Goal: Transaction & Acquisition: Purchase product/service

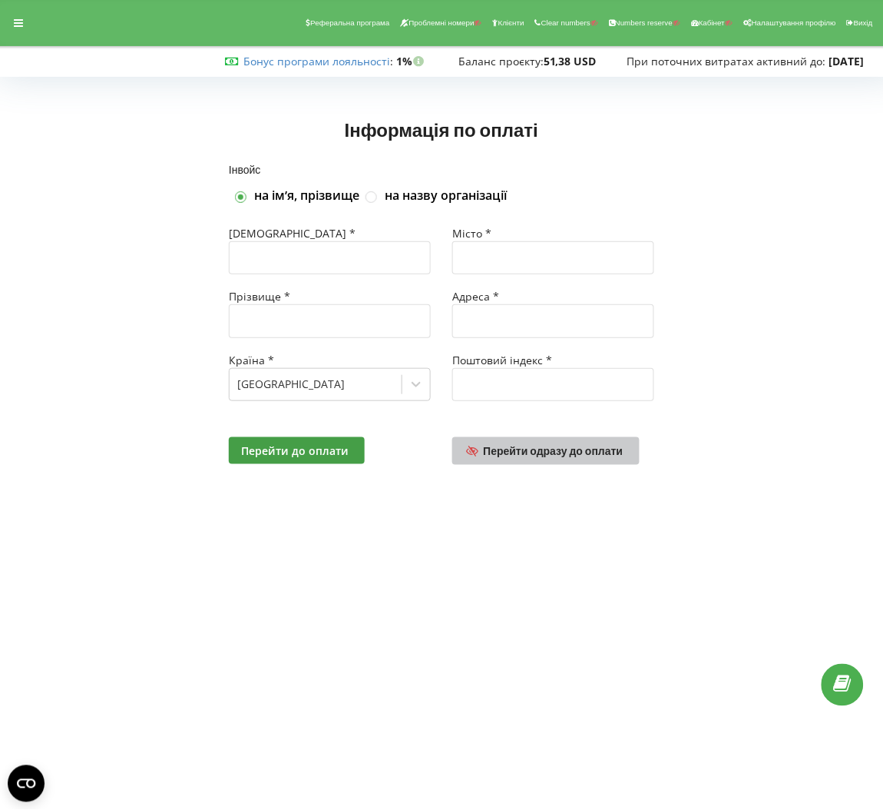
click at [525, 442] on link "Перейти одразу до оплати" at bounding box center [545, 451] width 187 height 28
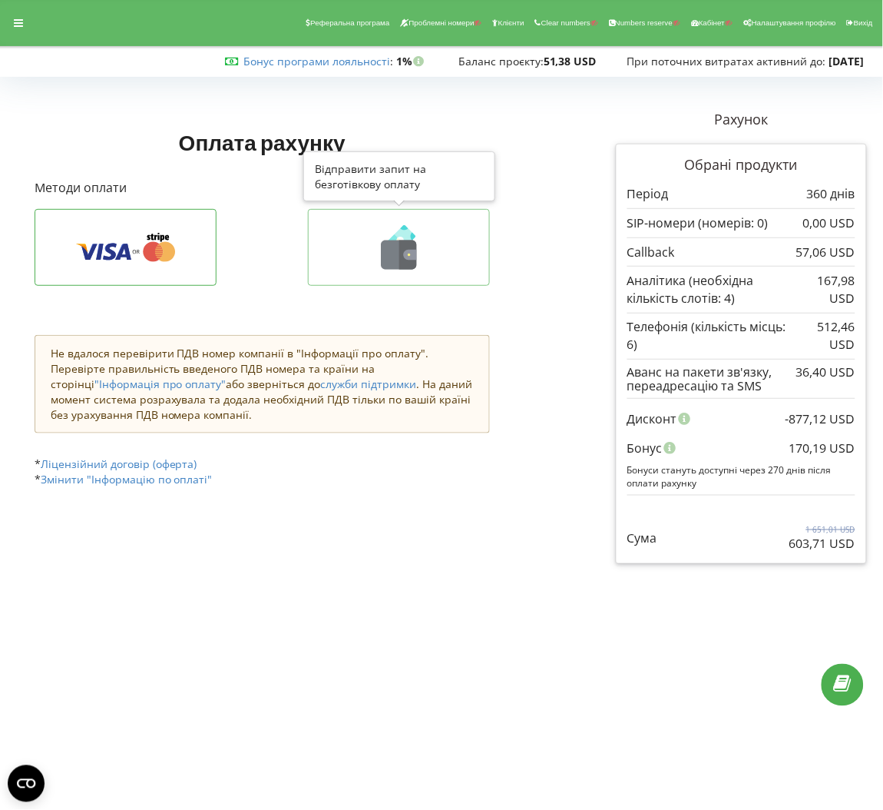
click at [427, 225] on icon at bounding box center [399, 247] width 150 height 45
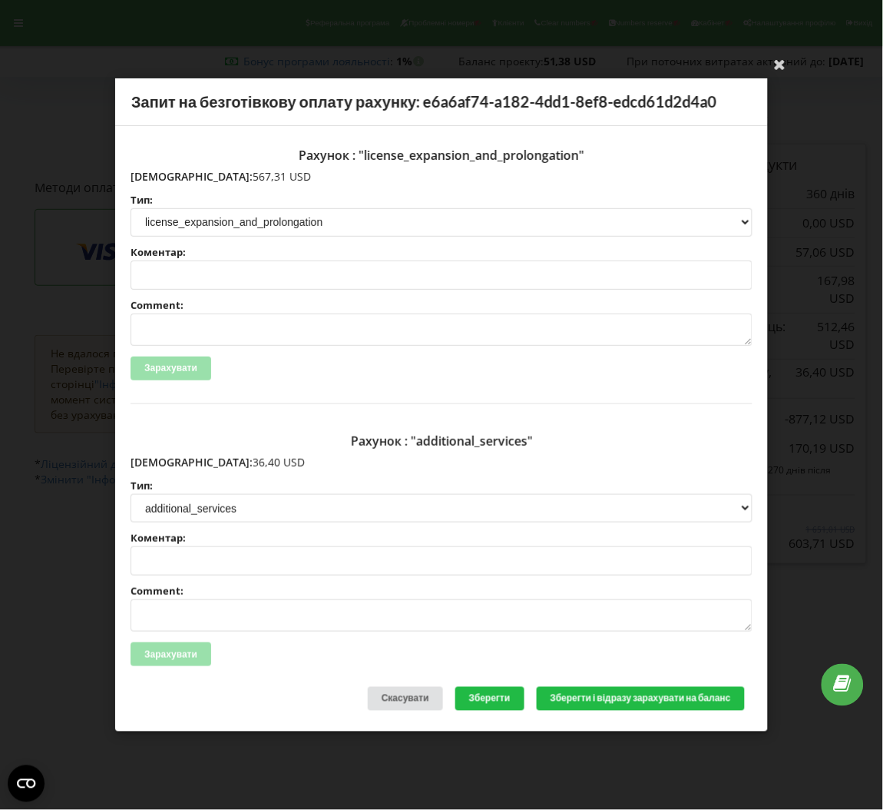
drag, startPoint x: 228, startPoint y: 172, endPoint x: 160, endPoint y: 175, distance: 68.4
click at [160, 175] on p "Сума: 567,31 USD" at bounding box center [442, 176] width 622 height 15
copy p "567,31 USD"
drag, startPoint x: 225, startPoint y: 455, endPoint x: 161, endPoint y: 461, distance: 64.8
click at [161, 461] on p "Сума: 36,40 USD" at bounding box center [442, 462] width 622 height 15
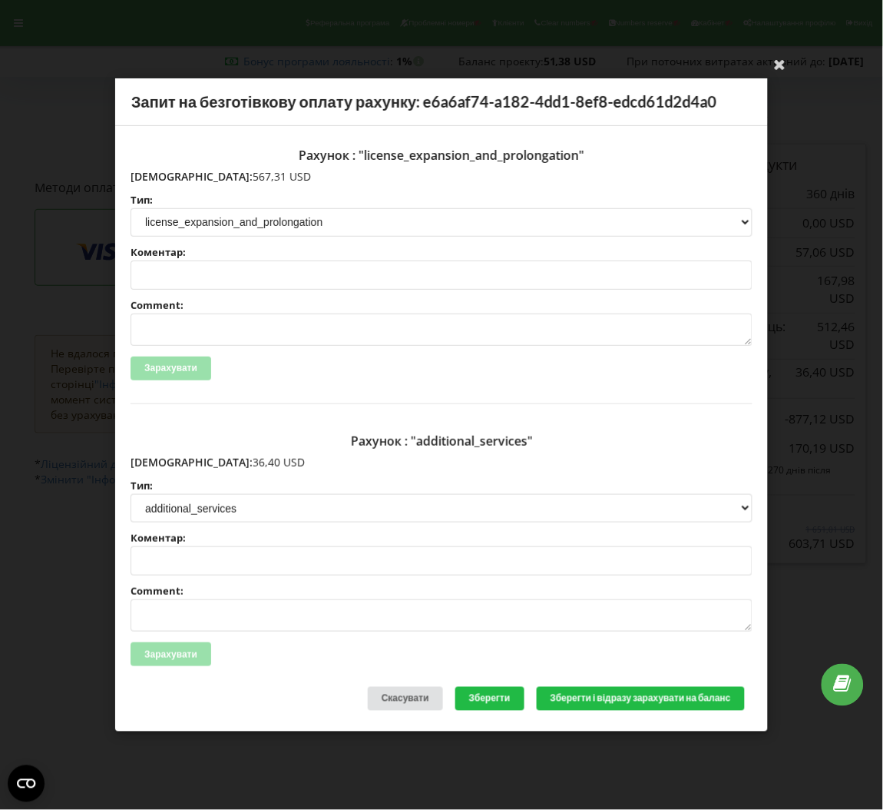
copy p "36,40 USD"
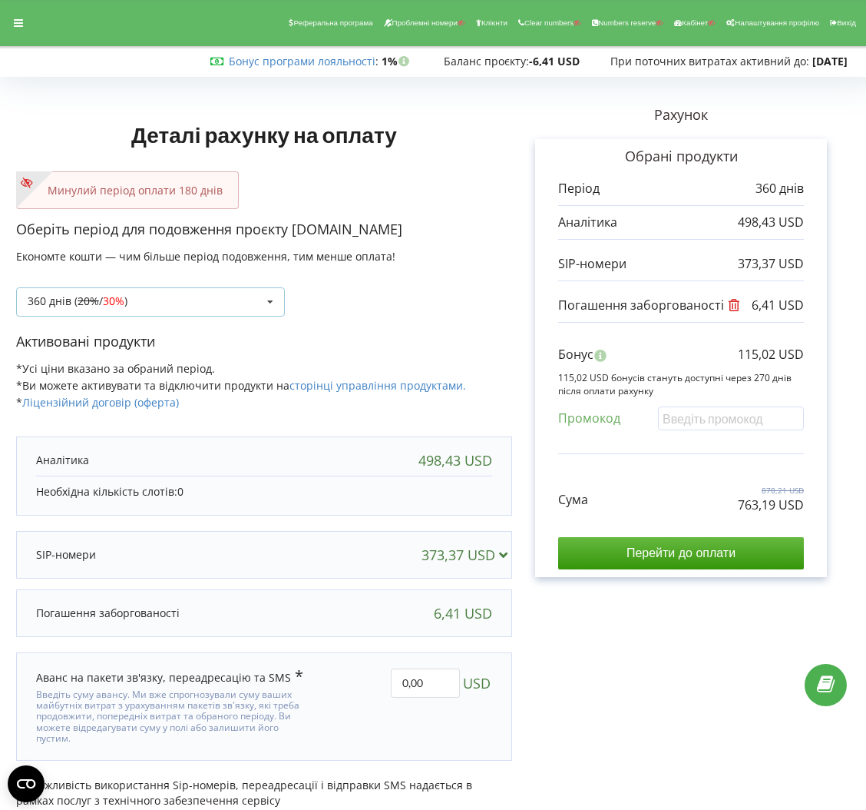
click at [270, 296] on icon at bounding box center [270, 302] width 23 height 28
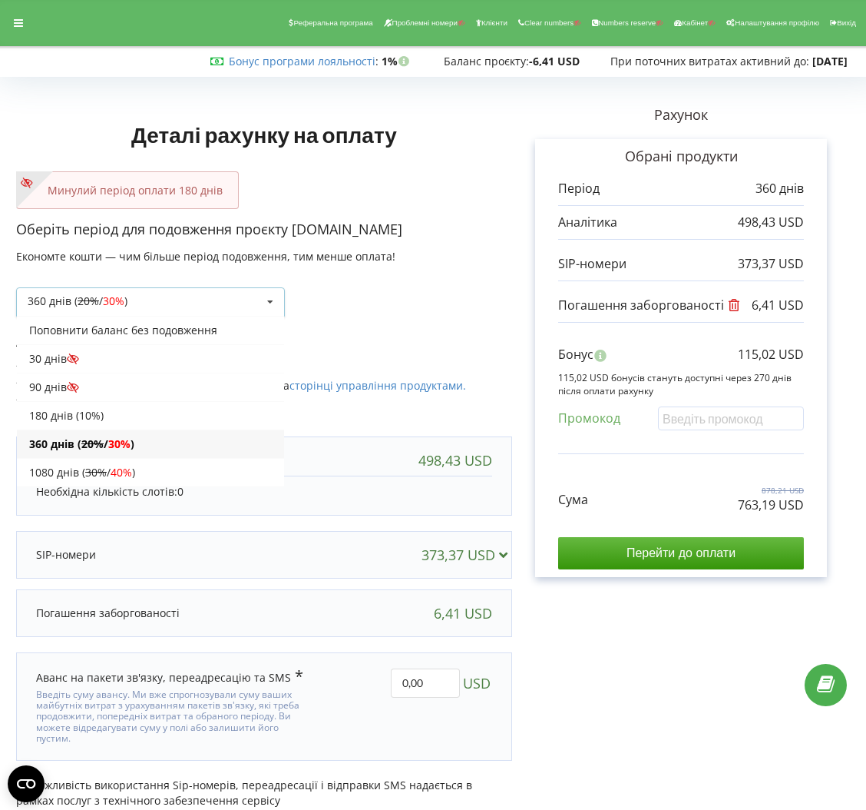
scroll to position [31, 0]
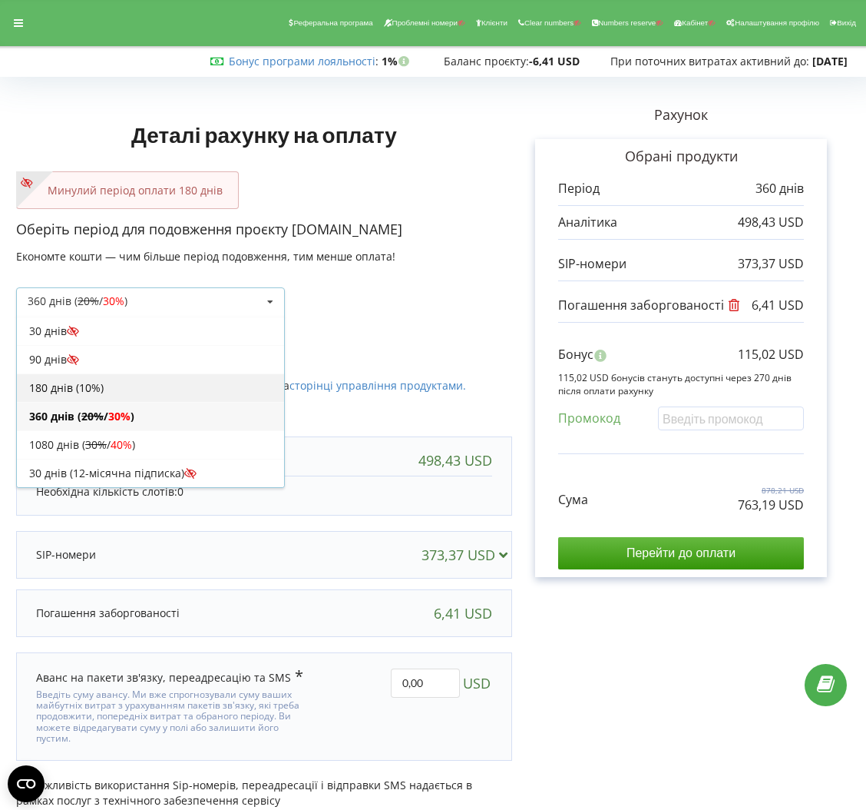
click at [162, 395] on div "180 днів (10%)" at bounding box center [150, 387] width 267 height 28
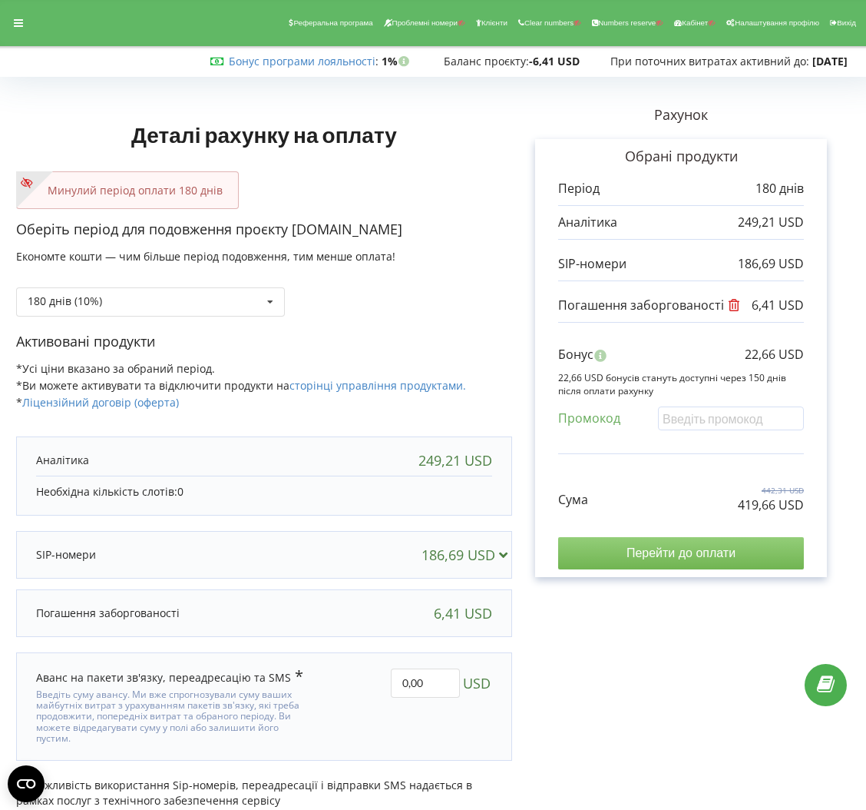
click at [689, 547] on input "Перейти до оплати" at bounding box center [681, 553] width 246 height 32
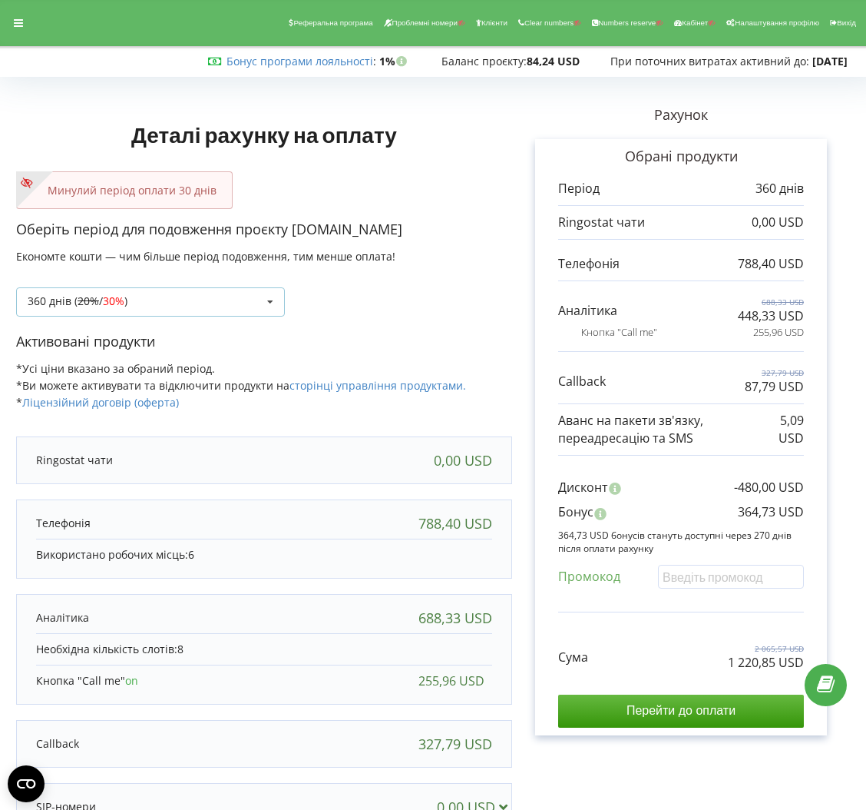
click at [255, 309] on div "360 днів ( 20% / 30% ) Поповнити баланс без подовження 20% / 30% 30% /" at bounding box center [150, 301] width 269 height 29
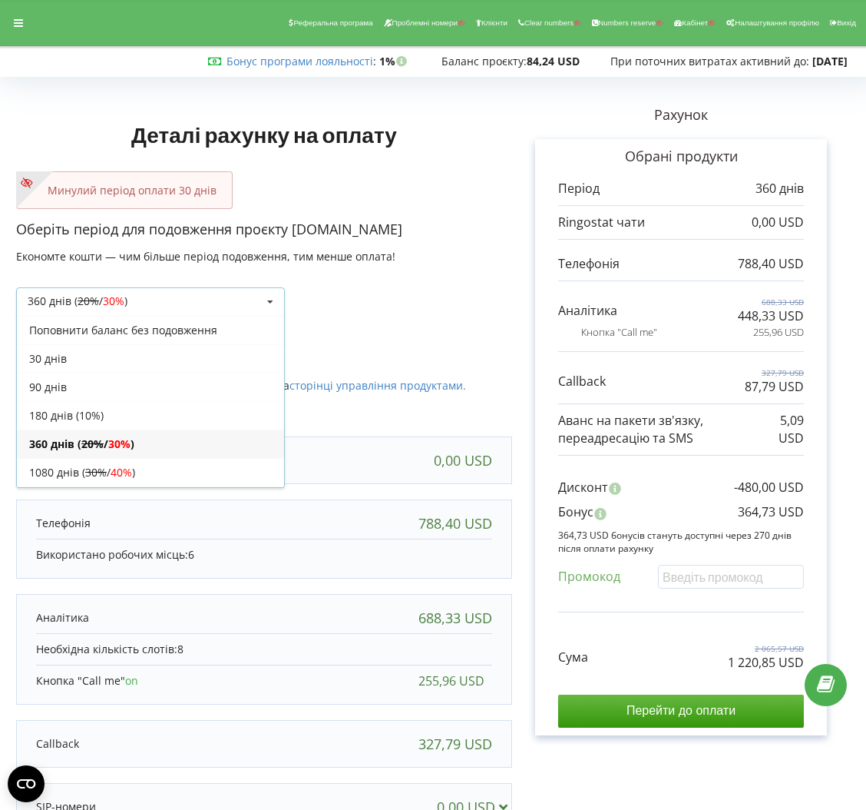
scroll to position [29, 0]
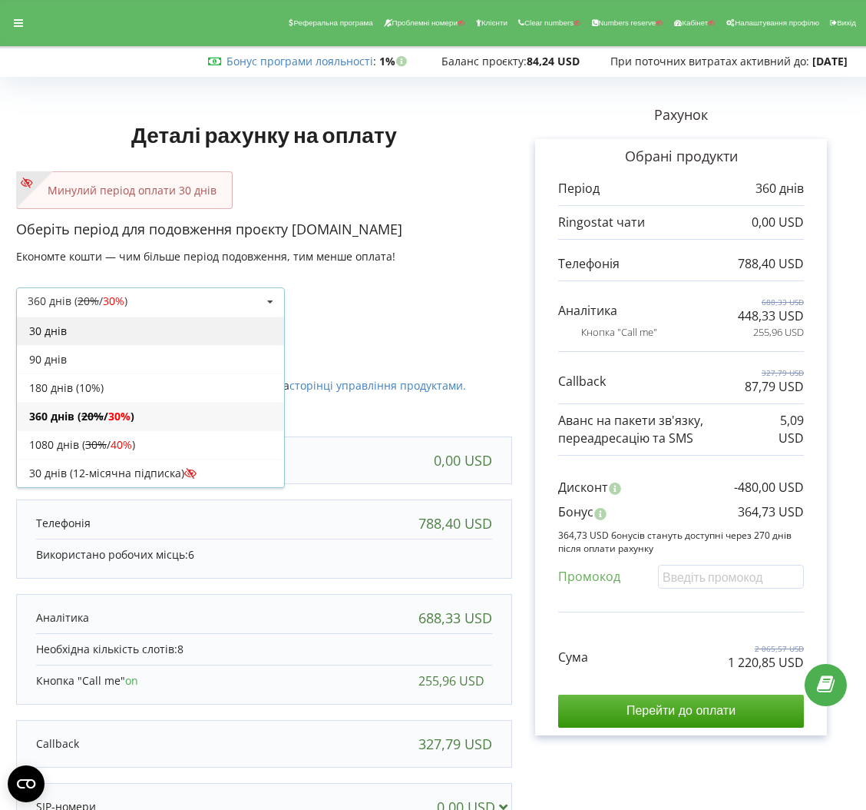
click at [123, 329] on div "30 днів" at bounding box center [150, 330] width 267 height 28
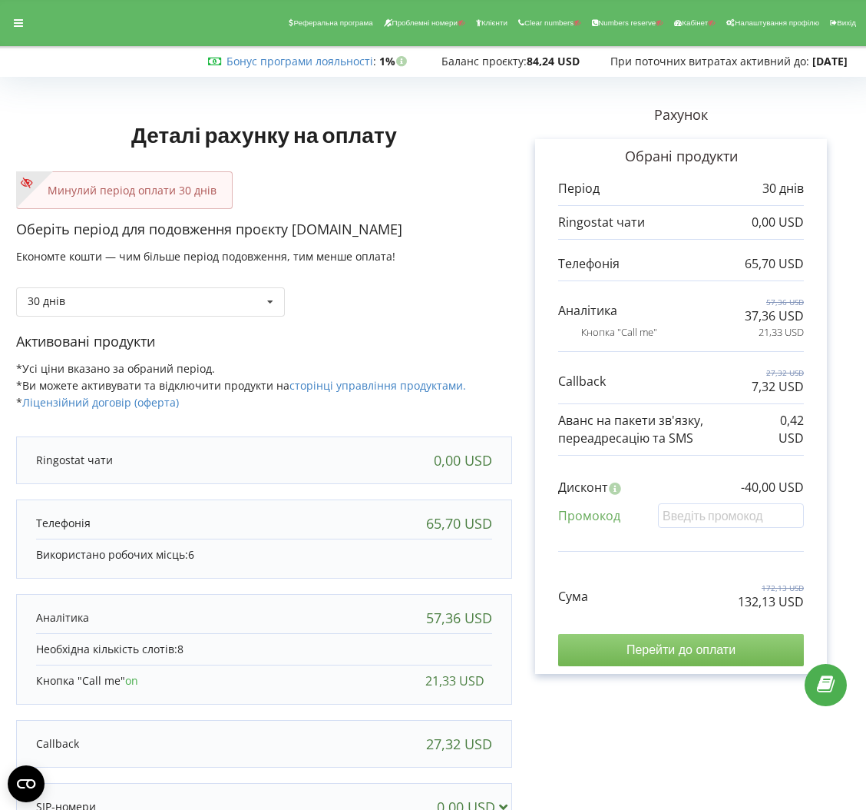
click at [741, 651] on input "Перейти до оплати" at bounding box center [681, 650] width 246 height 32
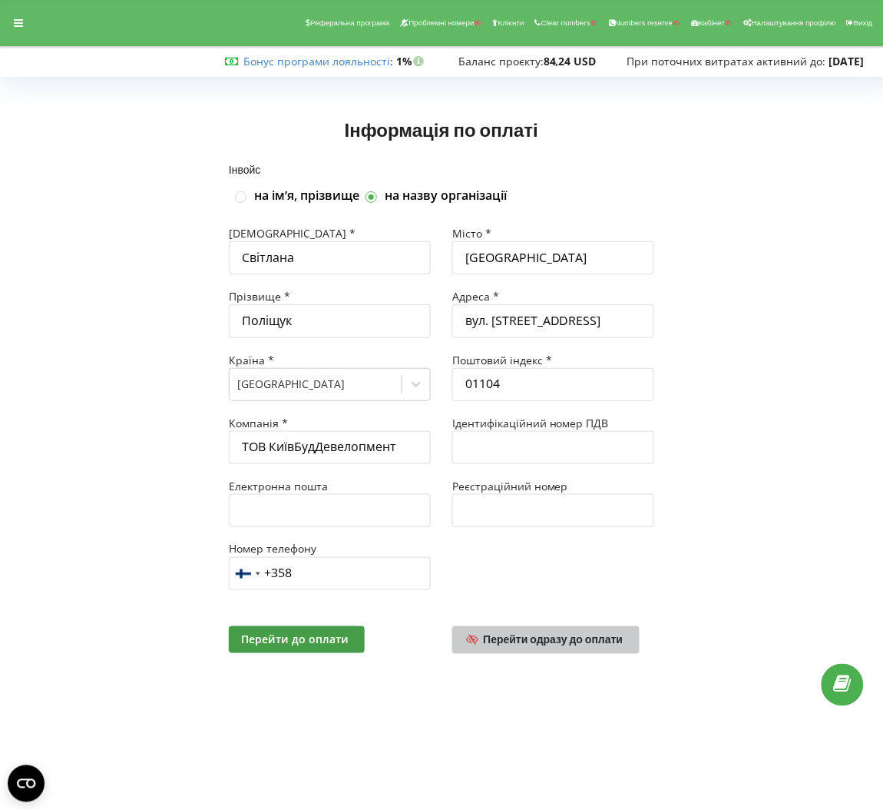
click at [614, 638] on span "Перейти одразу до оплати" at bounding box center [554, 639] width 140 height 13
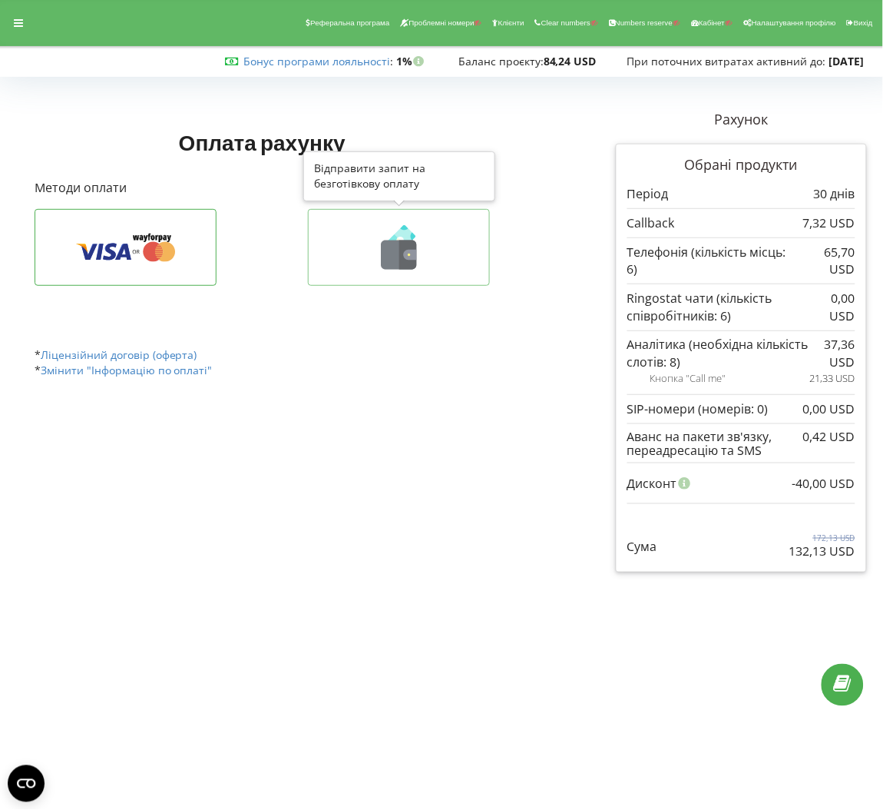
click at [427, 251] on icon at bounding box center [399, 247] width 150 height 45
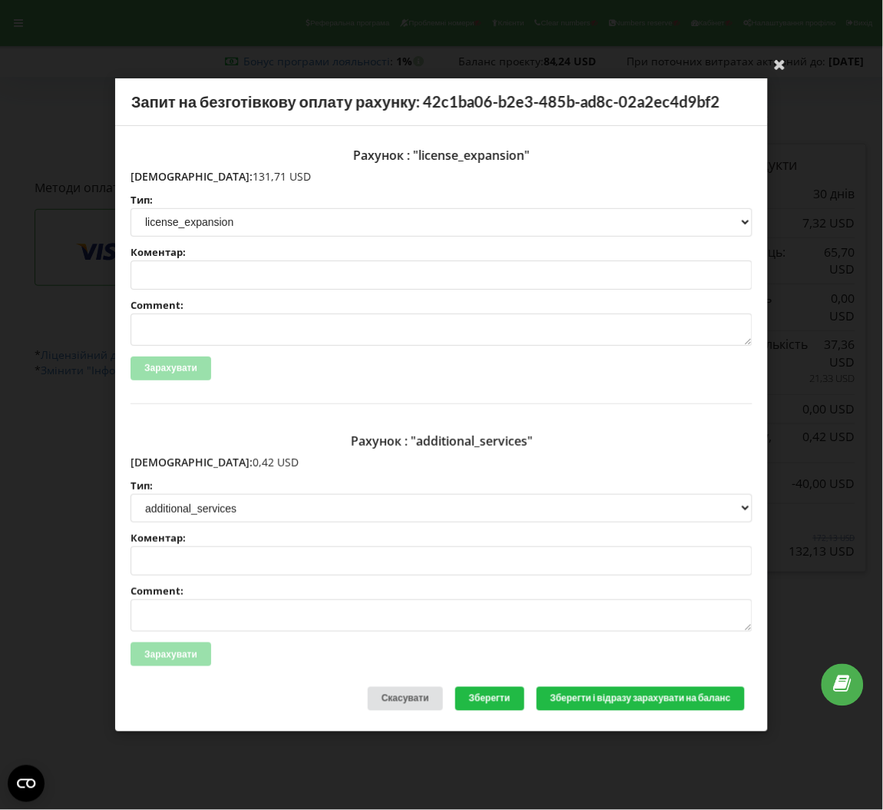
drag, startPoint x: 233, startPoint y: 175, endPoint x: 164, endPoint y: 179, distance: 68.5
click at [164, 179] on p "Сума: 131,71 USD" at bounding box center [442, 176] width 622 height 15
copy p "131,71 USD"
drag, startPoint x: 220, startPoint y: 459, endPoint x: 162, endPoint y: 465, distance: 57.9
click at [162, 465] on p "Сума: 0,42 USD" at bounding box center [442, 462] width 622 height 15
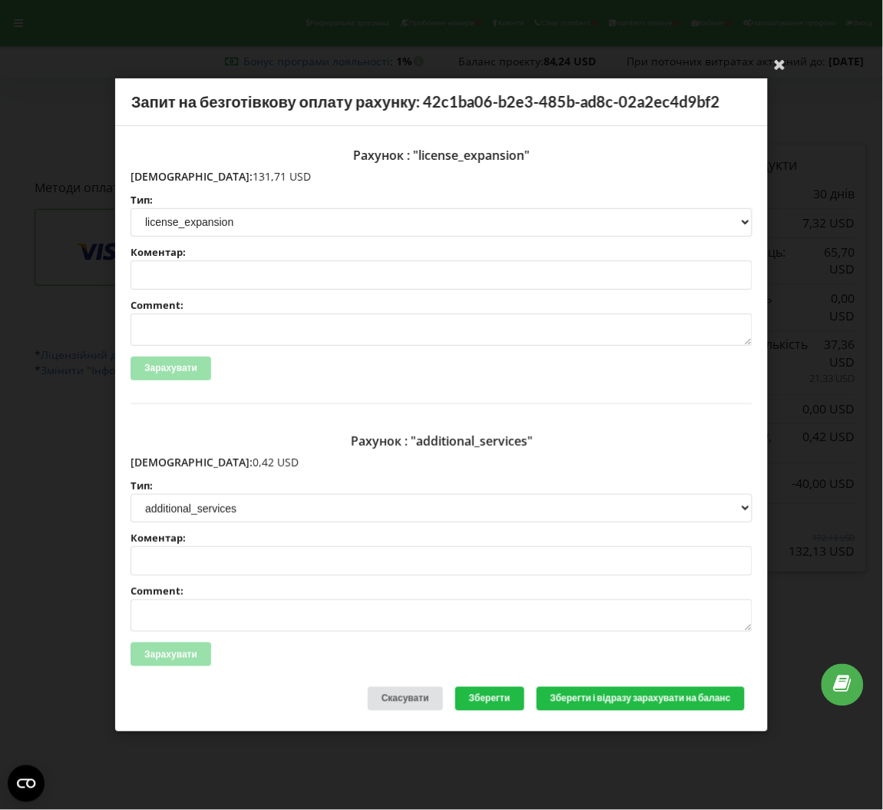
copy p "0,42 USD"
drag, startPoint x: 225, startPoint y: 174, endPoint x: 163, endPoint y: 175, distance: 62.2
click at [163, 175] on p "Сума: 131,71 USD" at bounding box center [442, 176] width 622 height 15
copy p "131,71 USD"
click at [237, 41] on div "Ваша електронна адреса успішно підтверджена Запит на безготівкову оплату рахунк…" at bounding box center [441, 405] width 883 height 810
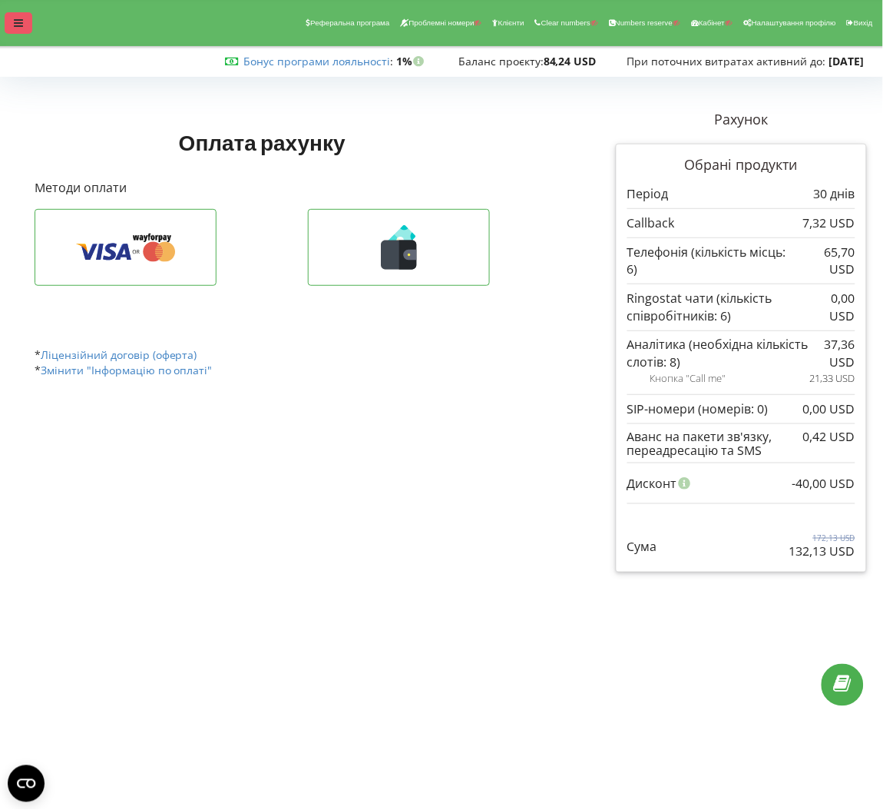
click at [15, 32] on div at bounding box center [19, 23] width 28 height 22
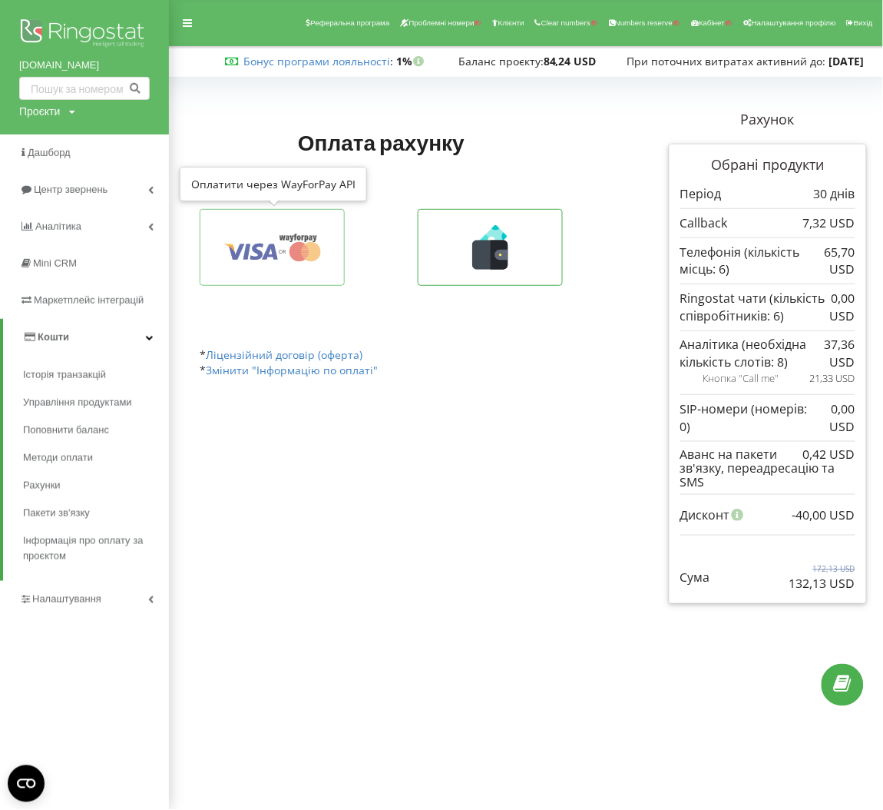
click at [293, 220] on button at bounding box center [272, 247] width 145 height 77
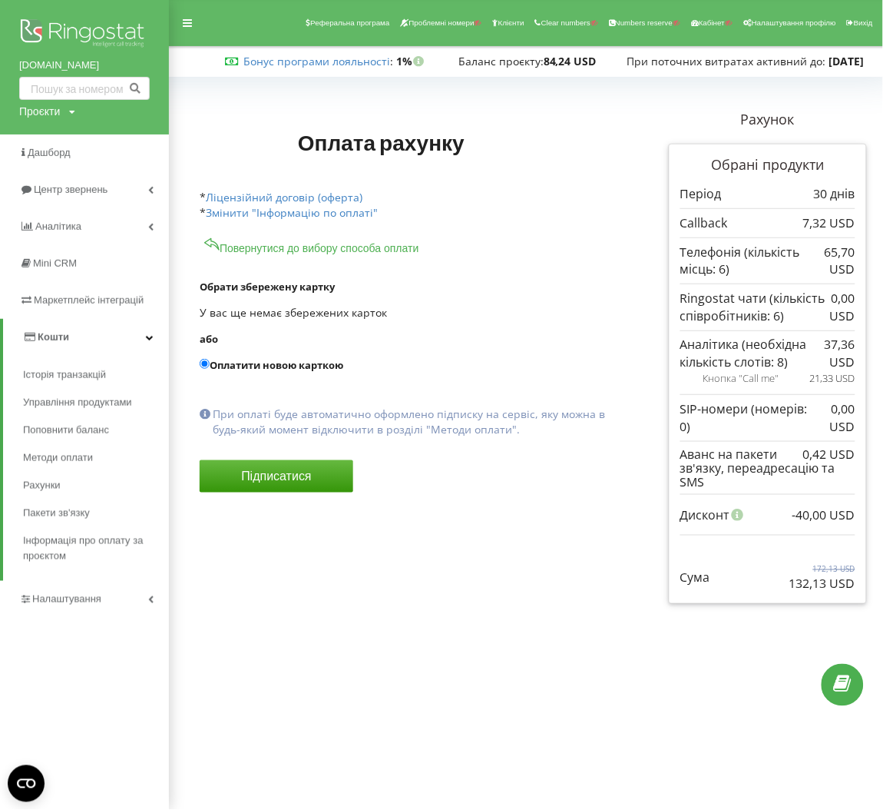
click at [220, 248] on button "Повернутися до вибору способа оплати" at bounding box center [312, 245] width 224 height 19
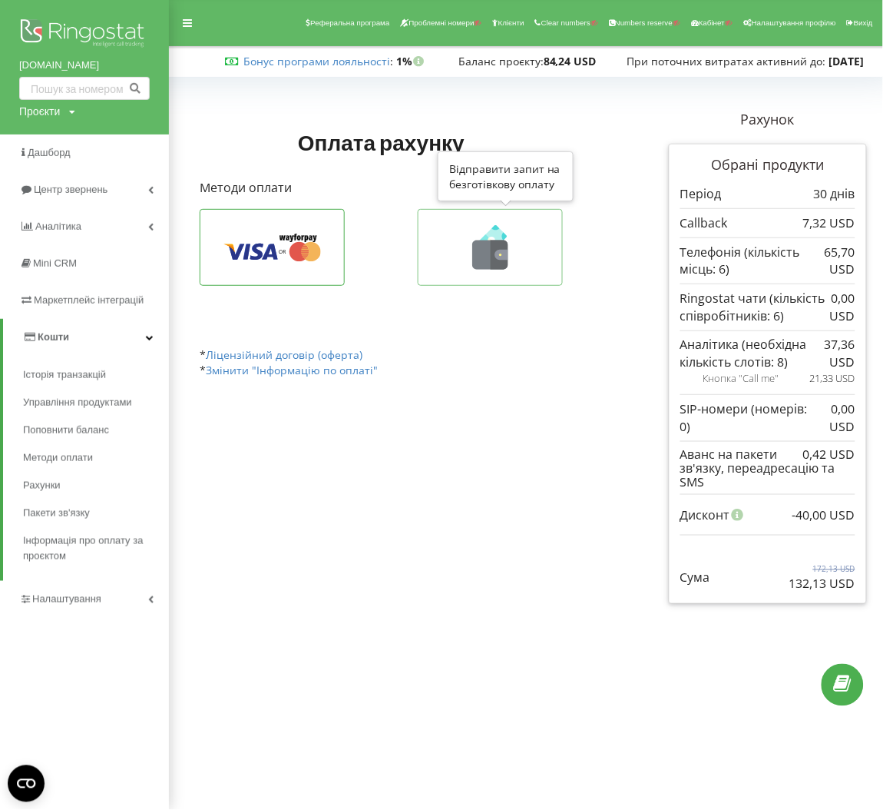
click at [492, 258] on icon at bounding box center [500, 254] width 18 height 29
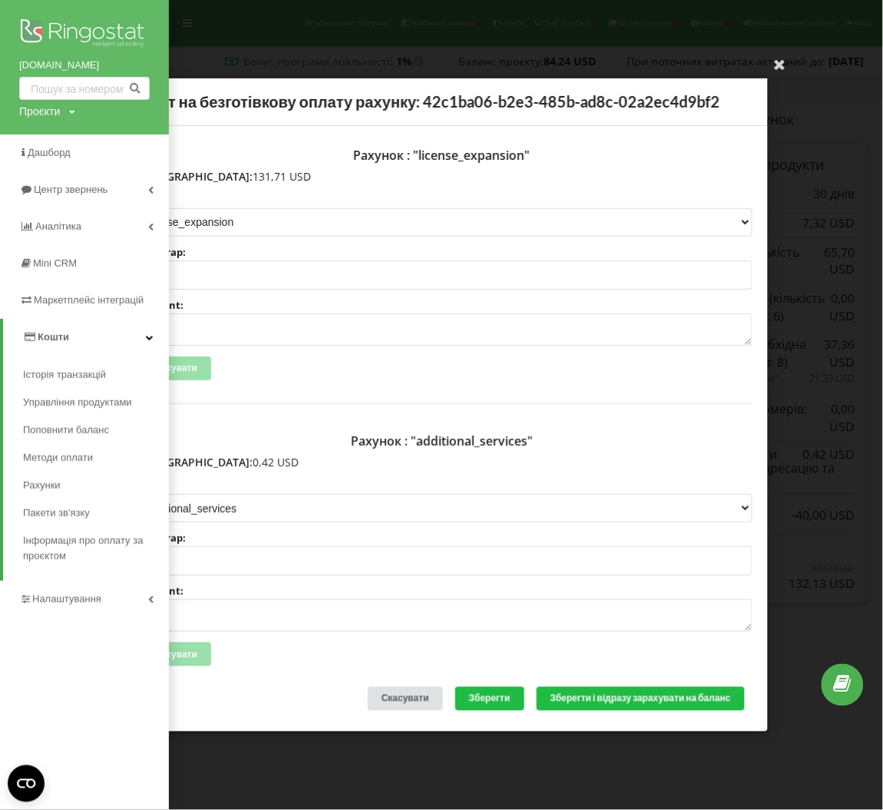
click at [402, 62] on div "Ваша електронна адреса успішно підтверджена Запит на безготівкову оплату рахунк…" at bounding box center [441, 405] width 883 height 810
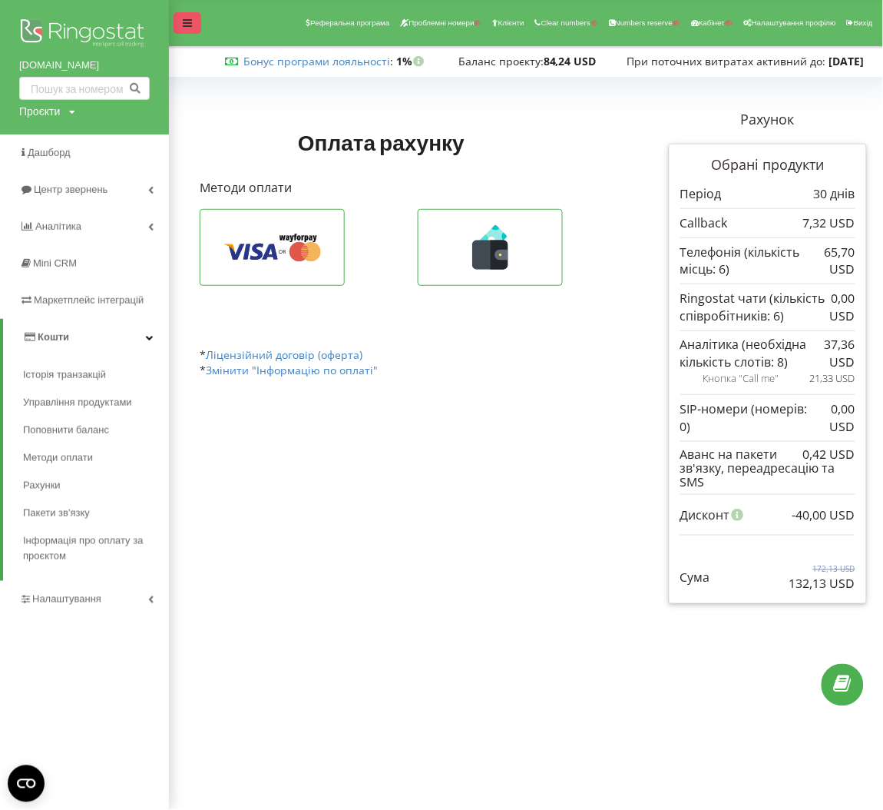
click at [183, 18] on icon at bounding box center [187, 23] width 9 height 11
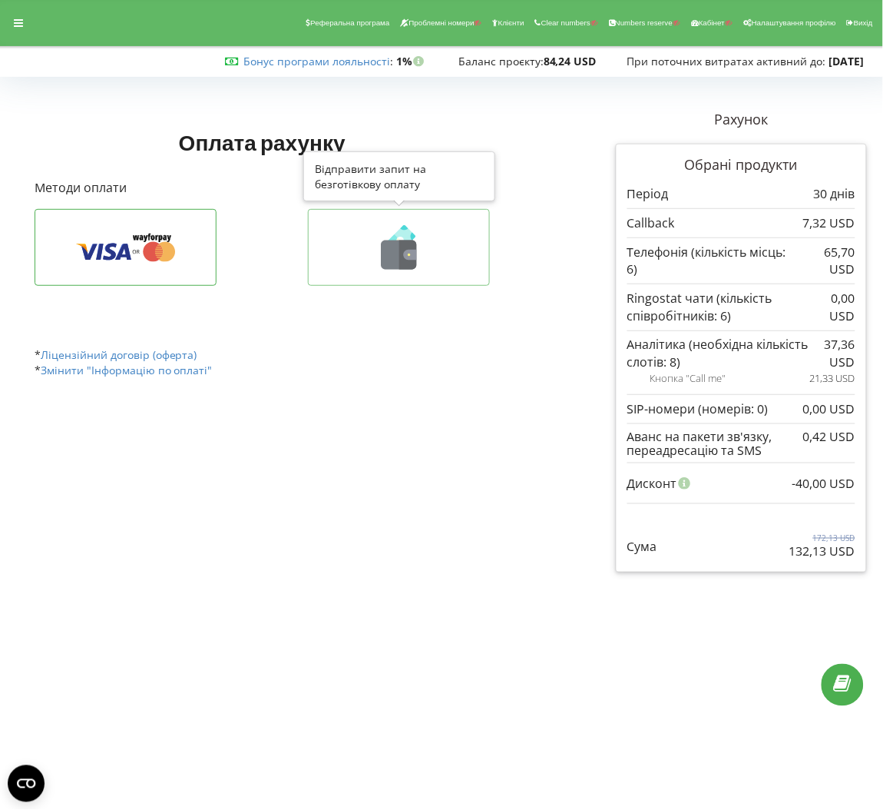
click at [389, 250] on icon at bounding box center [398, 254] width 35 height 29
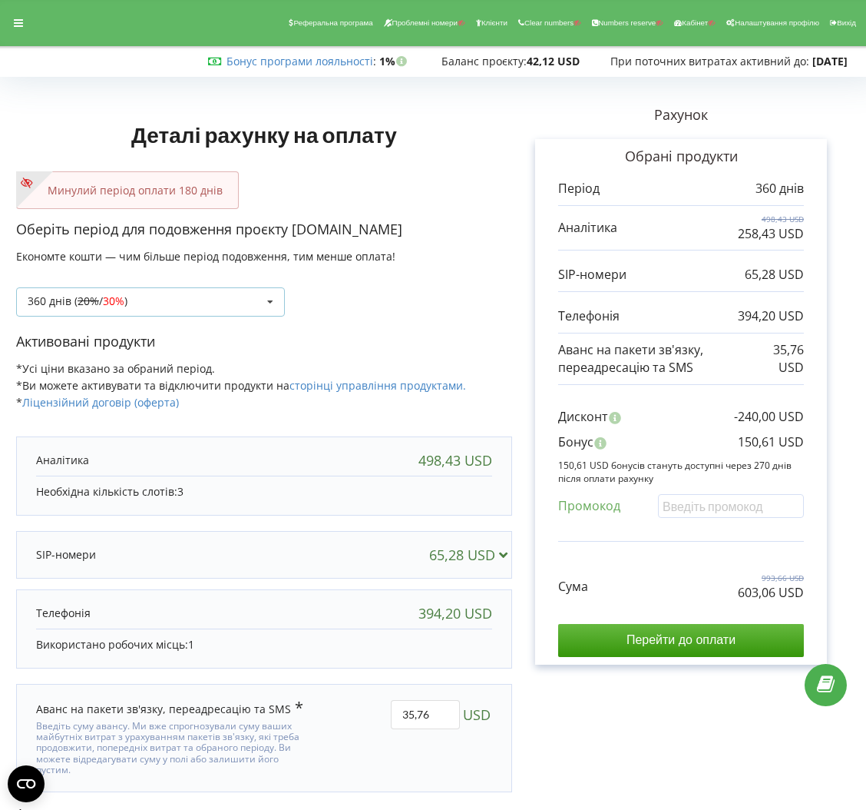
click at [216, 294] on div "360 днів ( 20% / 30% ) Поповнити баланс без подовження 20%" at bounding box center [150, 301] width 269 height 29
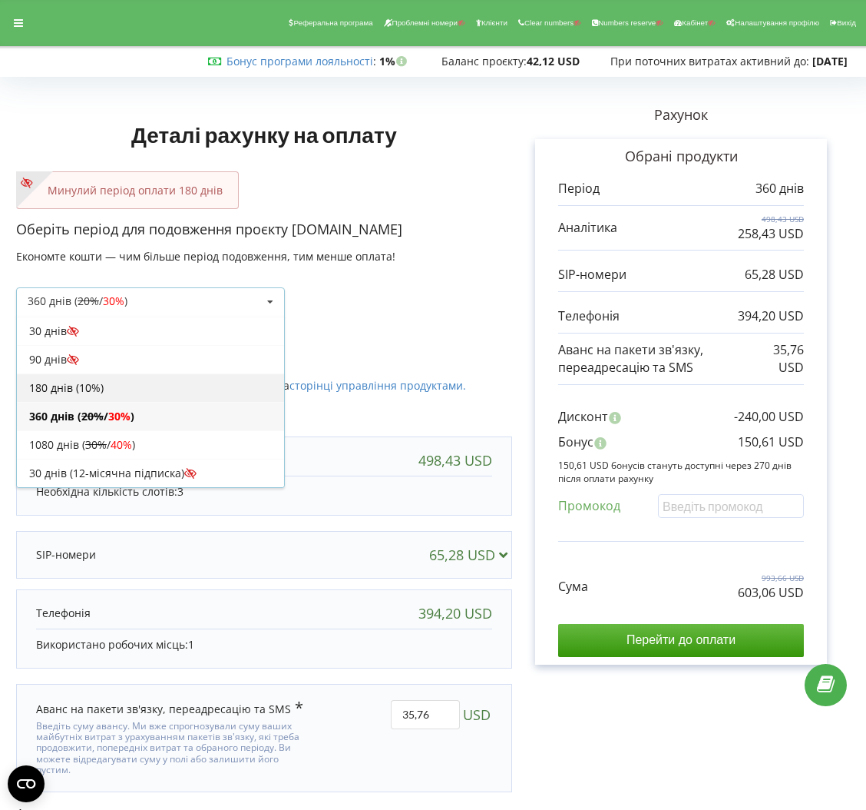
click at [154, 382] on div "180 днів (10%)" at bounding box center [150, 387] width 267 height 28
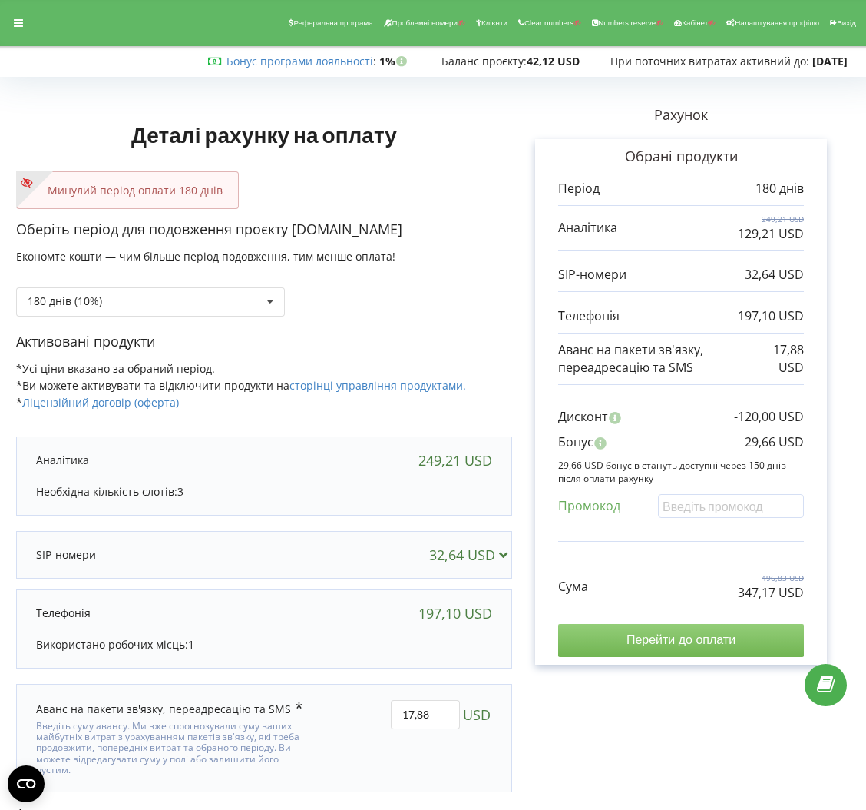
click at [707, 647] on input "Перейти до оплати" at bounding box center [681, 640] width 246 height 32
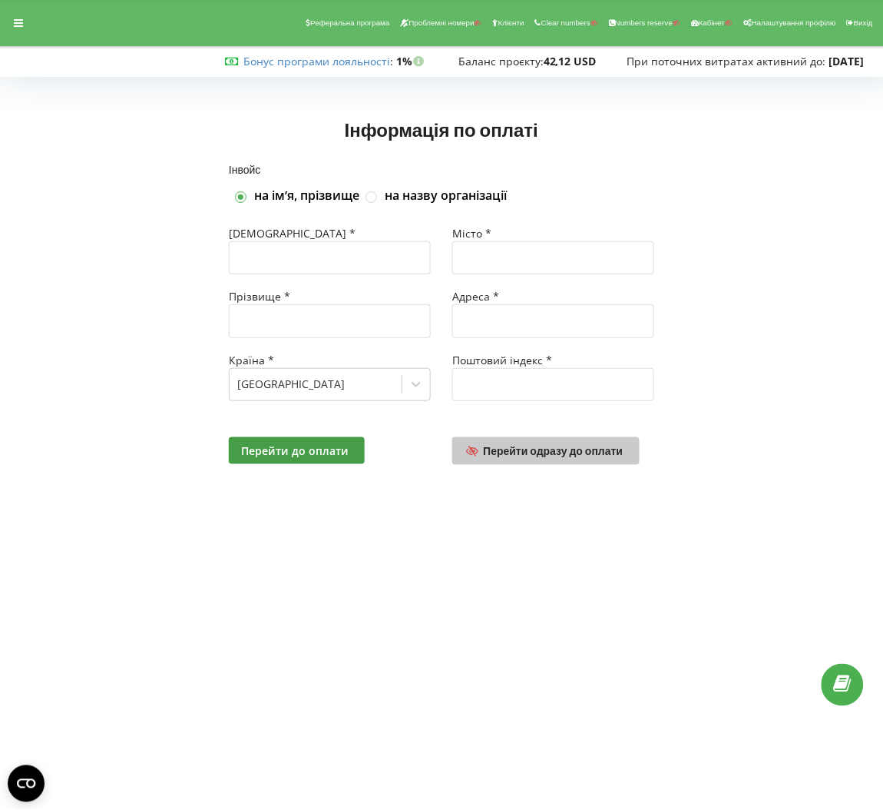
click at [565, 459] on link "Перейти одразу до оплати" at bounding box center [545, 451] width 187 height 28
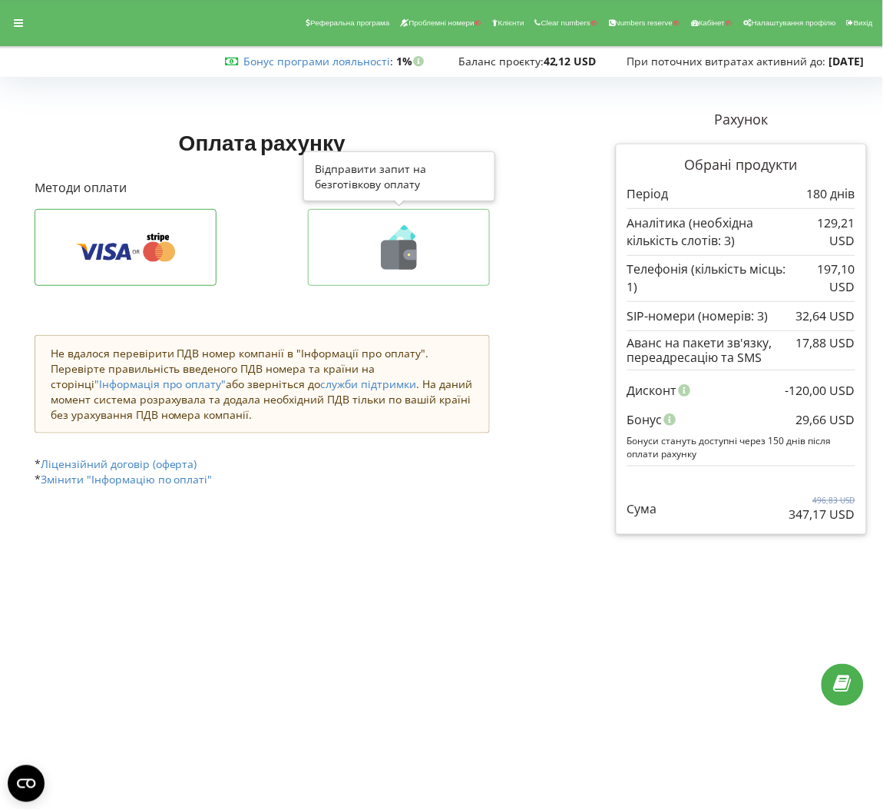
click at [462, 253] on icon at bounding box center [399, 247] width 150 height 45
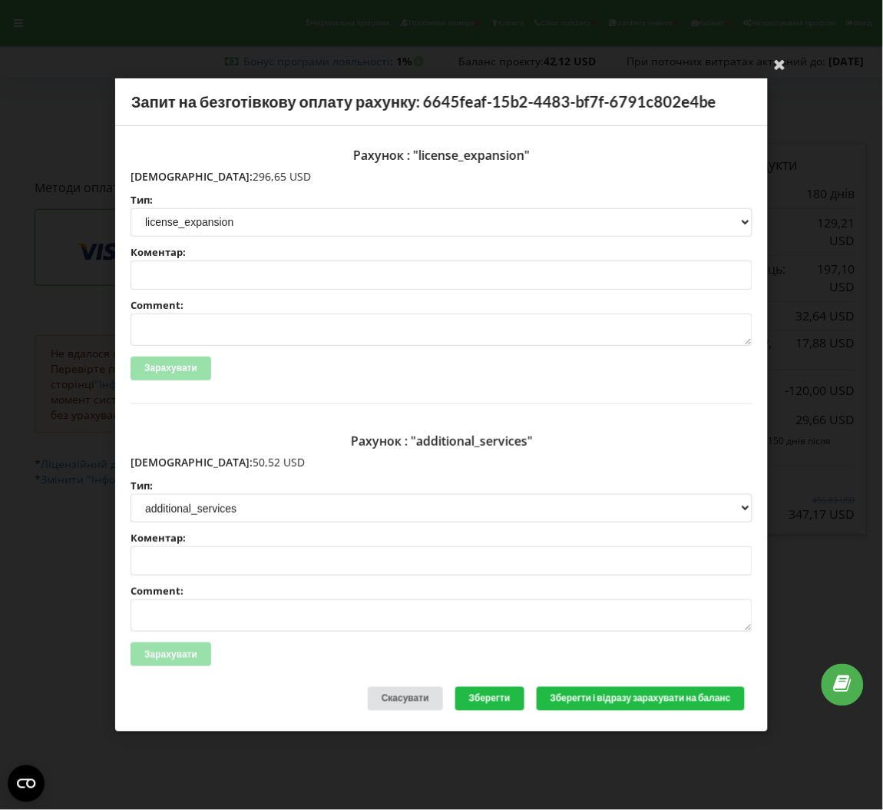
drag, startPoint x: 247, startPoint y: 173, endPoint x: 163, endPoint y: 177, distance: 83.8
click at [163, 177] on p "Сума: 296,65 USD" at bounding box center [442, 176] width 622 height 15
copy p "296,65 USD"
drag, startPoint x: 224, startPoint y: 462, endPoint x: 164, endPoint y: 465, distance: 60.0
click at [164, 465] on p "Сума: 50,52 USD" at bounding box center [442, 462] width 622 height 15
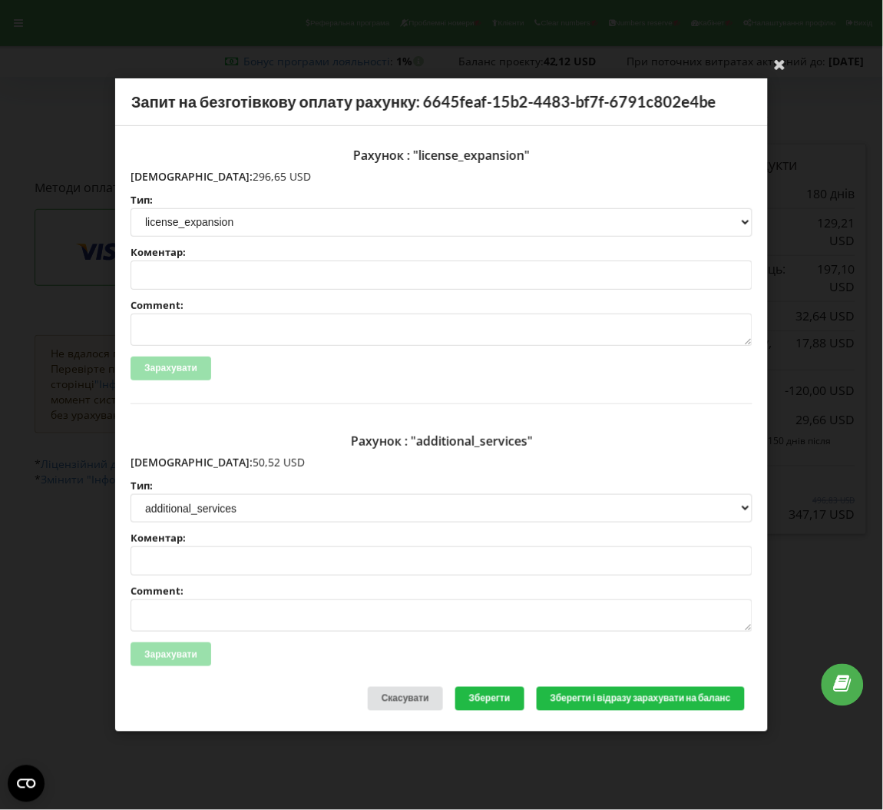
copy p "50,52 USD"
click at [70, 117] on div "Ваша електронна адреса успішно підтверджена Запит на безготівкову оплату рахунк…" at bounding box center [441, 405] width 883 height 810
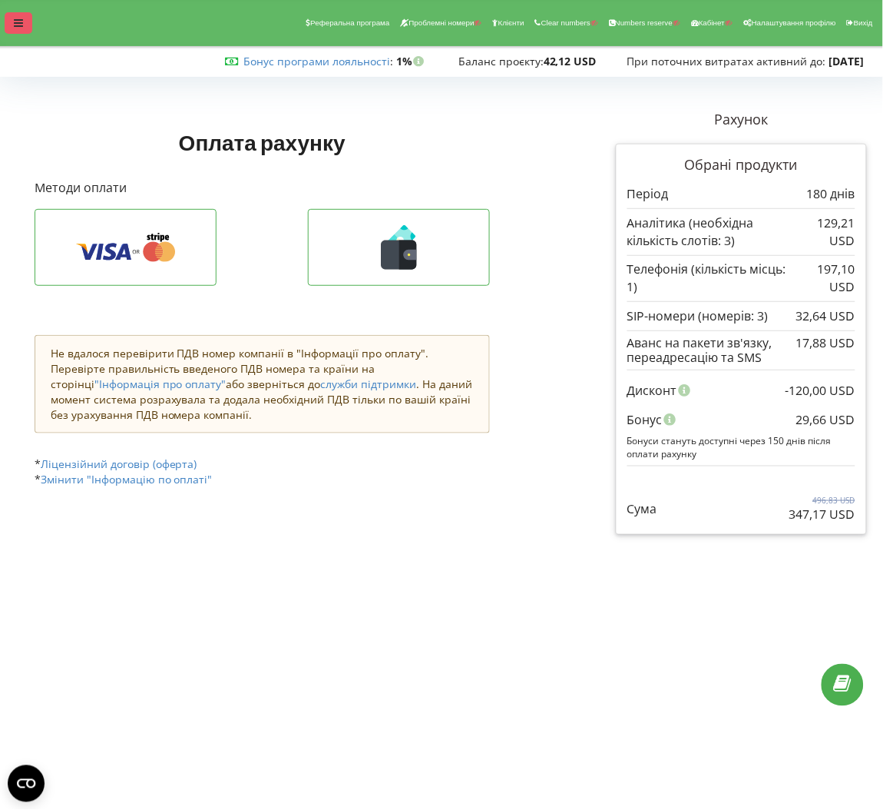
click at [11, 12] on div at bounding box center [19, 23] width 28 height 22
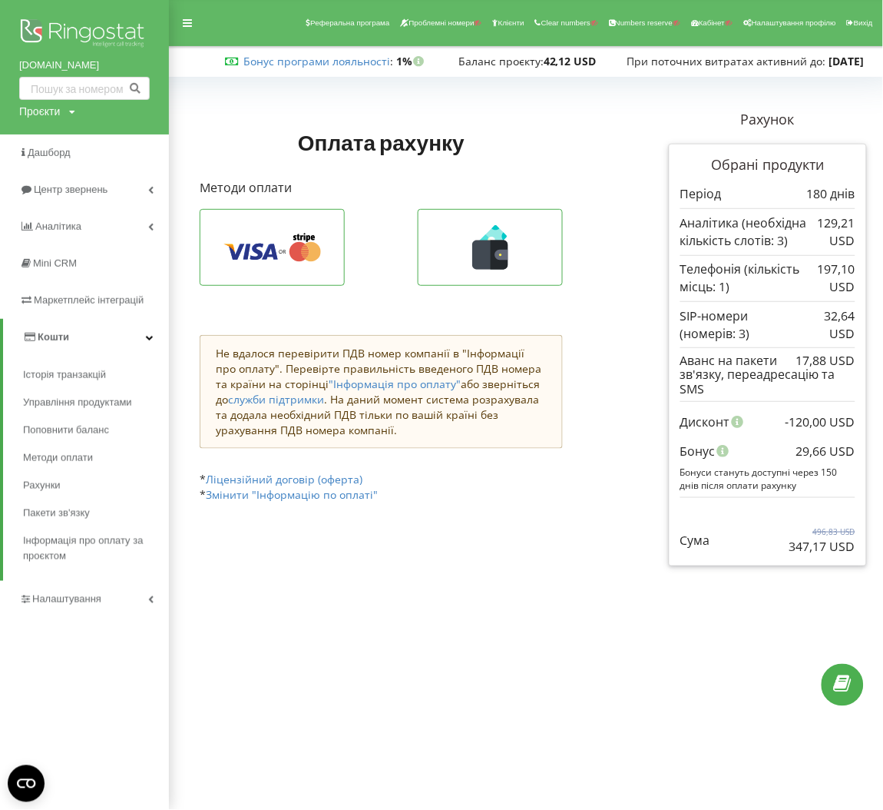
click at [168, 22] on div "don-trans.com Проєкти Пошук" at bounding box center [84, 67] width 169 height 134
click at [187, 28] on icon at bounding box center [187, 23] width 9 height 11
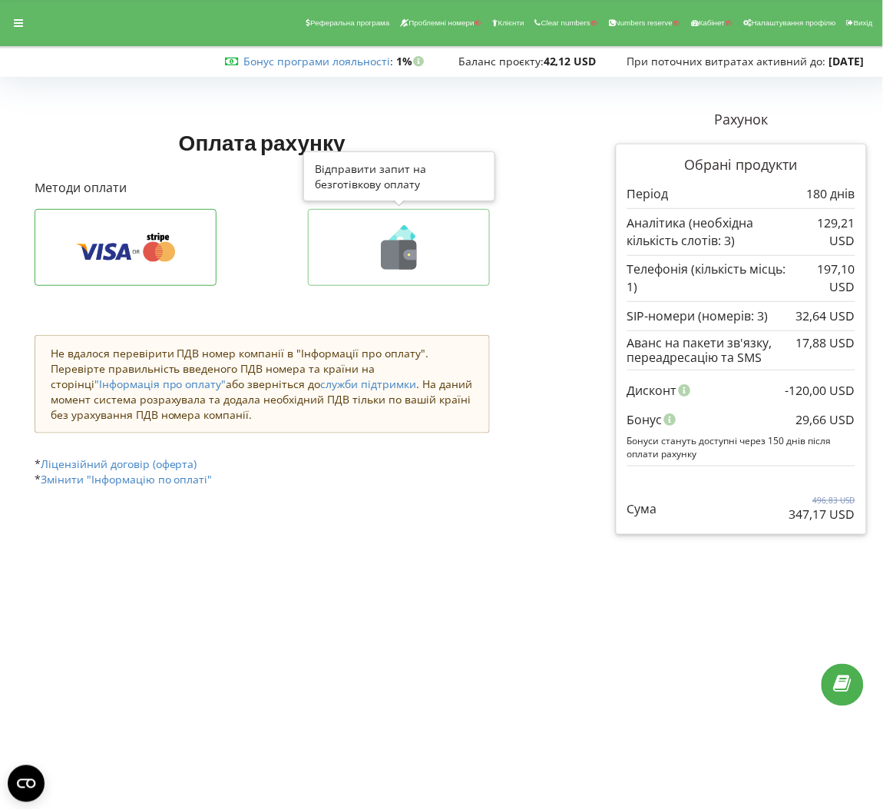
click at [427, 219] on button at bounding box center [399, 247] width 182 height 77
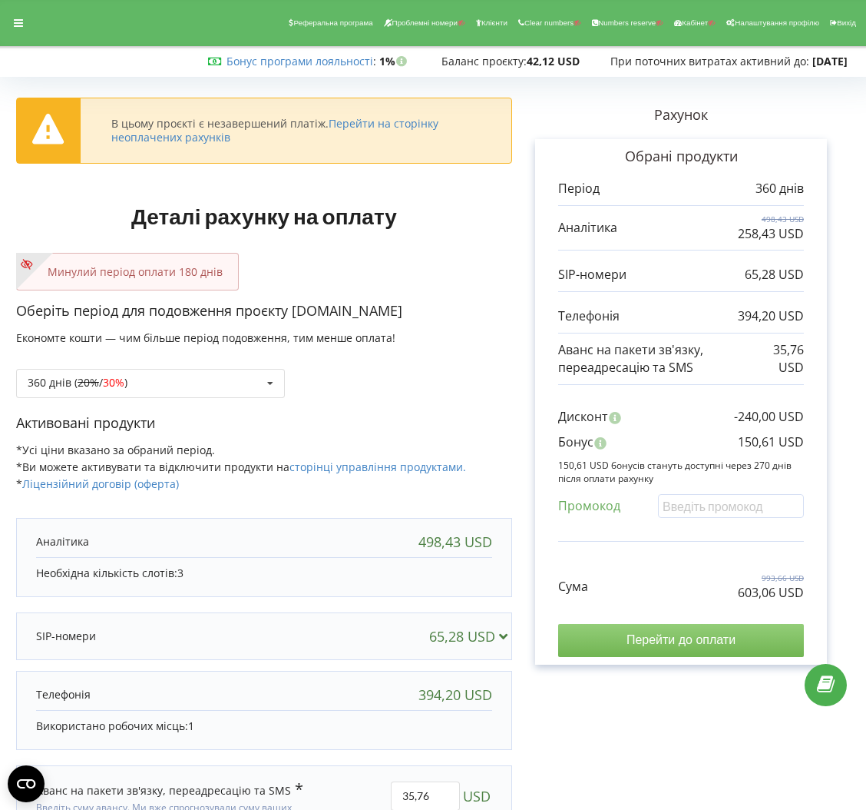
click at [651, 641] on input "Перейти до оплати" at bounding box center [681, 640] width 246 height 32
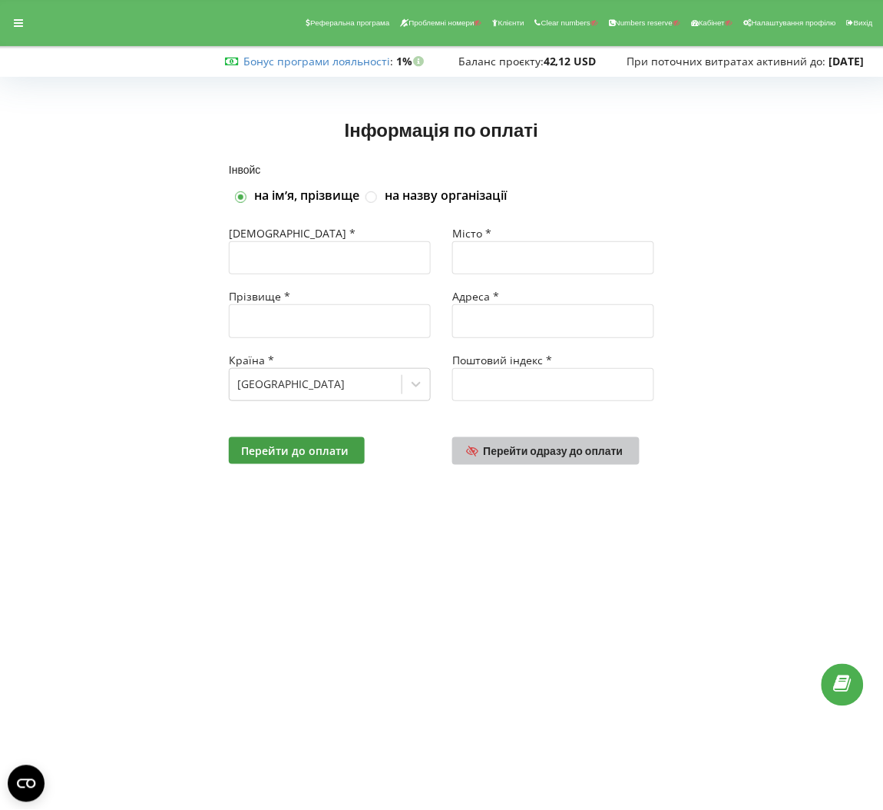
click at [598, 442] on link "Перейти одразу до оплати" at bounding box center [545, 451] width 187 height 28
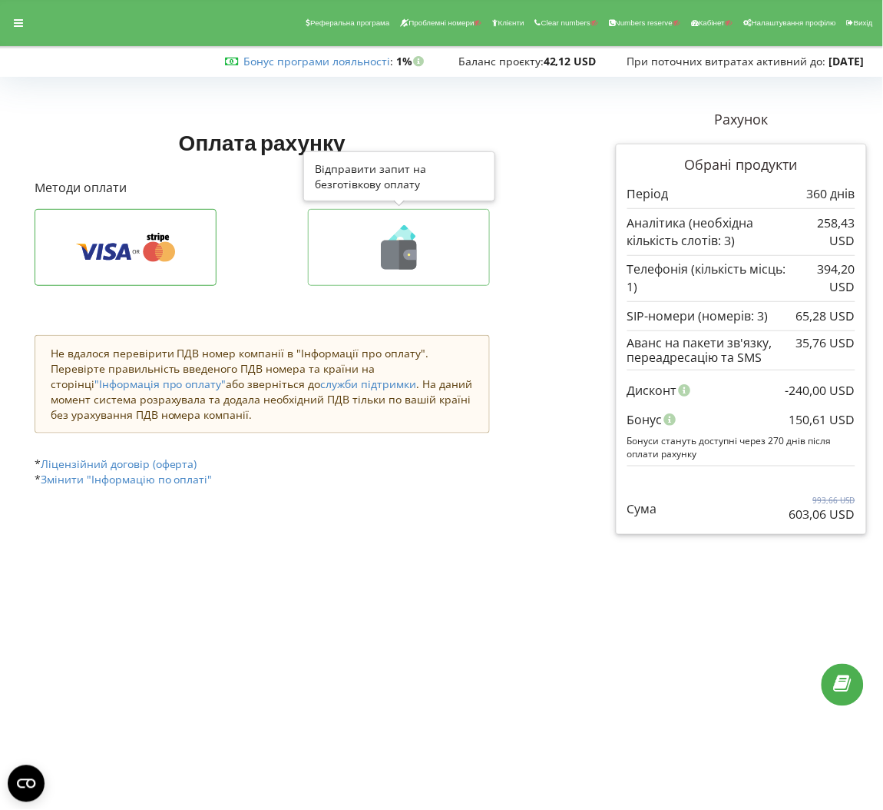
click at [437, 242] on icon at bounding box center [399, 247] width 150 height 45
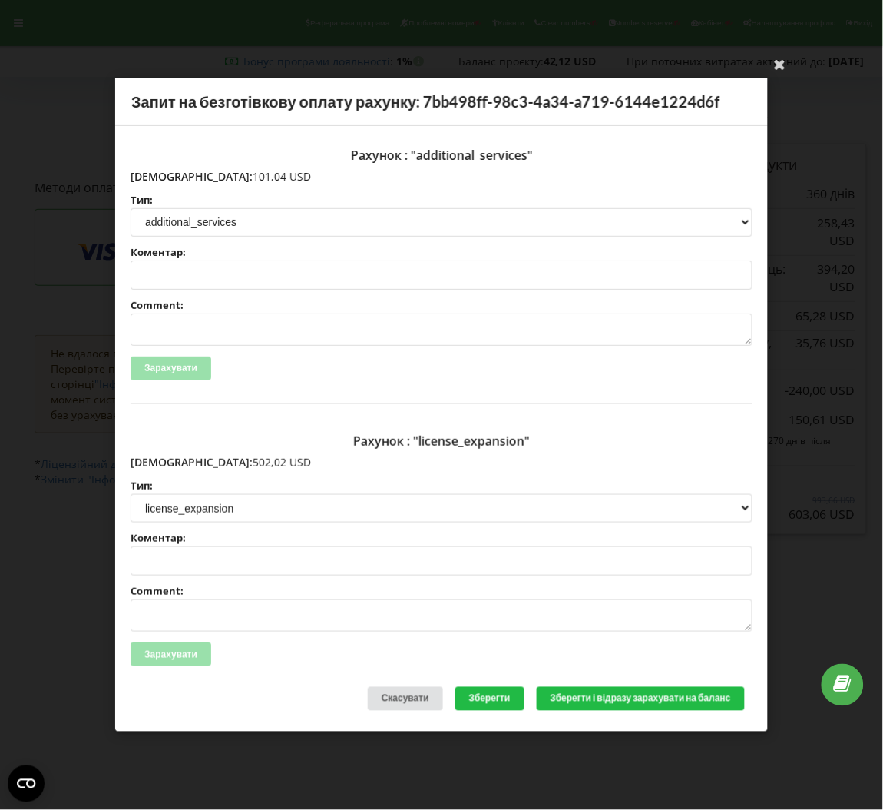
drag, startPoint x: 227, startPoint y: 458, endPoint x: 161, endPoint y: 458, distance: 66.8
click at [161, 458] on p "Сума: 502,02 USD" at bounding box center [442, 462] width 622 height 15
copy p "502,02 USD"
drag, startPoint x: 233, startPoint y: 174, endPoint x: 164, endPoint y: 180, distance: 69.4
click at [164, 180] on p "Сума: 101,04 USD" at bounding box center [442, 176] width 622 height 15
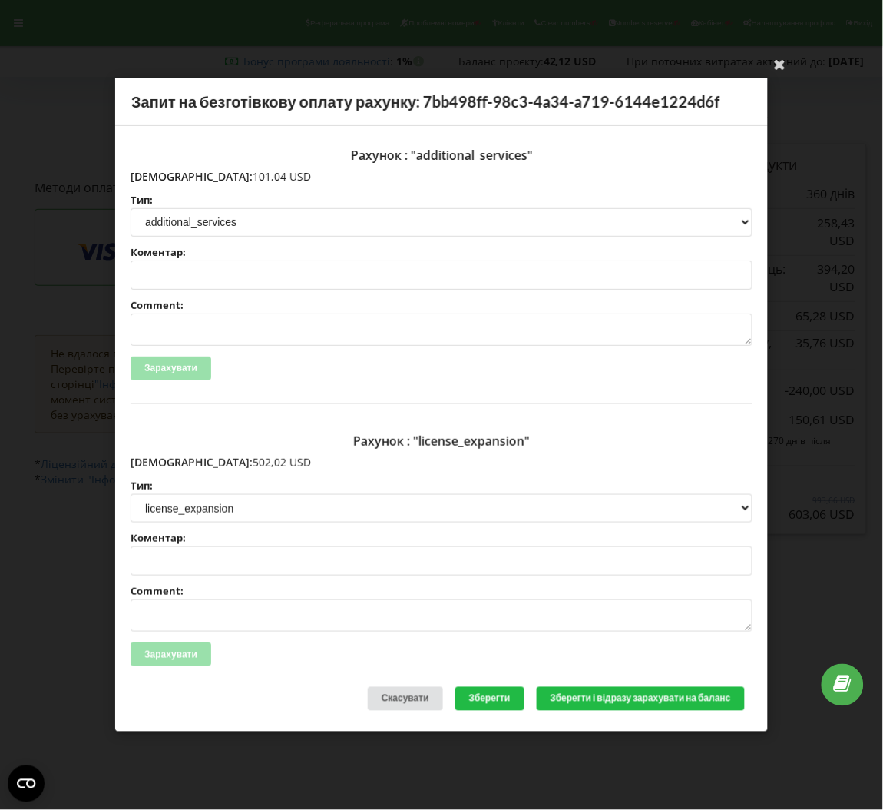
copy p "101,04 USD"
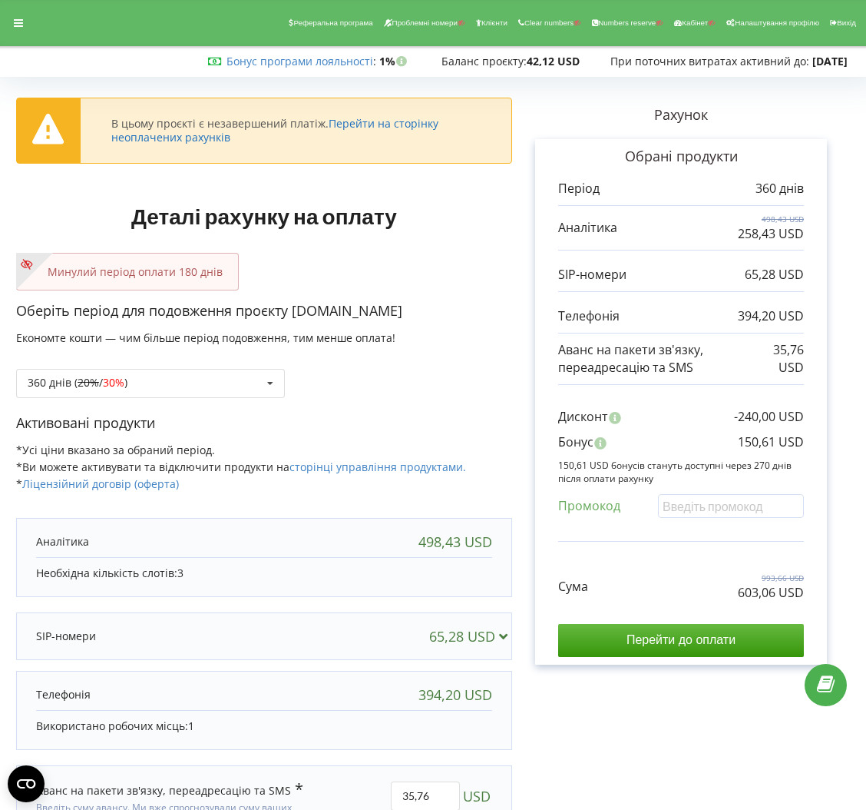
click at [383, 120] on link "Перейти на сторінку неоплачених рахунків" at bounding box center [274, 130] width 327 height 28
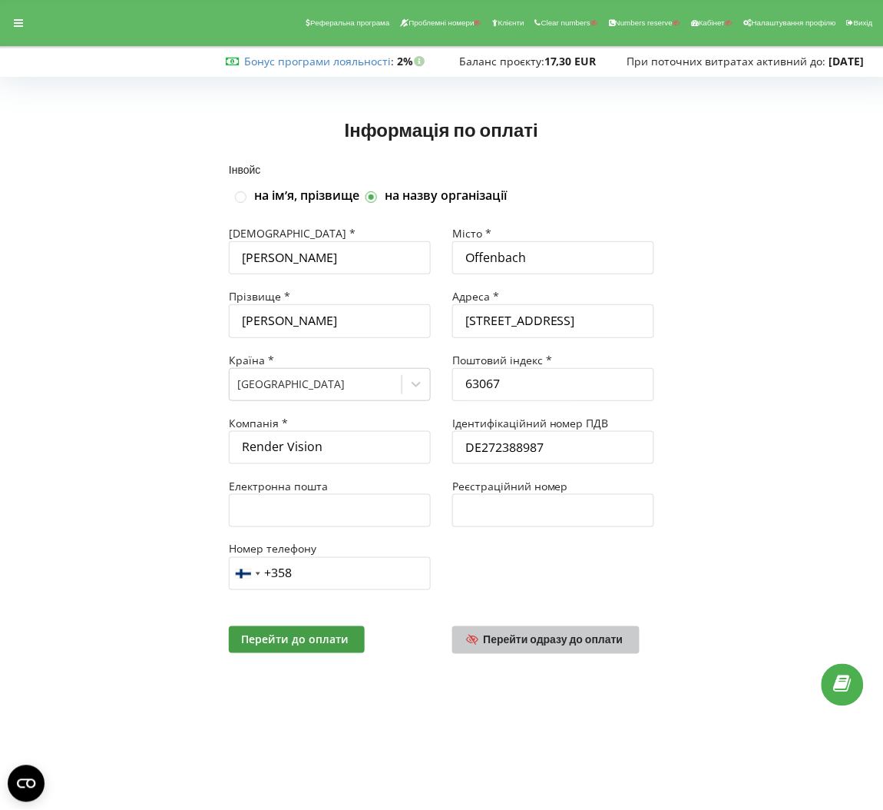
click at [535, 640] on span "Перейти одразу до оплати" at bounding box center [554, 639] width 140 height 13
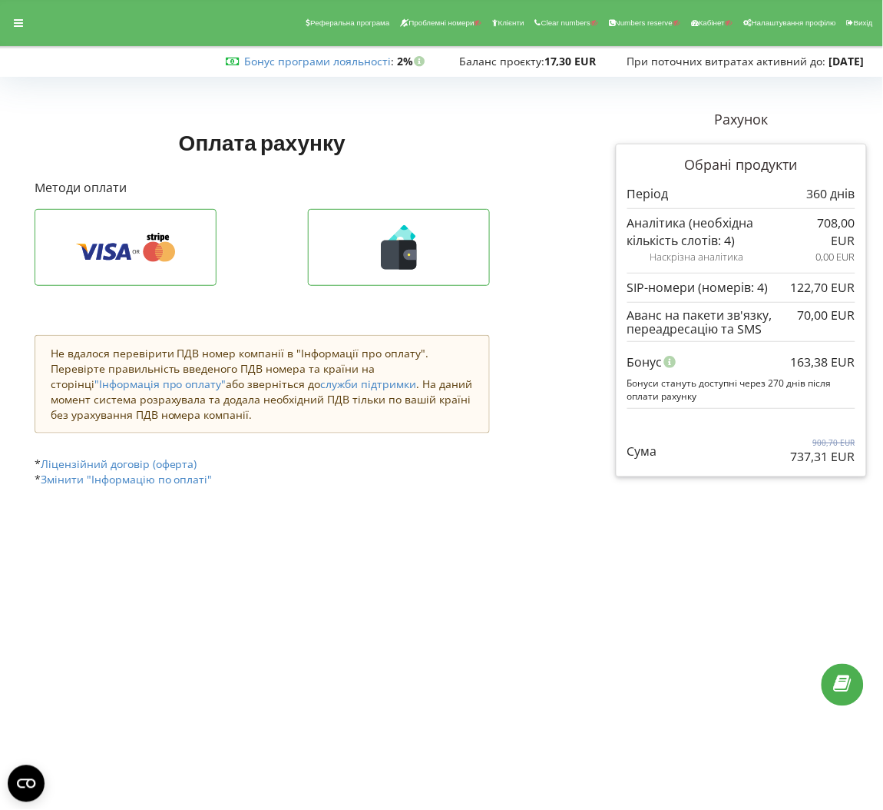
drag, startPoint x: 786, startPoint y: 459, endPoint x: 828, endPoint y: 462, distance: 42.4
click at [828, 462] on div "Сума 900,70 EUR 737,31 EUR" at bounding box center [741, 439] width 228 height 51
copy p "737,31"
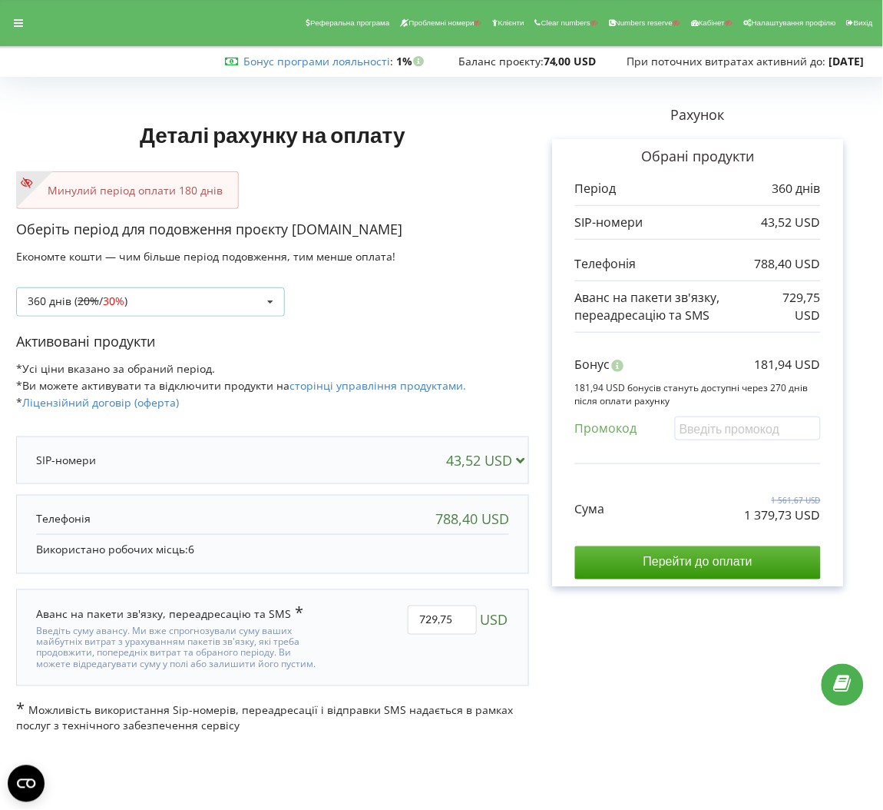
click at [233, 304] on div "360 днів ( 20% / 30% ) Поповнити баланс без подовження 20%" at bounding box center [150, 301] width 269 height 29
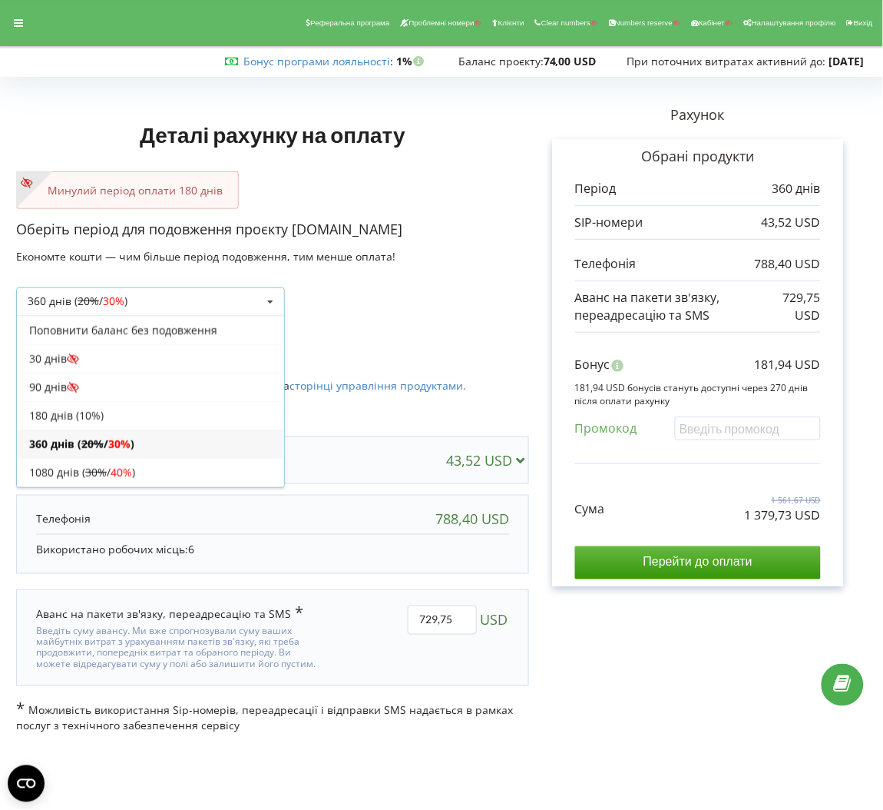
scroll to position [31, 0]
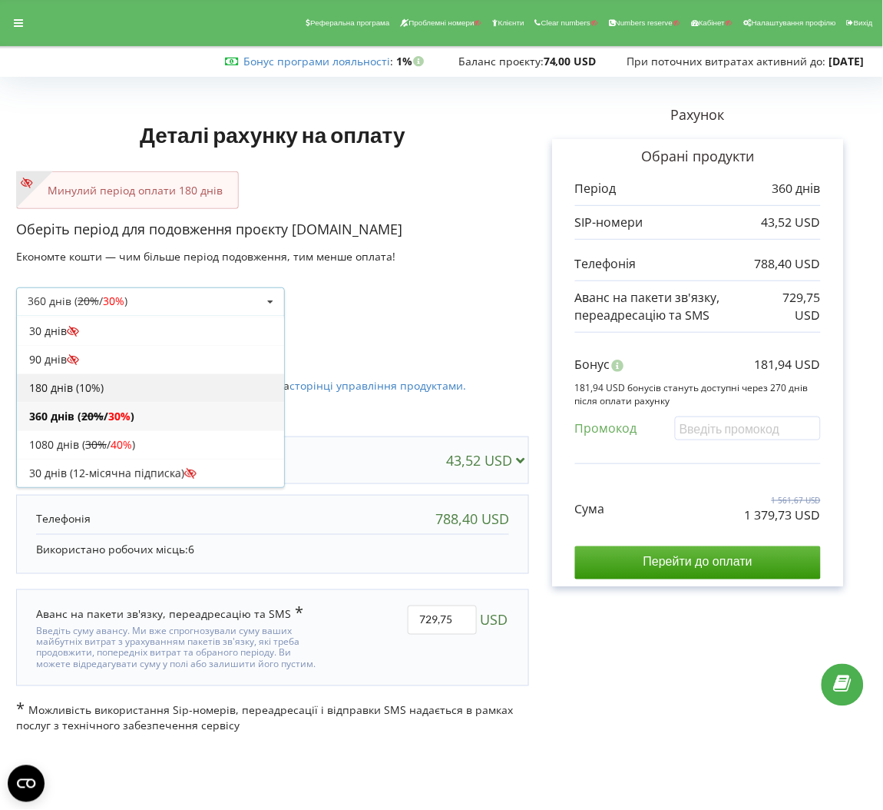
click at [167, 382] on div "180 днів (10%)" at bounding box center [150, 387] width 267 height 28
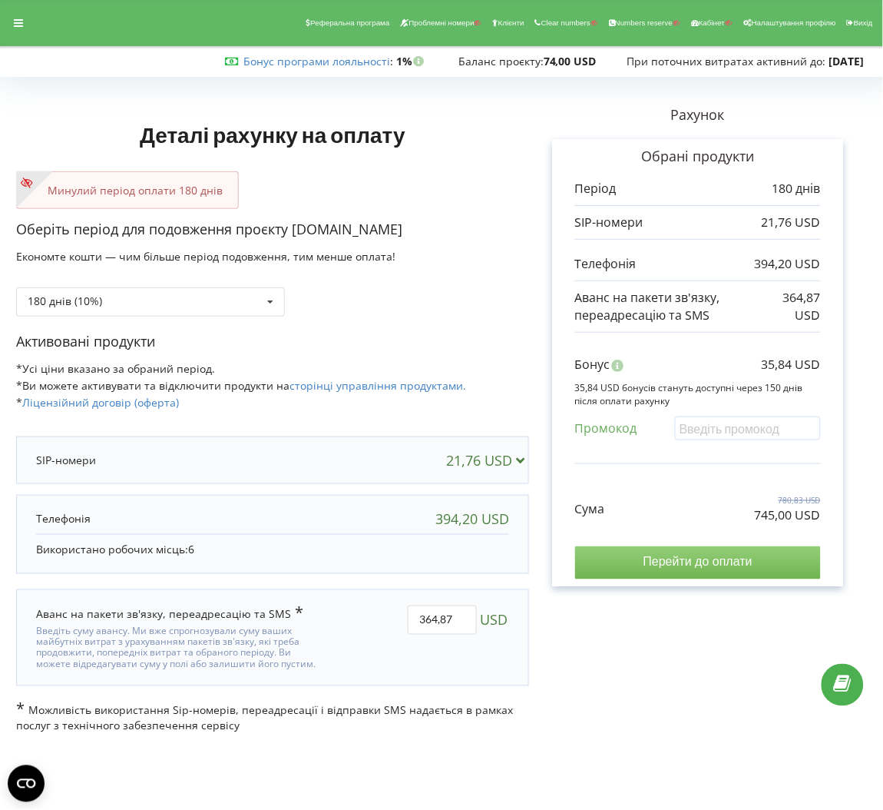
click at [732, 555] on input "Перейти до оплати" at bounding box center [698, 562] width 246 height 32
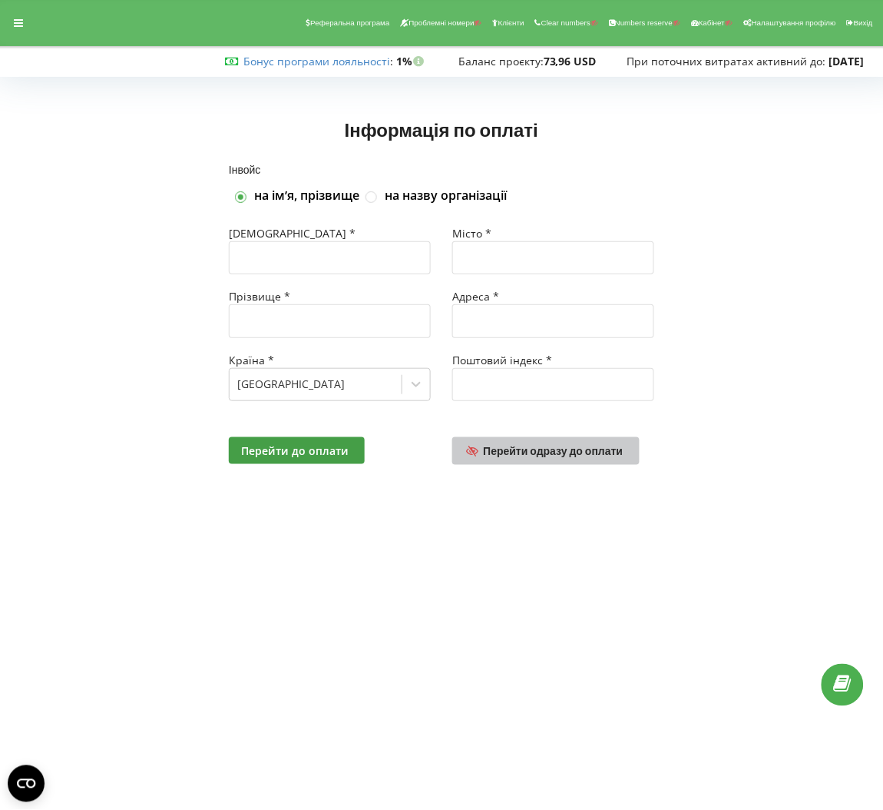
click at [580, 454] on span "Перейти одразу до оплати" at bounding box center [554, 450] width 140 height 13
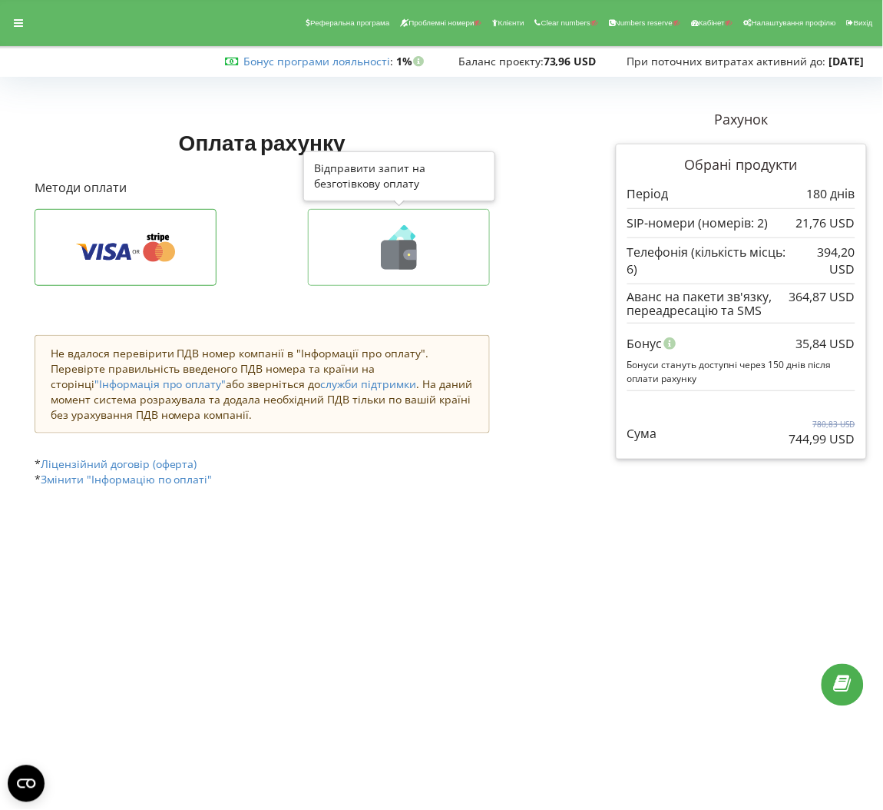
click at [400, 230] on icon at bounding box center [401, 240] width 24 height 24
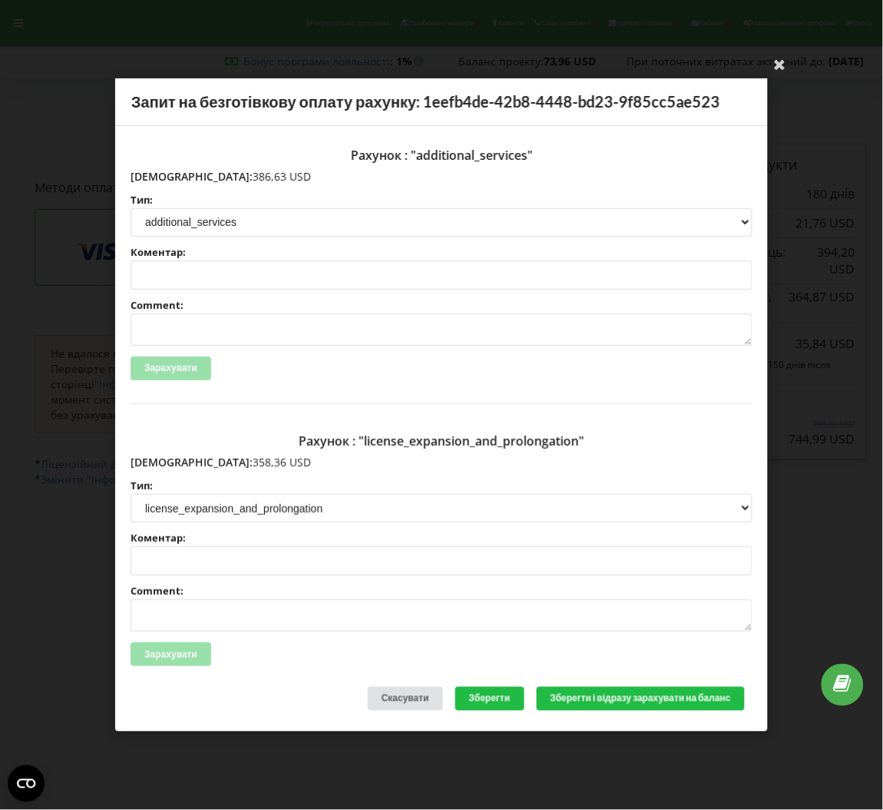
drag, startPoint x: 227, startPoint y: 462, endPoint x: 164, endPoint y: 468, distance: 64.0
click at [164, 468] on p "[DEMOGRAPHIC_DATA]: 358,36 USD" at bounding box center [442, 462] width 622 height 15
copy p "358,36 USD"
drag, startPoint x: 231, startPoint y: 179, endPoint x: 161, endPoint y: 181, distance: 70.7
click at [161, 181] on p "[DEMOGRAPHIC_DATA]: 386,63 USD" at bounding box center [442, 176] width 622 height 15
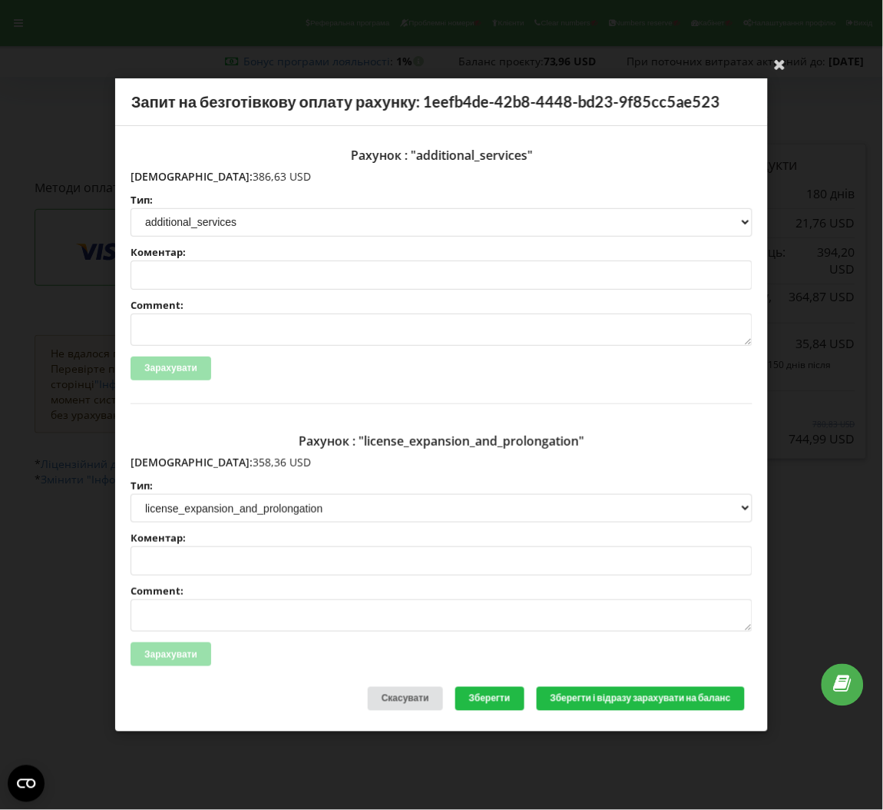
copy p "386,63 USD"
click at [843, 163] on div "Ваша електронна адреса успішно підтверджена Запит на безготівкову оплату рахунк…" at bounding box center [441, 405] width 883 height 810
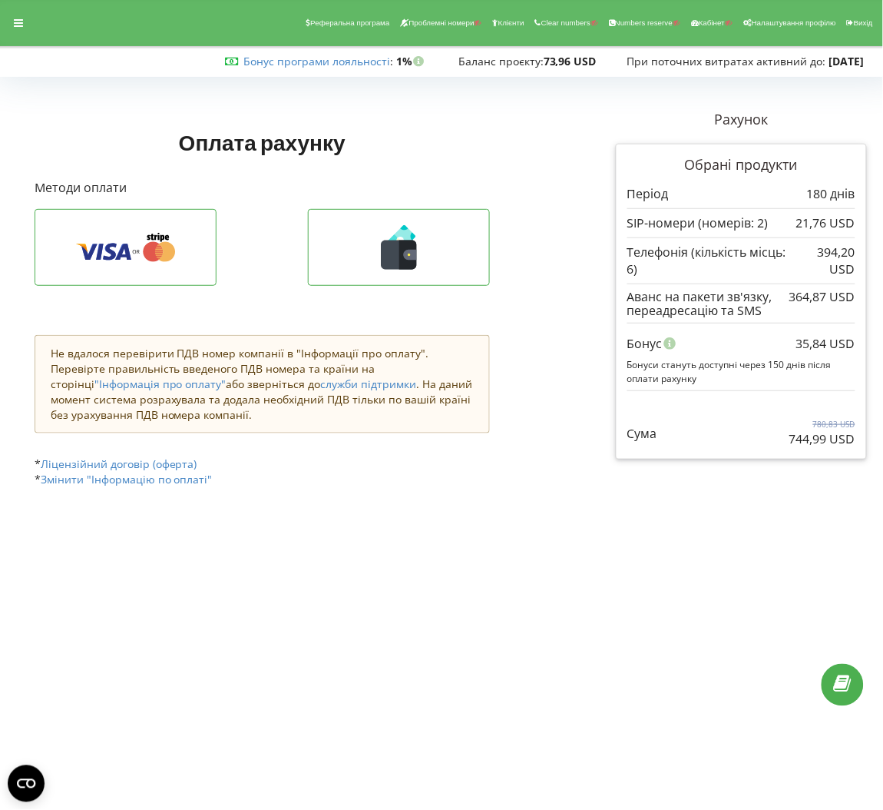
click at [2, 22] on div "Реферальна програма Проблемні номери Клієнти Clear numbers Numbers reserve Кабі…" at bounding box center [441, 23] width 905 height 46
click at [21, 22] on icon at bounding box center [18, 23] width 9 height 11
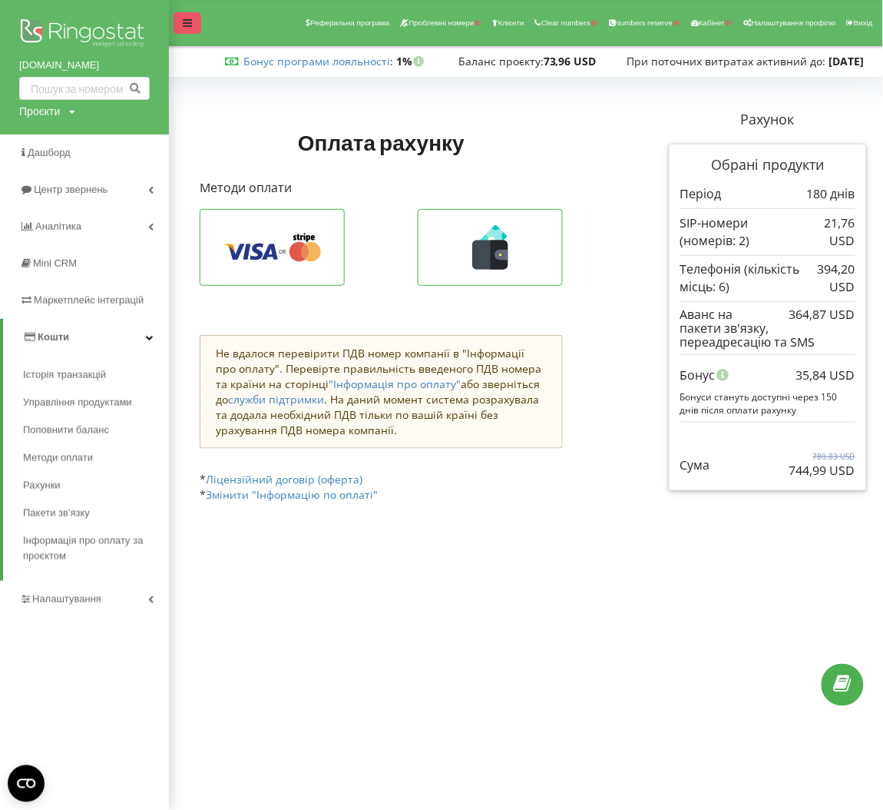
click at [177, 22] on div at bounding box center [188, 23] width 28 height 22
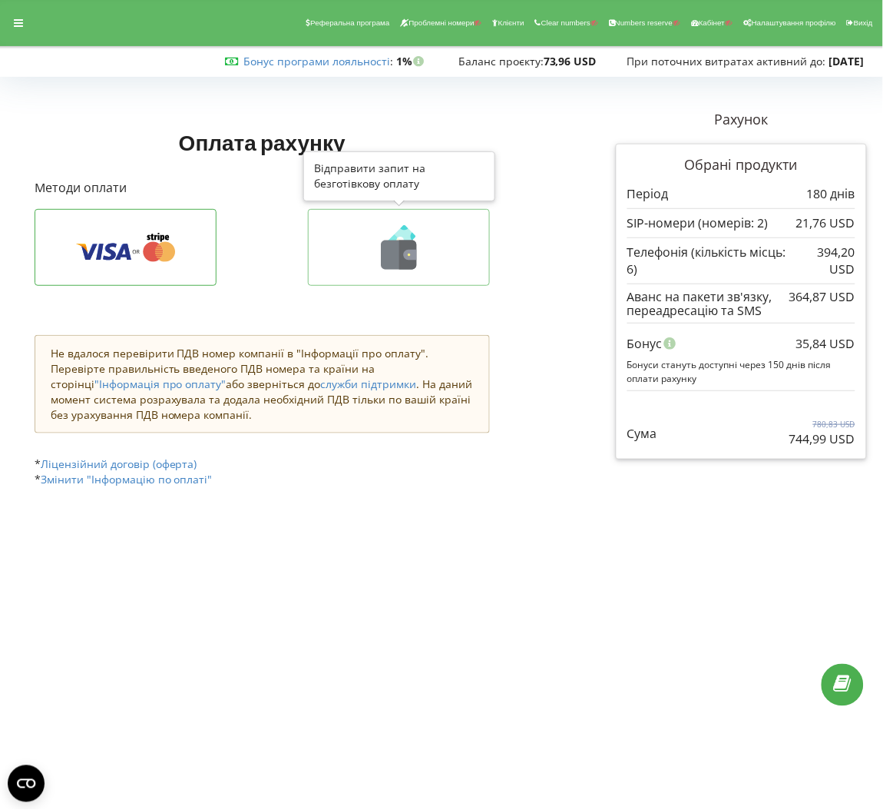
click at [418, 253] on icon at bounding box center [399, 247] width 150 height 45
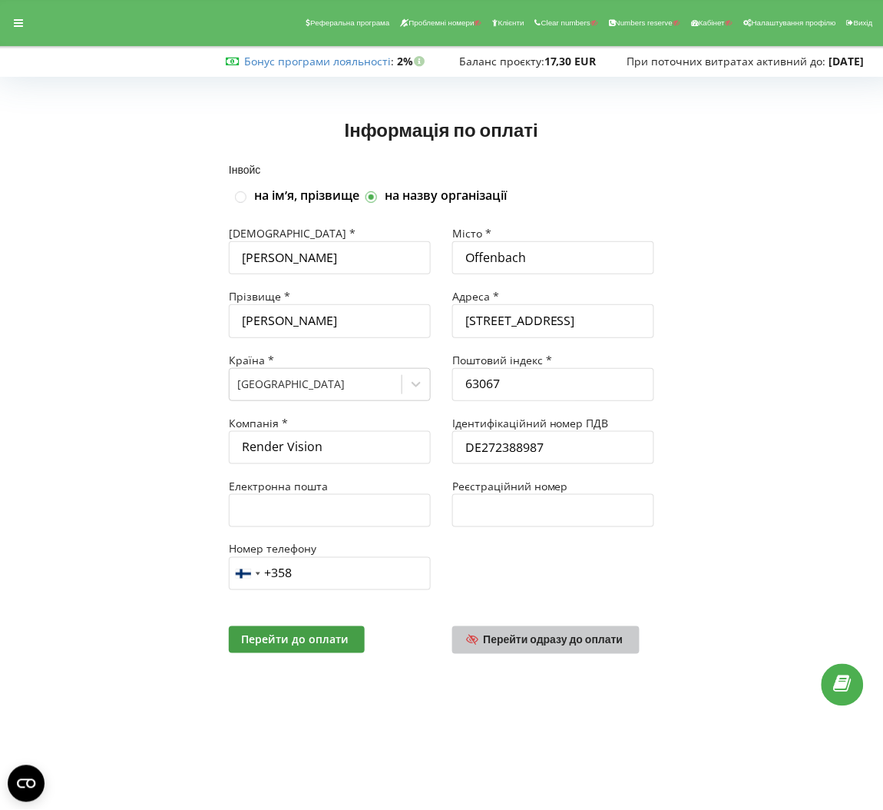
click at [584, 644] on span "Перейти одразу до оплати" at bounding box center [554, 639] width 140 height 13
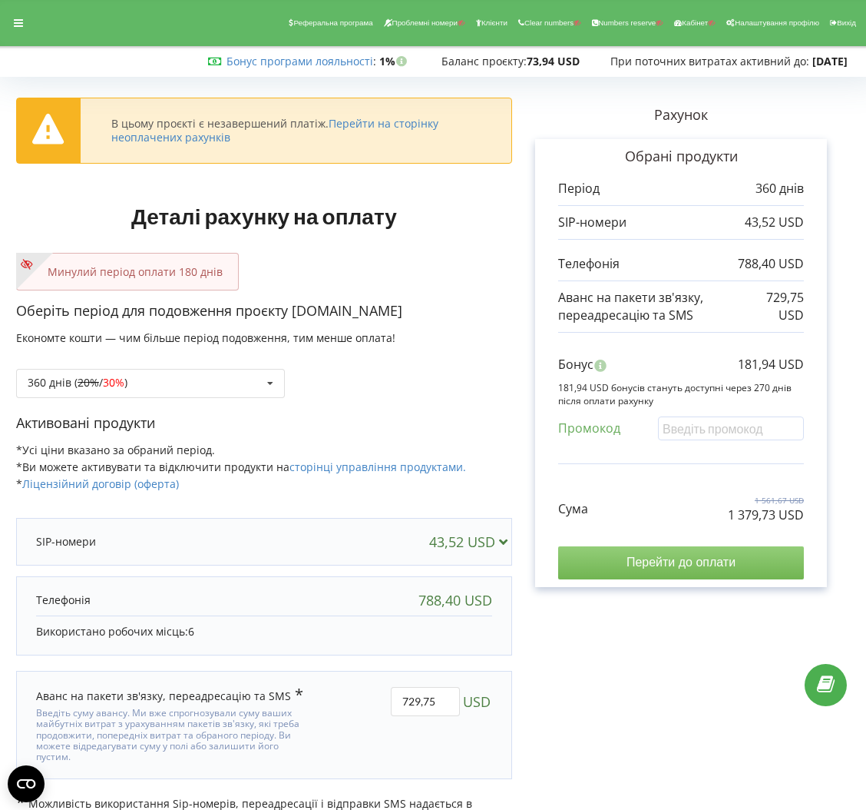
click at [701, 556] on input "Перейти до оплати" at bounding box center [681, 562] width 246 height 32
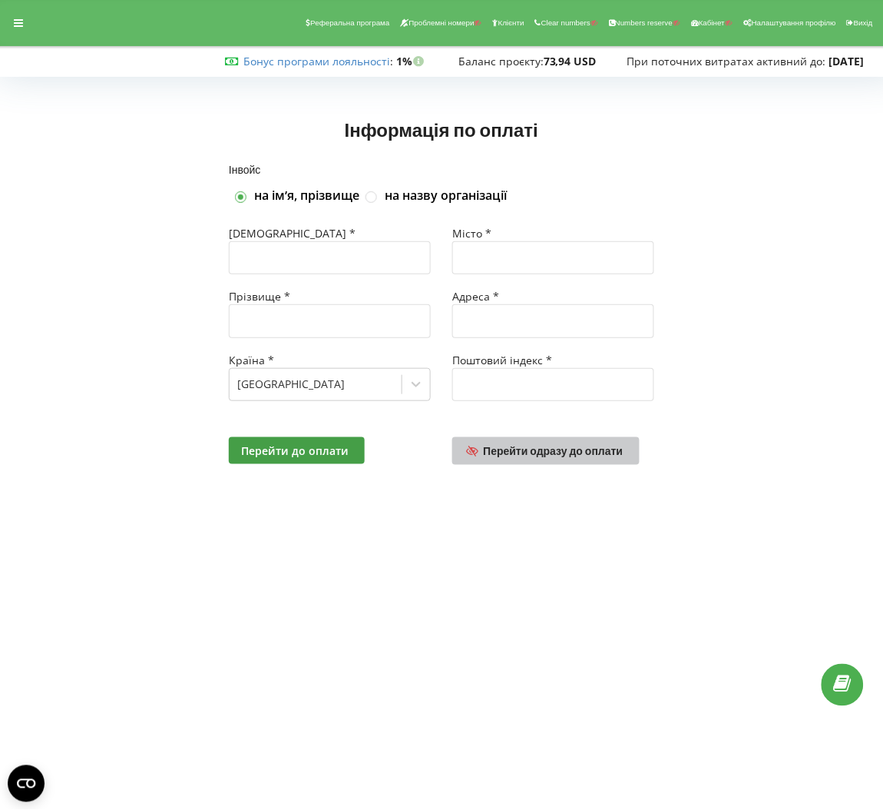
click at [598, 445] on span "Перейти одразу до оплати" at bounding box center [554, 450] width 140 height 13
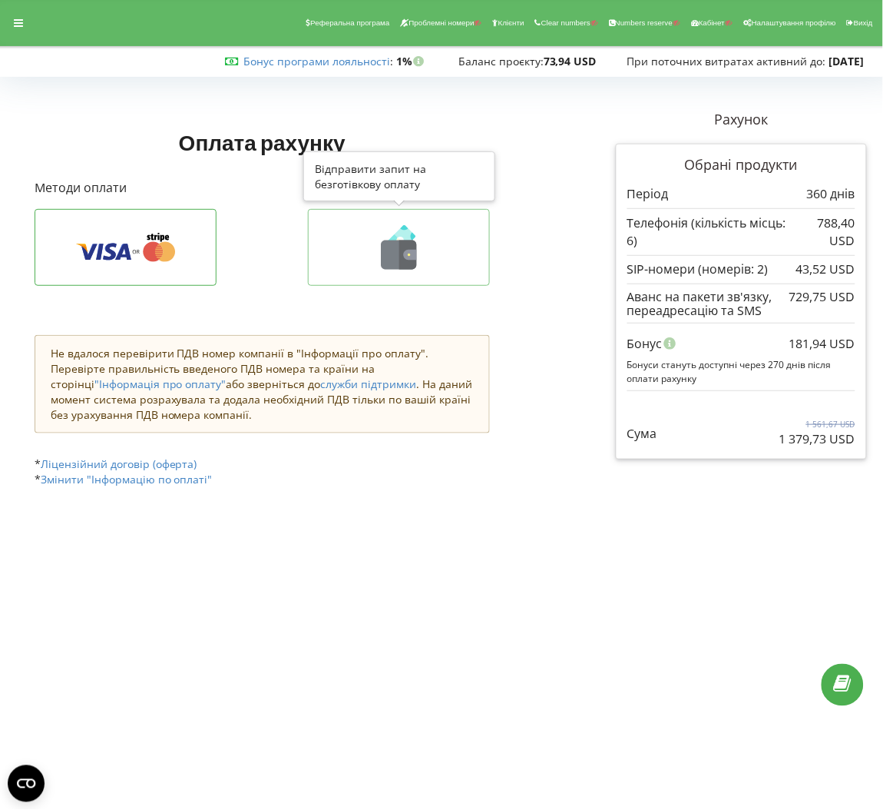
click at [423, 229] on icon at bounding box center [399, 247] width 150 height 45
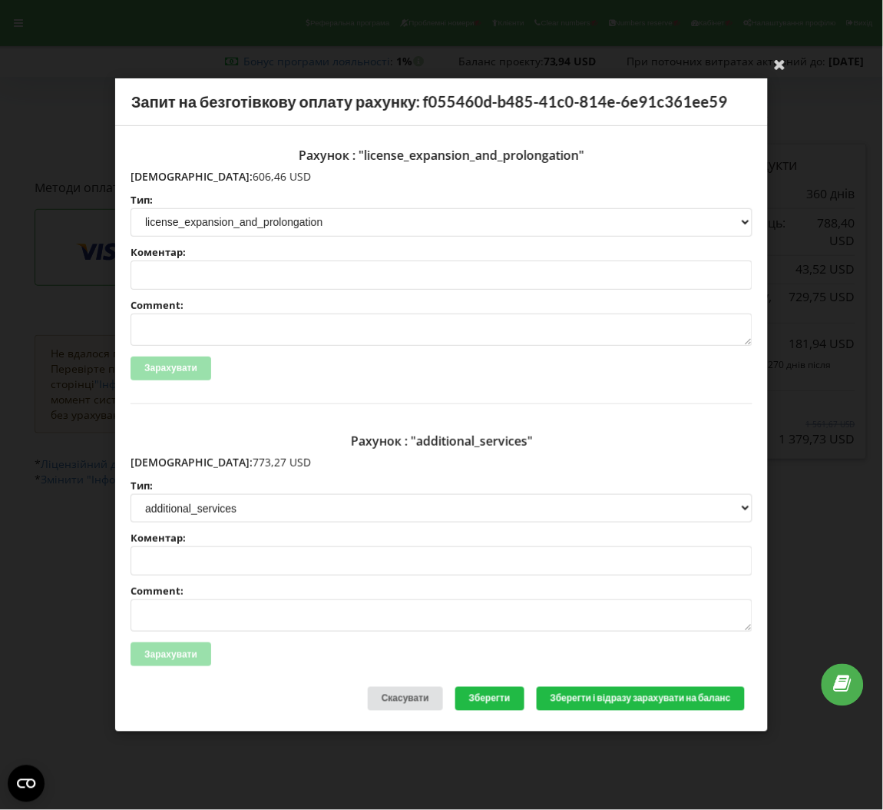
drag, startPoint x: 231, startPoint y: 174, endPoint x: 162, endPoint y: 175, distance: 69.1
click at [162, 175] on p "Сума: 606,46 USD" at bounding box center [442, 176] width 622 height 15
copy p "606,46 USD"
drag, startPoint x: 223, startPoint y: 472, endPoint x: 220, endPoint y: 459, distance: 13.4
click at [220, 459] on div "Рахунок : "additional_services" Сума: 773,27 USD Тип: license license_expansion…" at bounding box center [442, 558] width 622 height 263
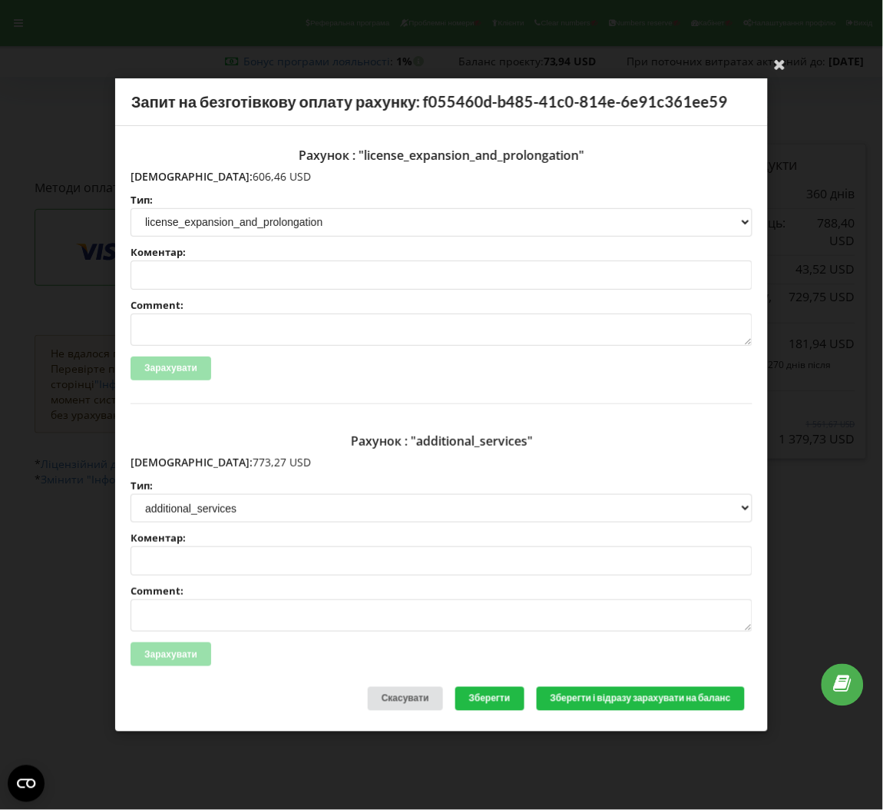
click at [220, 459] on p "Сума: 773,27 USD" at bounding box center [442, 462] width 622 height 15
drag, startPoint x: 220, startPoint y: 459, endPoint x: 163, endPoint y: 460, distance: 56.9
click at [163, 460] on p "Сума: 773,27 USD" at bounding box center [442, 462] width 622 height 15
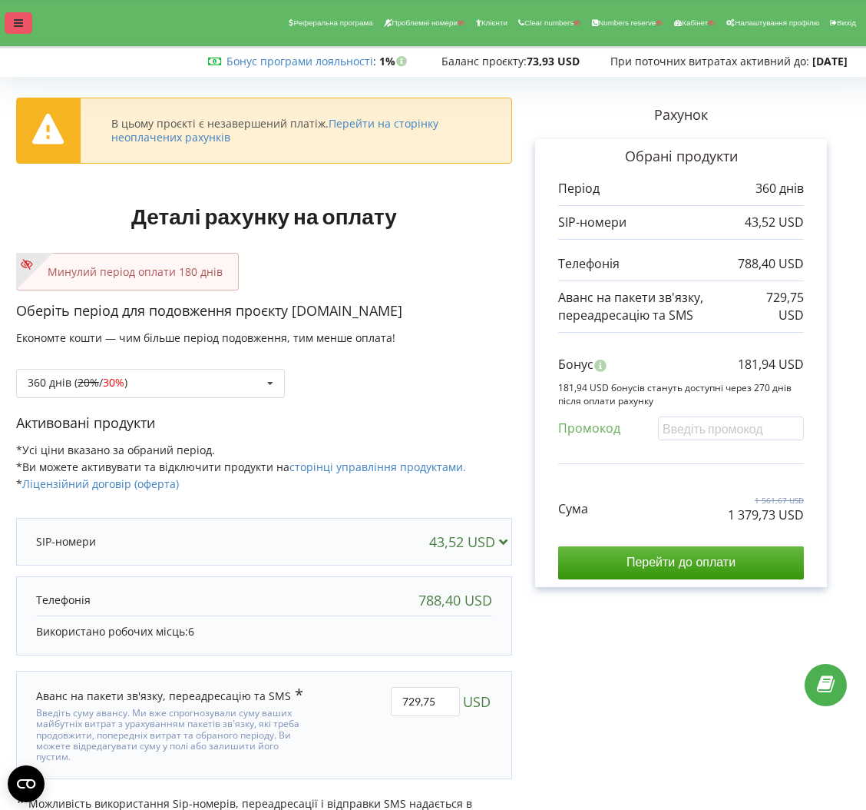
click at [22, 22] on icon at bounding box center [18, 23] width 9 height 11
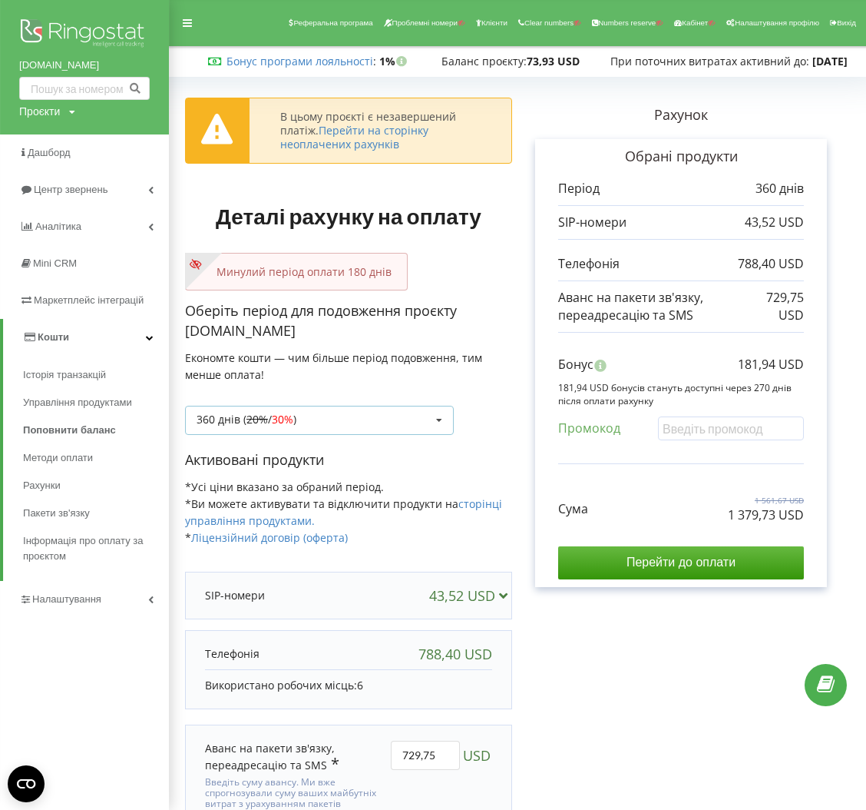
click at [381, 424] on div "360 днів ( 20% / 30% ) Поповнити баланс без подовження 20%" at bounding box center [319, 420] width 269 height 29
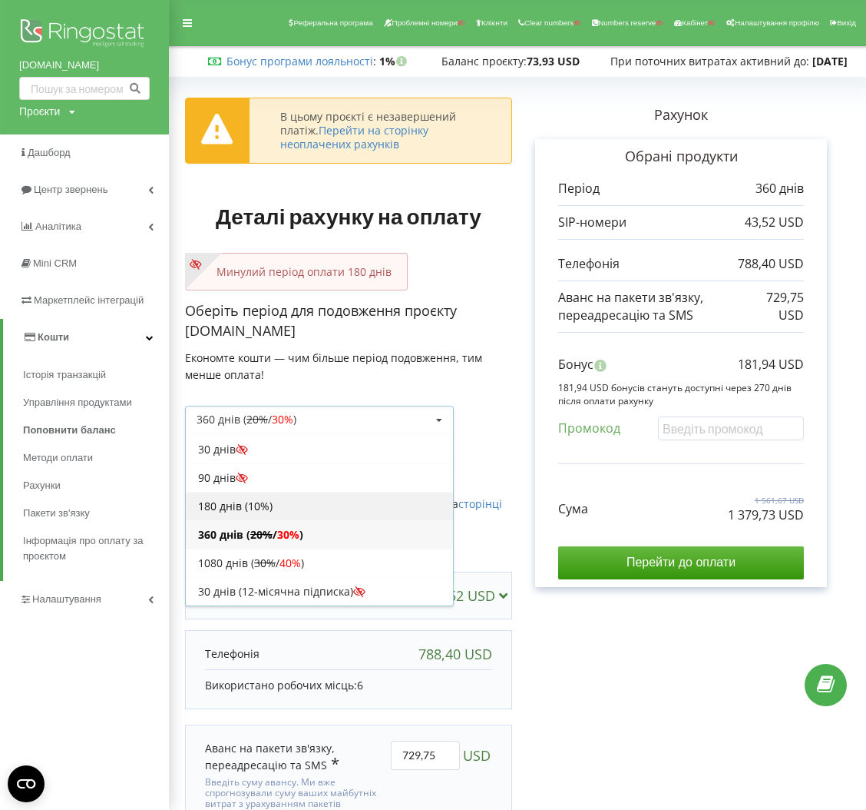
click at [241, 501] on div "180 днів (10%)" at bounding box center [319, 506] width 267 height 28
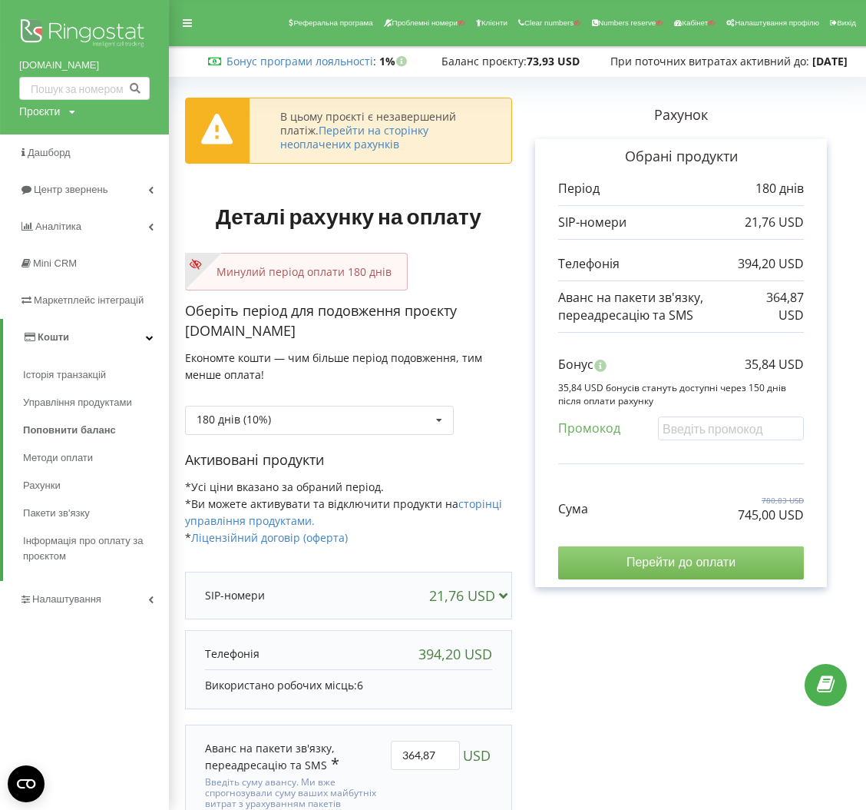
click at [757, 561] on input "Перейти до оплати" at bounding box center [681, 562] width 246 height 32
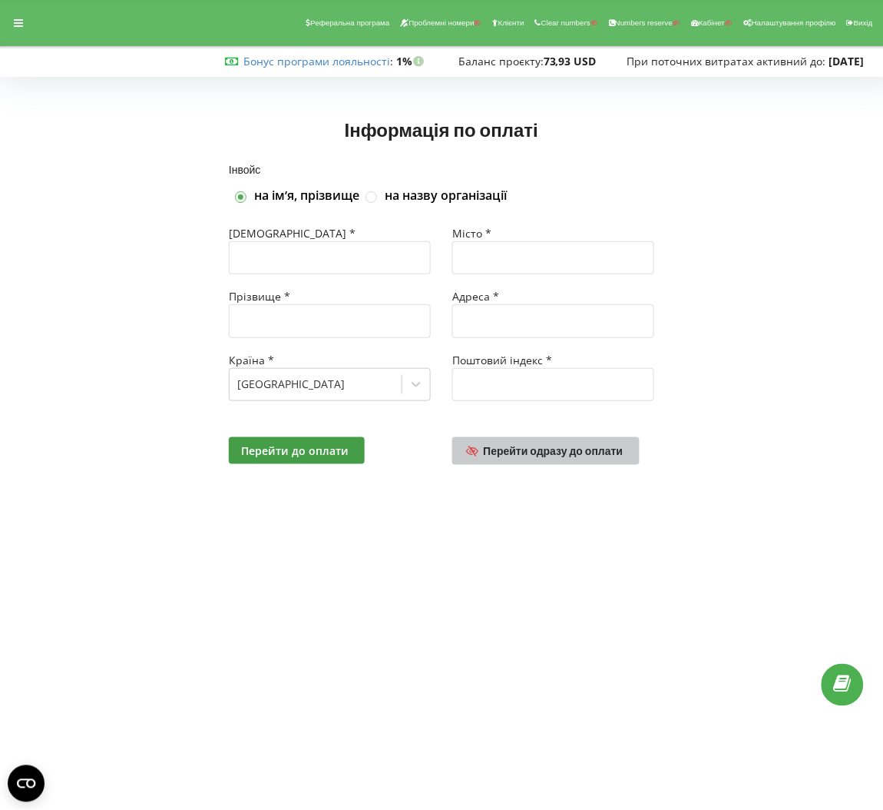
click at [499, 455] on span "Перейти одразу до оплати" at bounding box center [554, 450] width 140 height 13
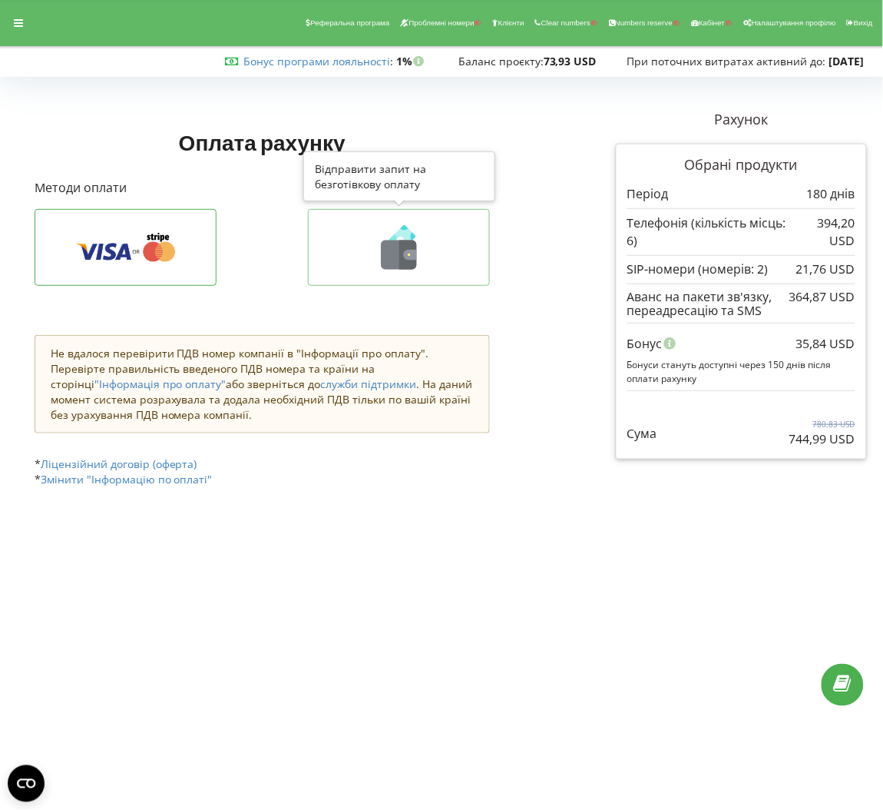
click at [396, 248] on icon at bounding box center [398, 254] width 35 height 29
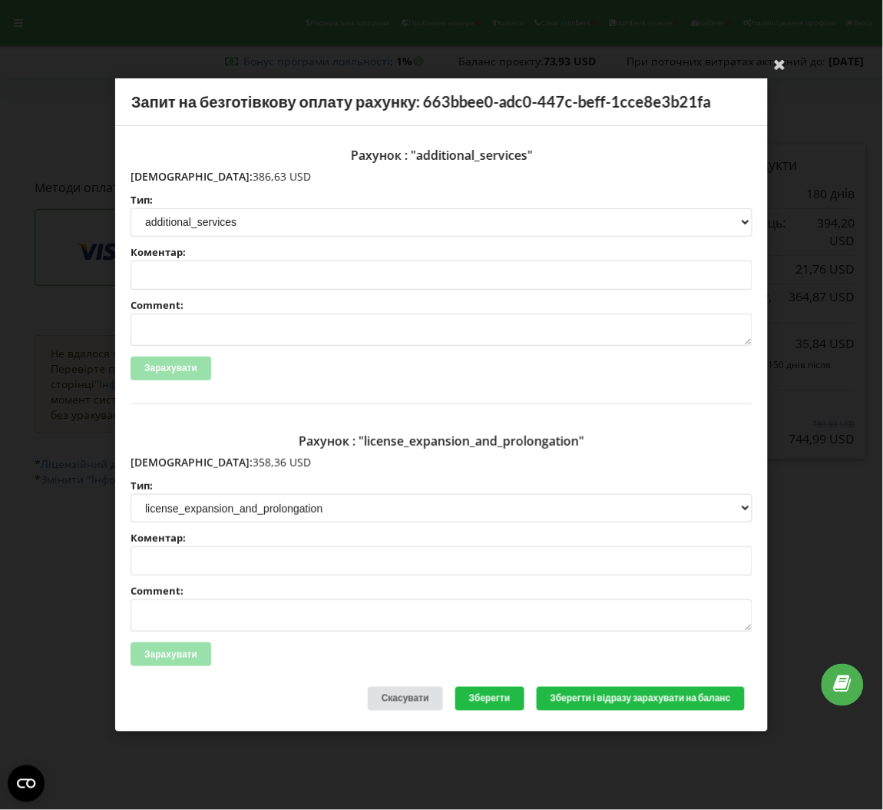
drag, startPoint x: 242, startPoint y: 172, endPoint x: 161, endPoint y: 175, distance: 81.5
click at [161, 175] on p "Сума: 386,63 USD" at bounding box center [442, 176] width 622 height 15
copy p "386,63 USD"
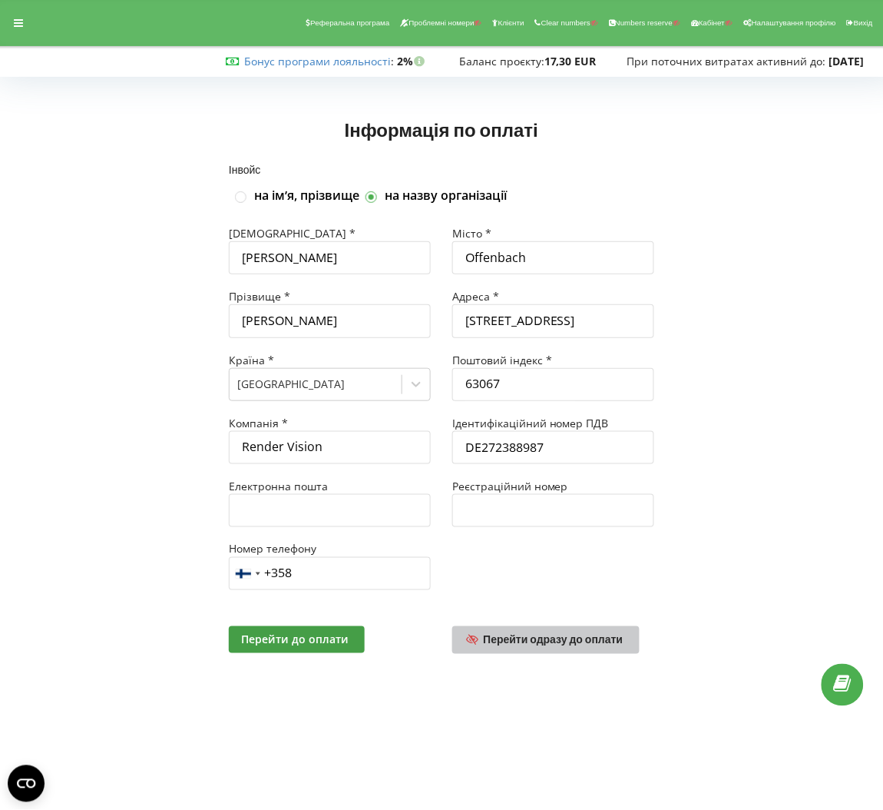
click at [555, 634] on span "Перейти одразу до оплати" at bounding box center [554, 639] width 140 height 13
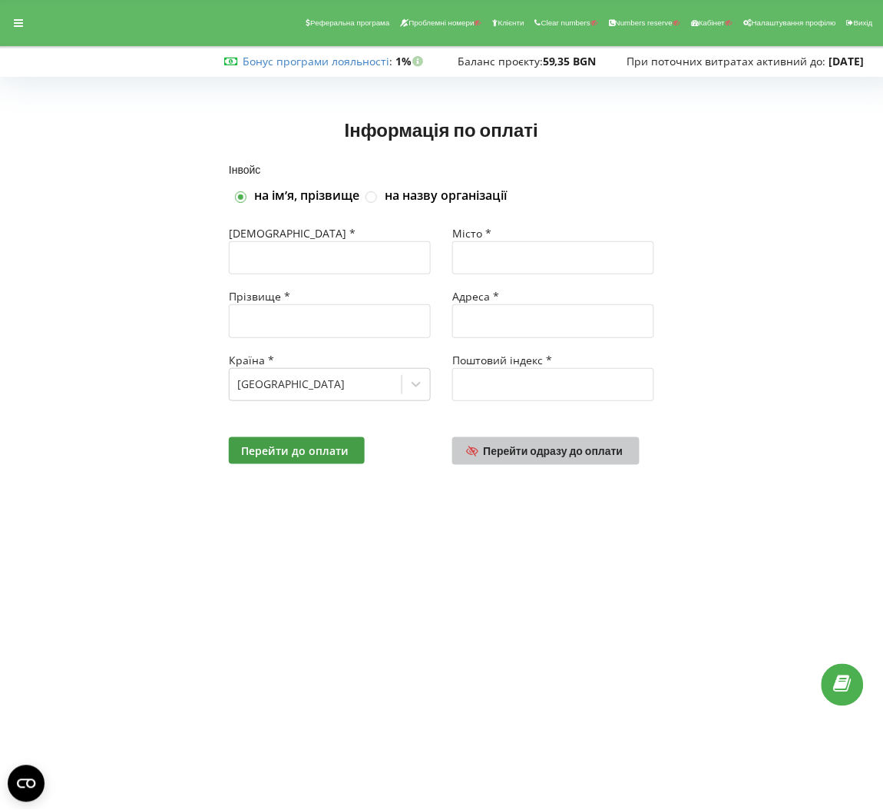
click at [535, 456] on span "Перейти одразу до оплати" at bounding box center [554, 450] width 140 height 13
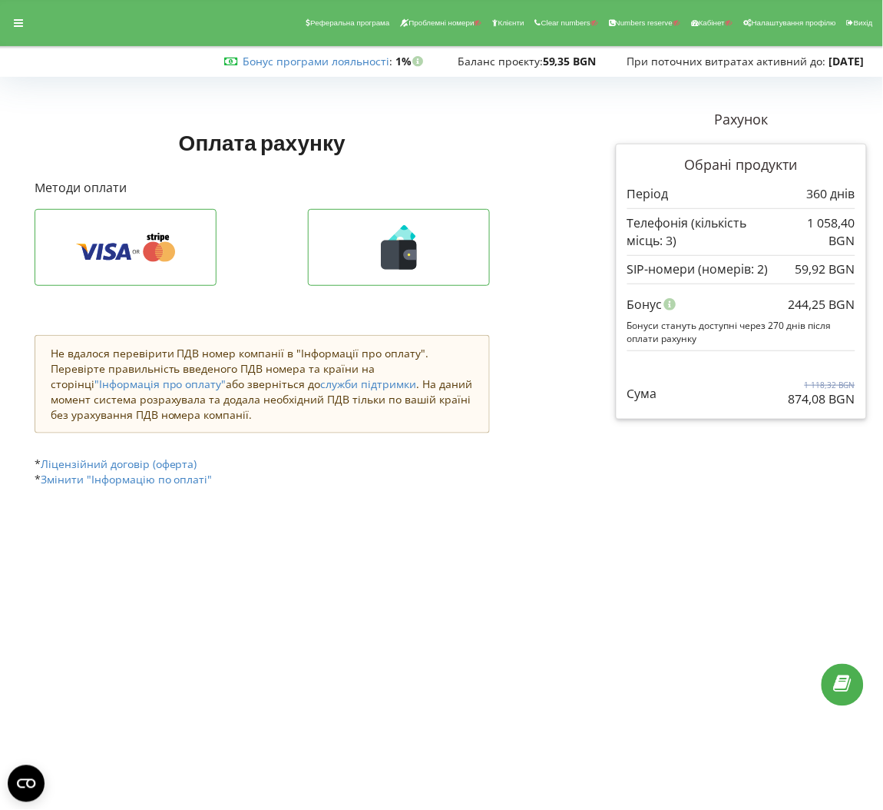
drag, startPoint x: 780, startPoint y: 404, endPoint x: 851, endPoint y: 399, distance: 71.6
click at [851, 399] on div "Сума 1 118,32 BGN 874,08 BGN" at bounding box center [741, 381] width 228 height 51
copy p "874,08 BGN"
click at [21, 13] on div at bounding box center [19, 23] width 28 height 22
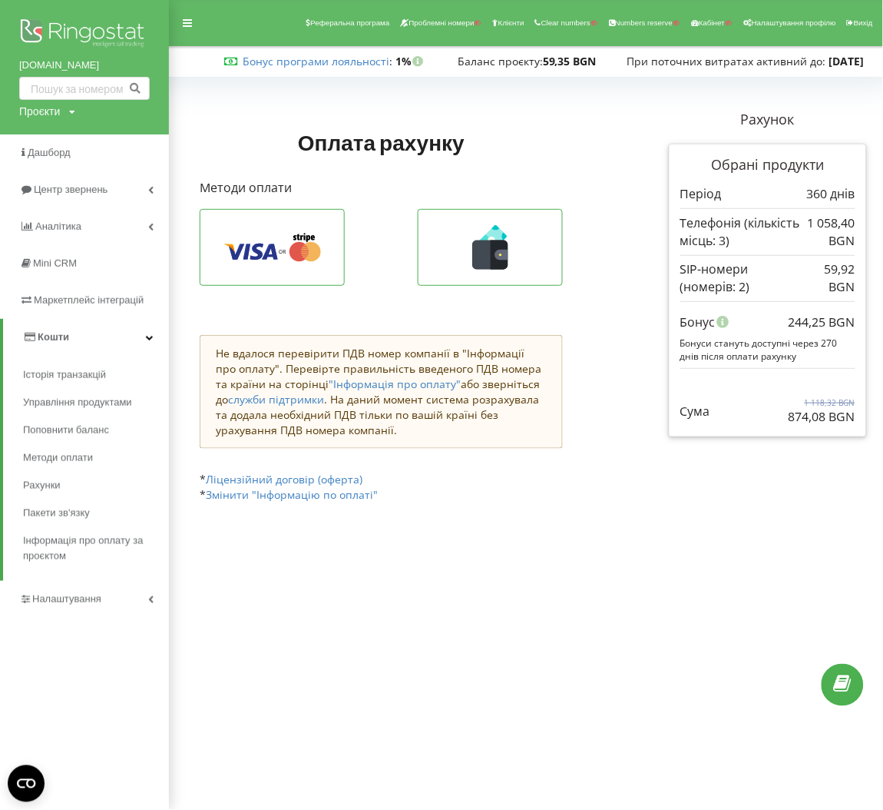
drag, startPoint x: 769, startPoint y: 416, endPoint x: 860, endPoint y: 413, distance: 91.4
click at [860, 413] on div "Обрані продукти Період 360 днів 1 058,40 BGN" at bounding box center [768, 290] width 198 height 293
copy p "874,08 BGN"
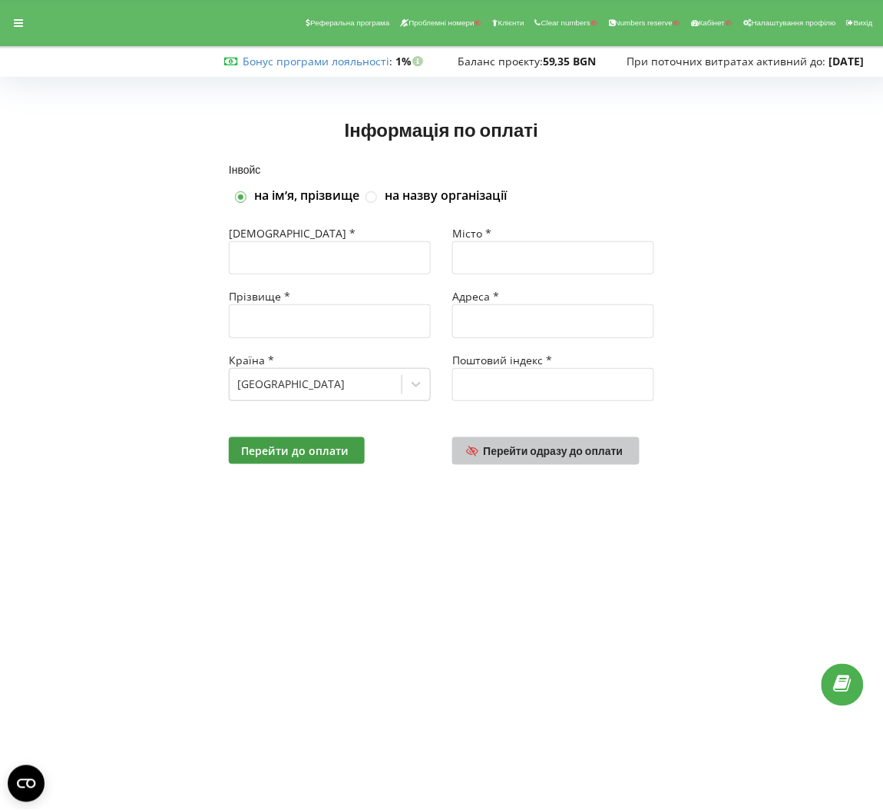
click at [522, 442] on link "Перейти одразу до оплати" at bounding box center [545, 451] width 187 height 28
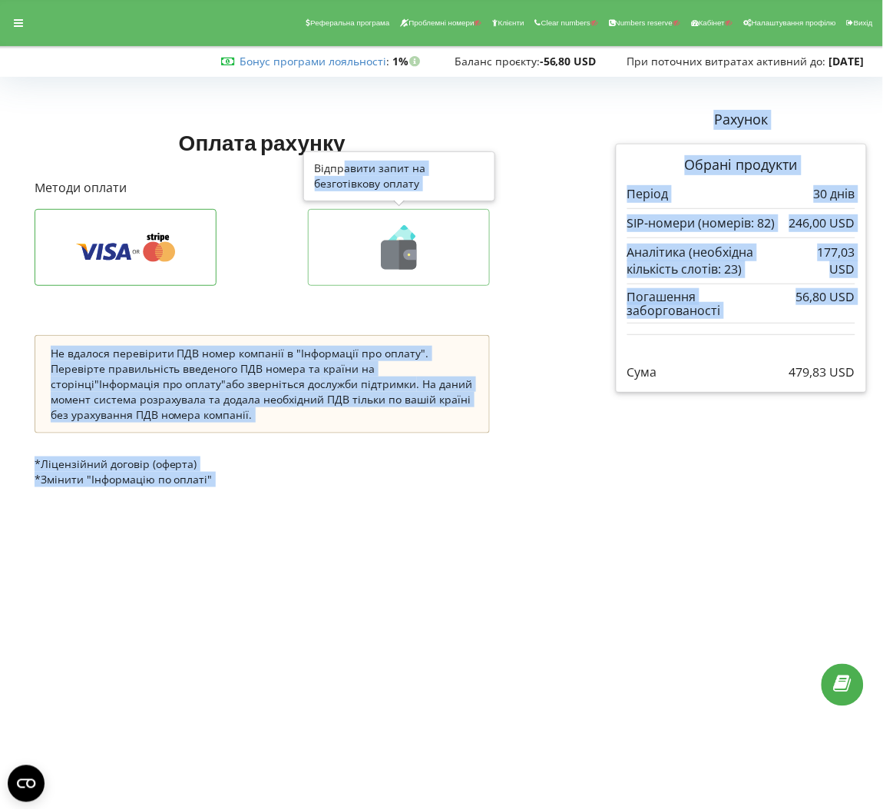
drag, startPoint x: 0, startPoint y: 0, endPoint x: 395, endPoint y: 264, distance: 475.0
click at [395, 264] on div "Оплата рахунку Рахунок Обрані продукти" at bounding box center [441, 306] width 872 height 414
click at [395, 264] on icon at bounding box center [398, 254] width 35 height 29
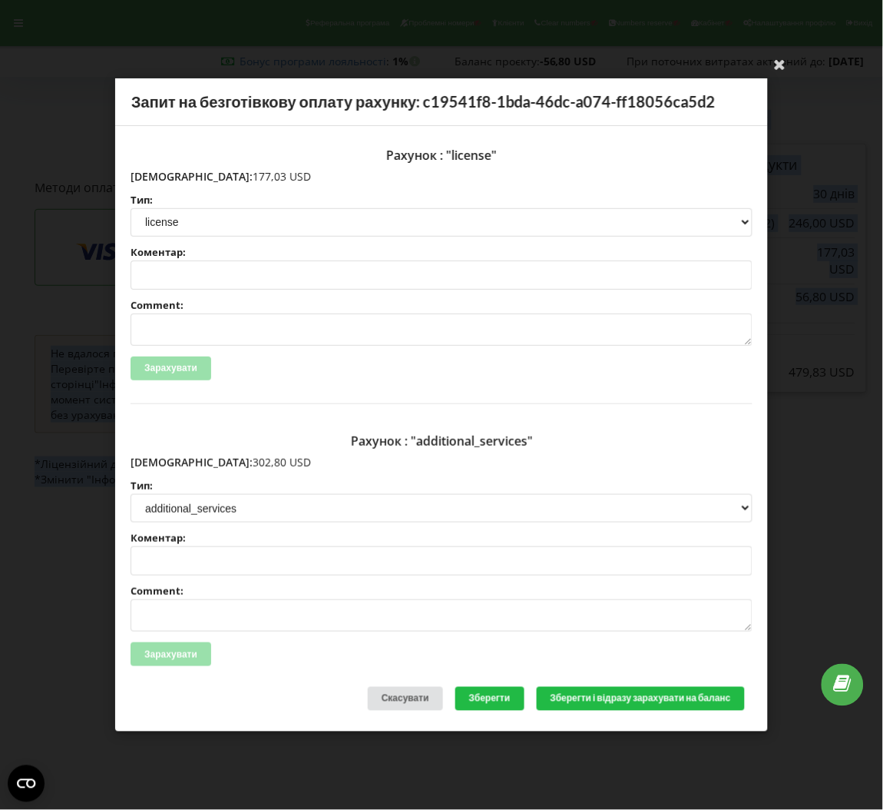
drag, startPoint x: 243, startPoint y: 173, endPoint x: 163, endPoint y: 177, distance: 80.0
click at [163, 177] on p "Сума: 177,03 USD" at bounding box center [442, 176] width 622 height 15
copy p "177,03 USD"
drag, startPoint x: 237, startPoint y: 456, endPoint x: 165, endPoint y: 458, distance: 71.4
click at [165, 458] on p "Сума: 302,80 USD" at bounding box center [442, 462] width 622 height 15
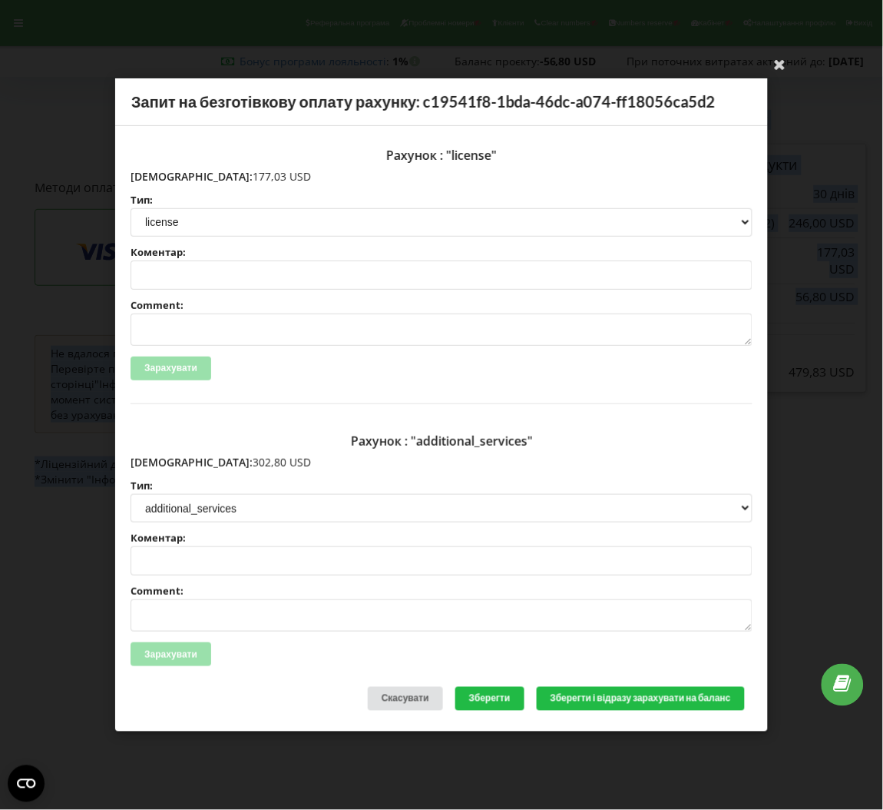
copy p "302,80 USD"
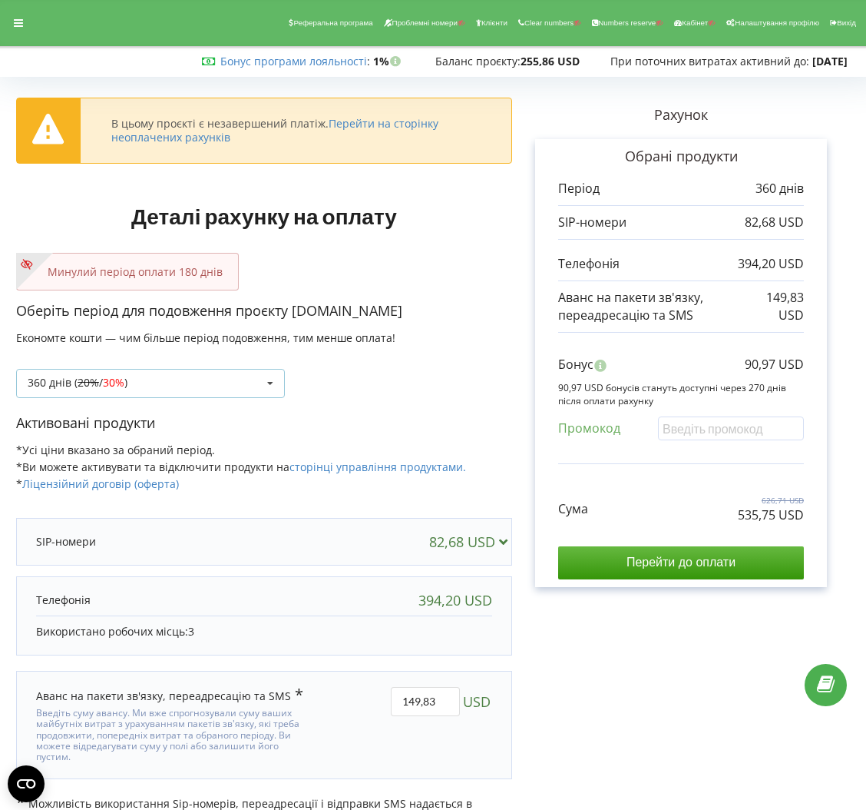
click at [241, 382] on div "360 днів ( 20% / 30% ) Поповнити баланс без подовження 20%" at bounding box center [150, 383] width 269 height 29
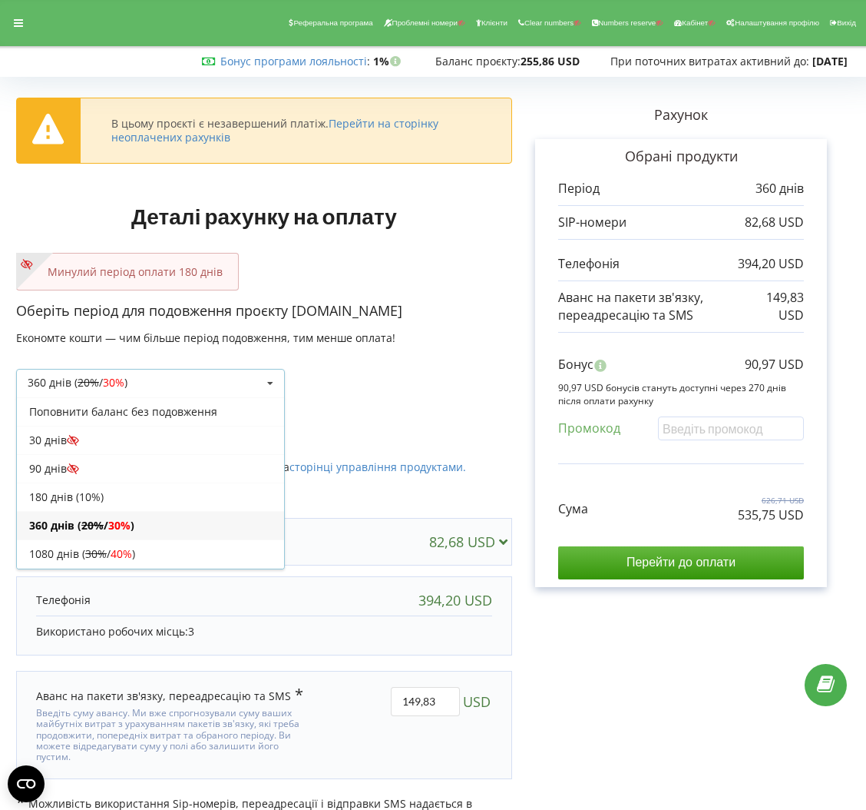
scroll to position [31, 0]
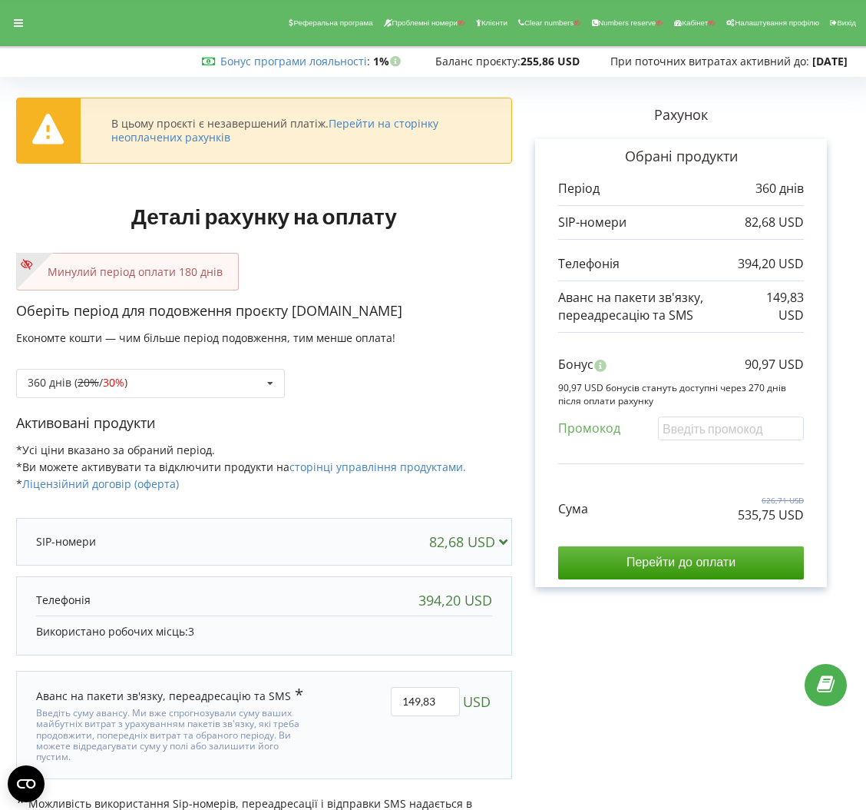
click at [379, 389] on div "360 днів ( 20% / 30% ) Поповнити баланс без подовження 20% / 30% 30% / 40%" at bounding box center [264, 372] width 496 height 52
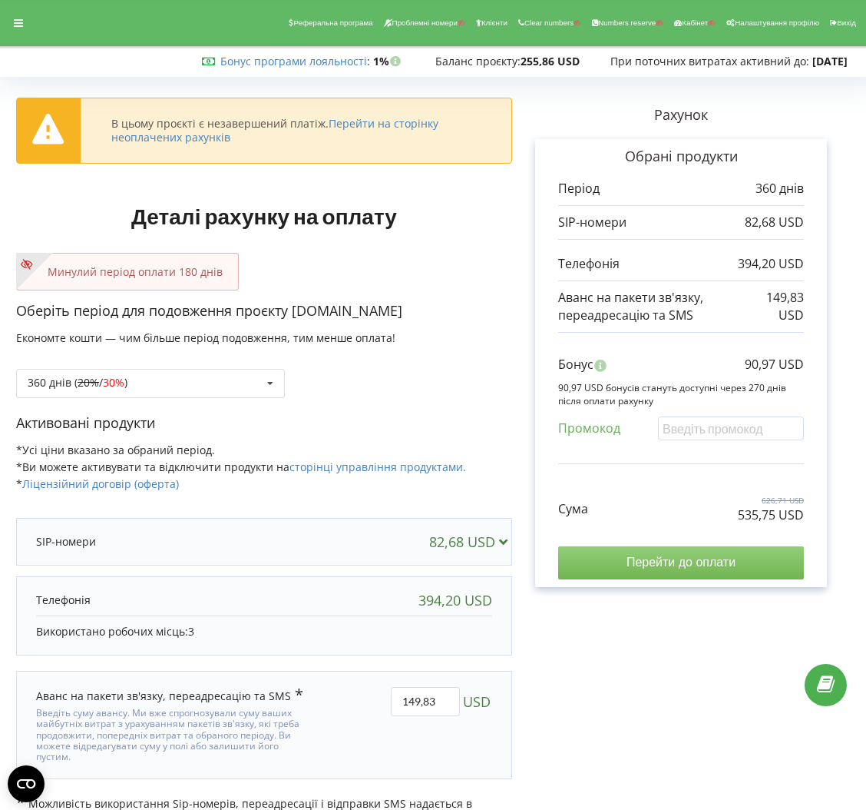
click at [718, 571] on input "Перейти до оплати" at bounding box center [681, 562] width 246 height 32
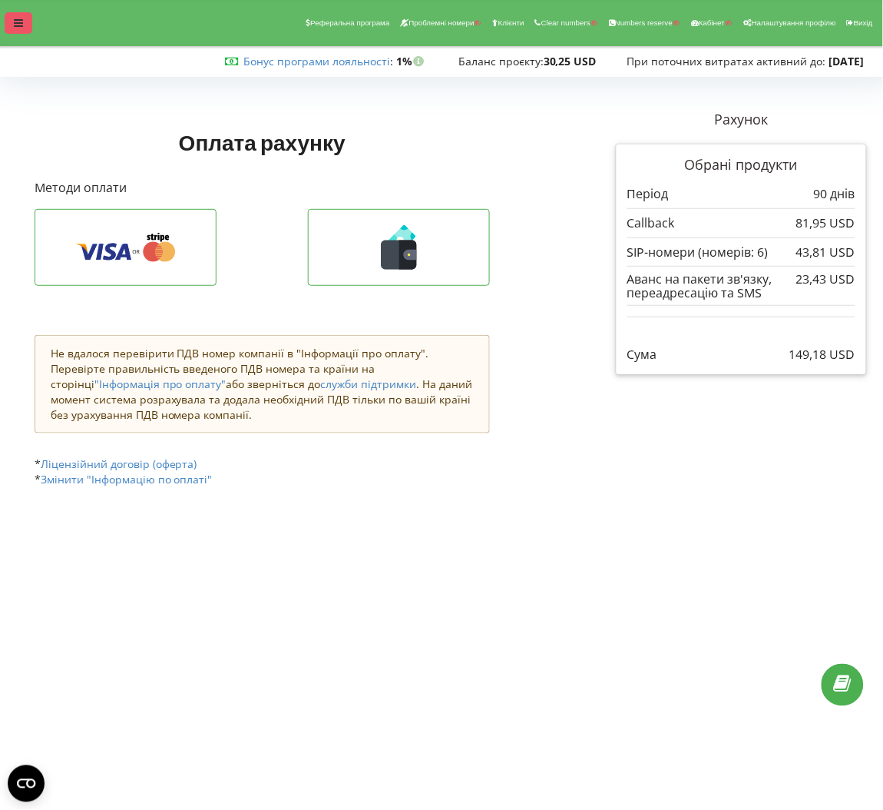
click at [24, 18] on div at bounding box center [19, 23] width 28 height 22
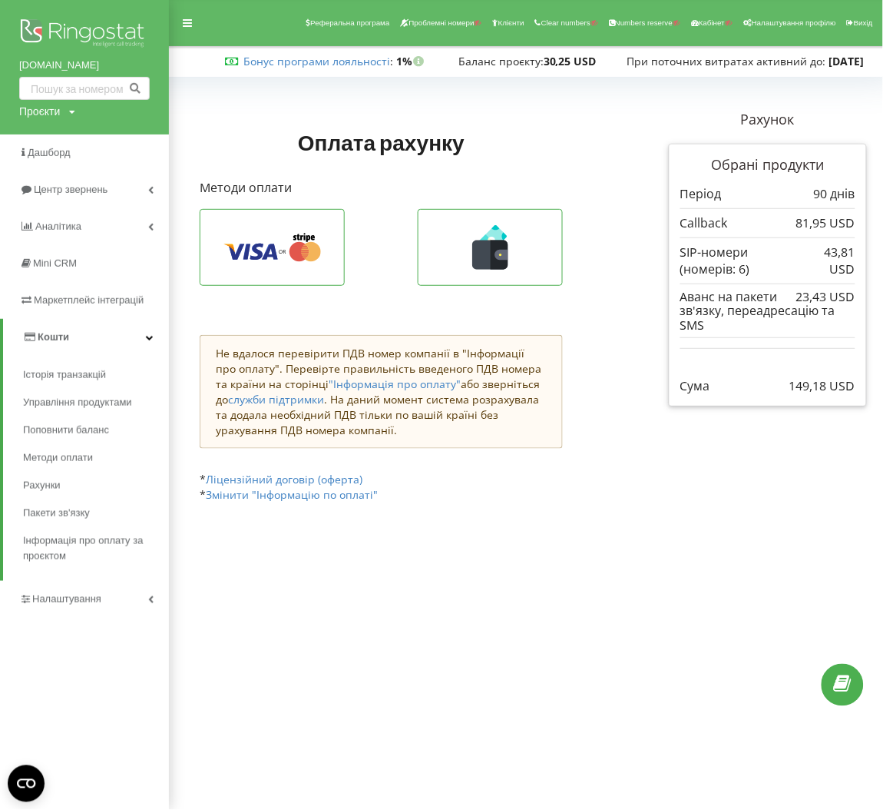
click at [94, 29] on img at bounding box center [84, 34] width 131 height 38
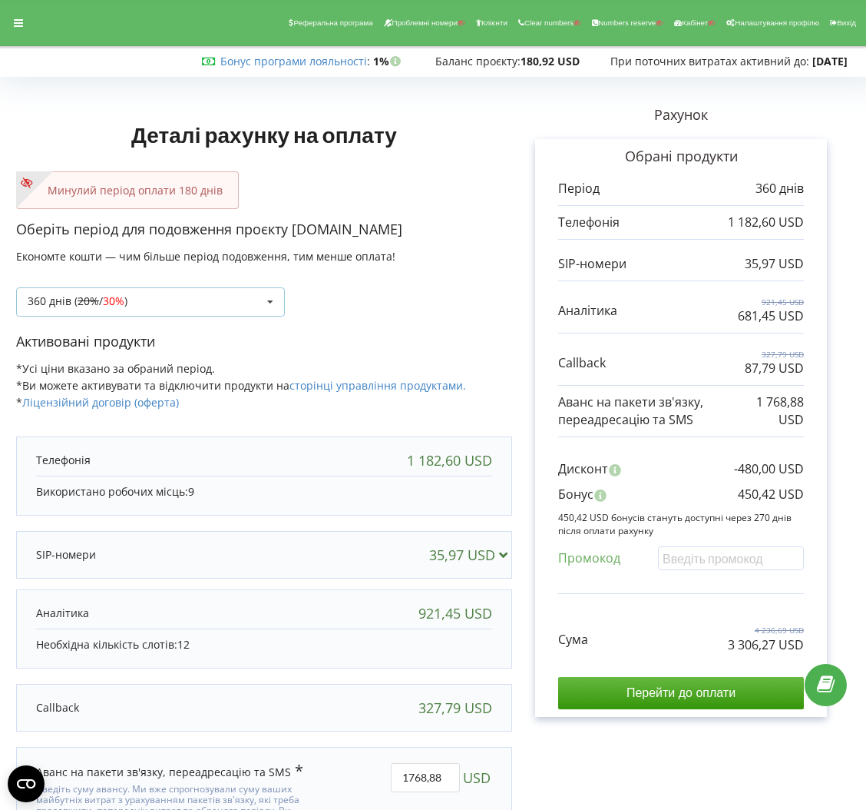
click at [231, 293] on div "360 днів ( 20% / 30% ) Поповнити баланс без подовження 20%" at bounding box center [150, 301] width 269 height 29
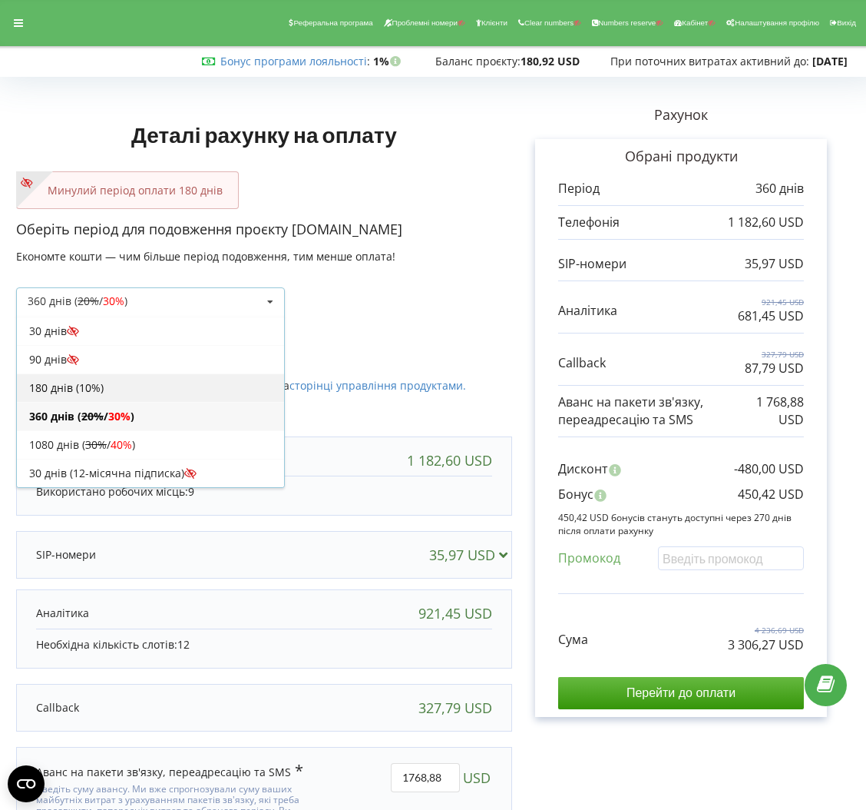
click at [158, 395] on div "180 днів (10%)" at bounding box center [150, 387] width 267 height 28
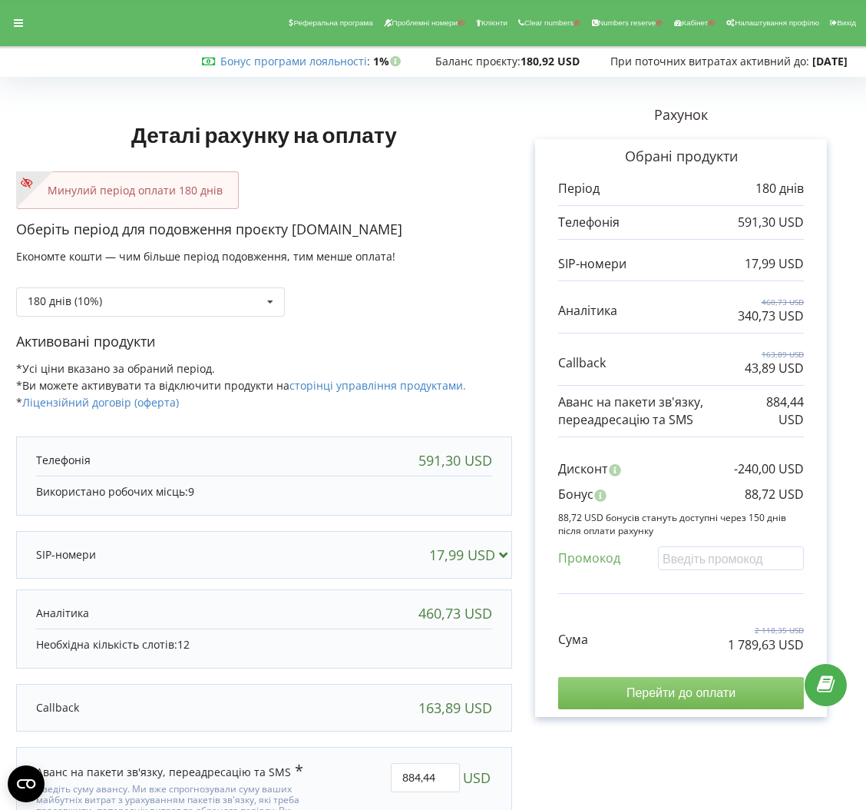
click at [623, 689] on input "Перейти до оплати" at bounding box center [681, 693] width 246 height 32
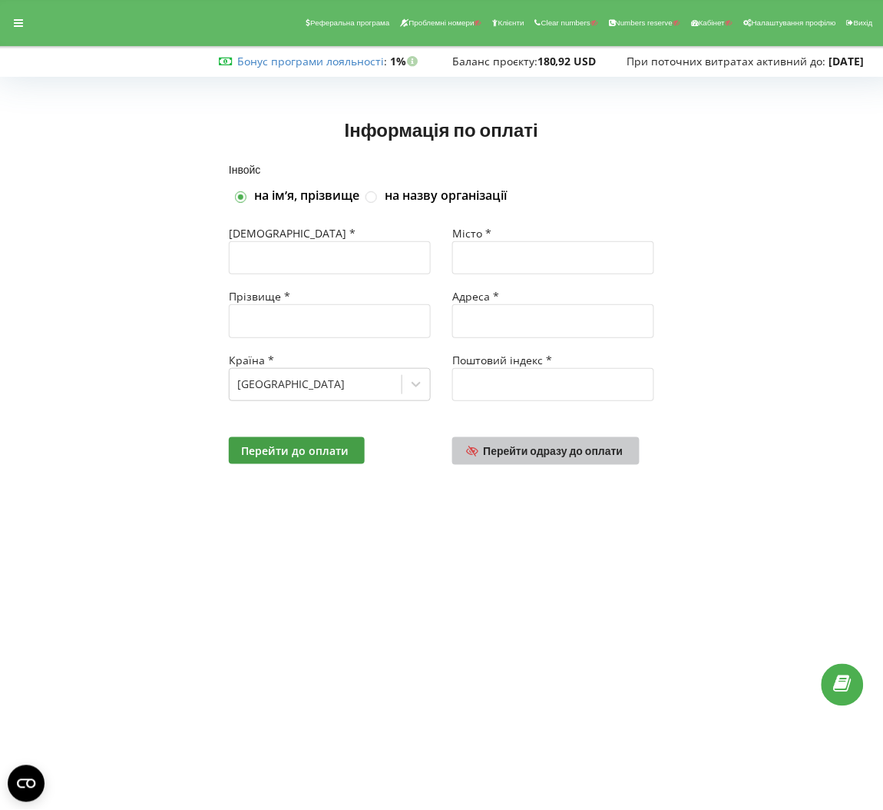
click at [535, 442] on link "Перейти одразу до оплати" at bounding box center [545, 451] width 187 height 28
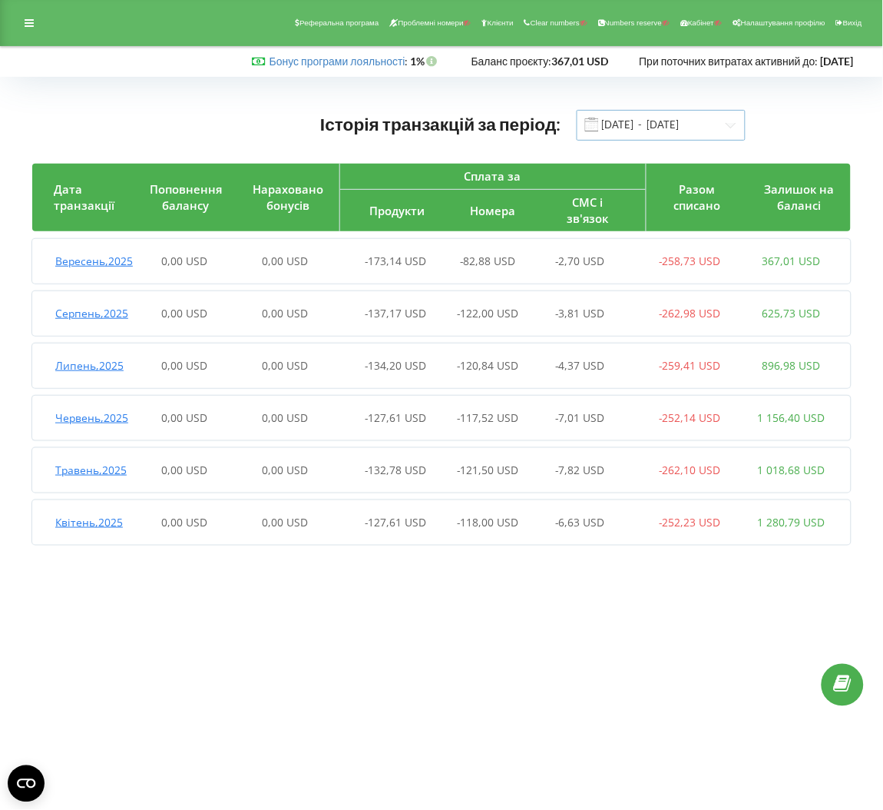
click at [630, 126] on input "[DATE] - [DATE]" at bounding box center [661, 125] width 169 height 31
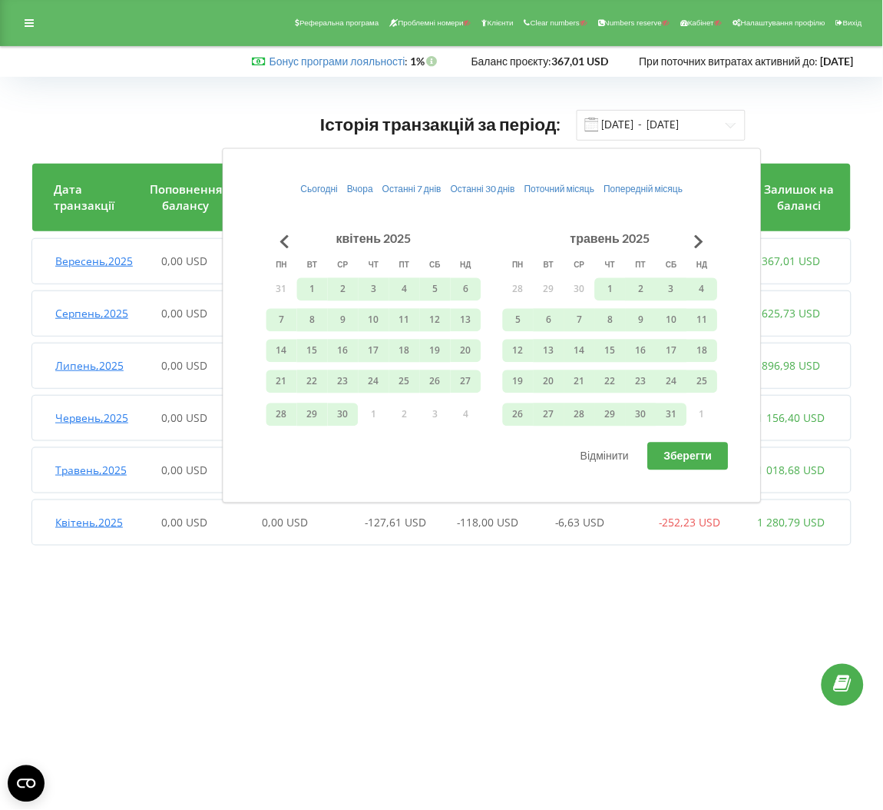
click at [396, 238] on div "квітень 2025" at bounding box center [374, 239] width 84 height 18
click at [286, 226] on button "Go to previous month" at bounding box center [285, 241] width 31 height 31
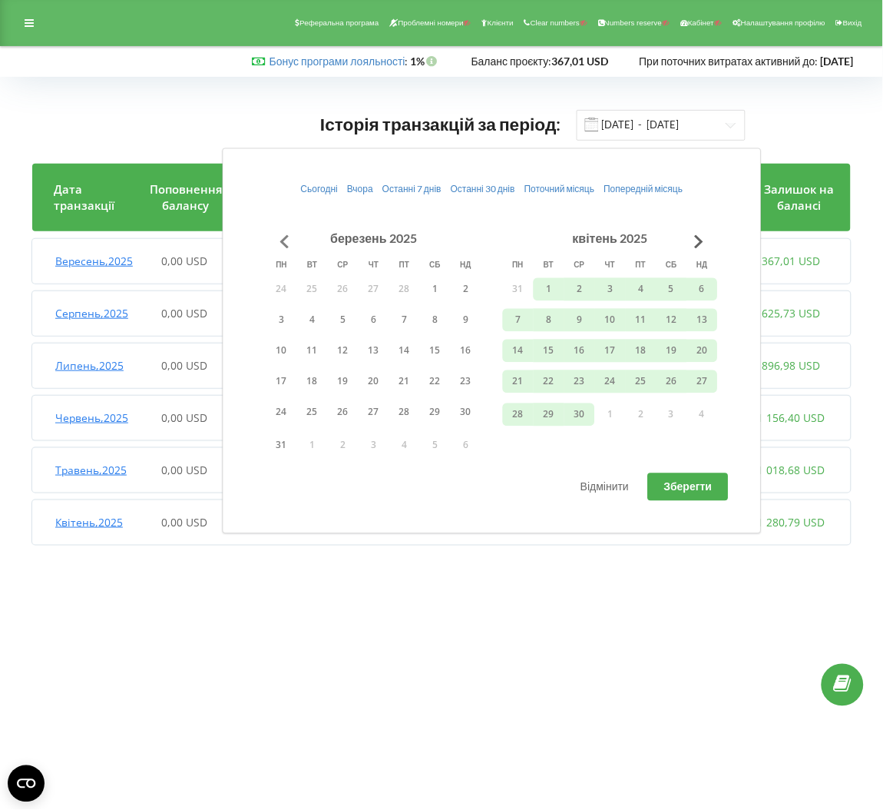
click at [286, 226] on button "Go to previous month" at bounding box center [285, 241] width 31 height 31
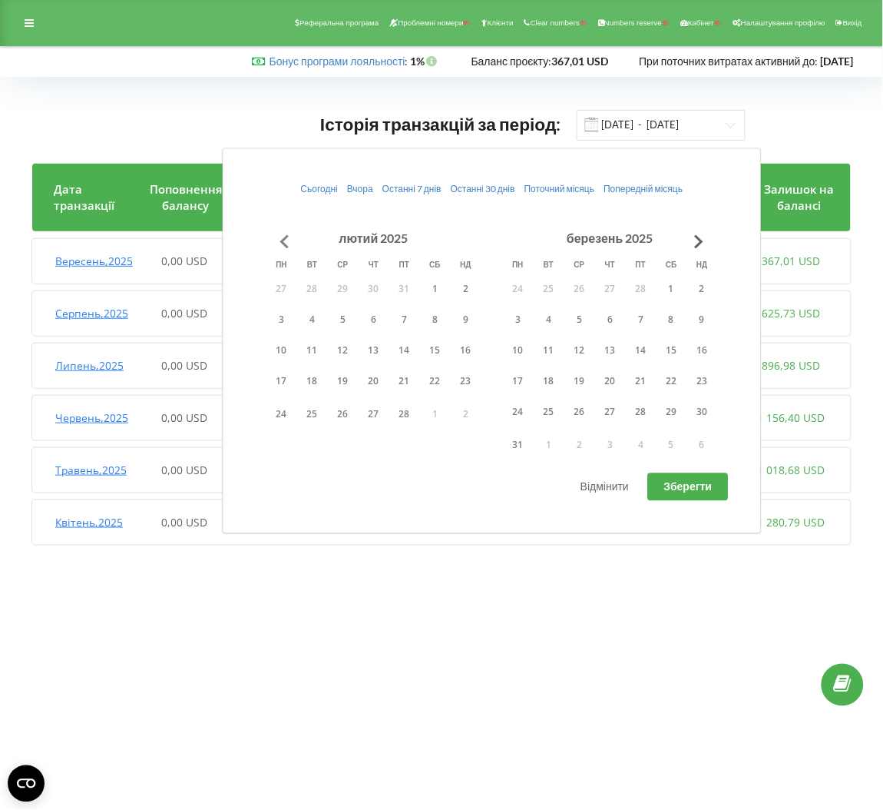
click at [286, 226] on button "Go to previous month" at bounding box center [285, 241] width 31 height 31
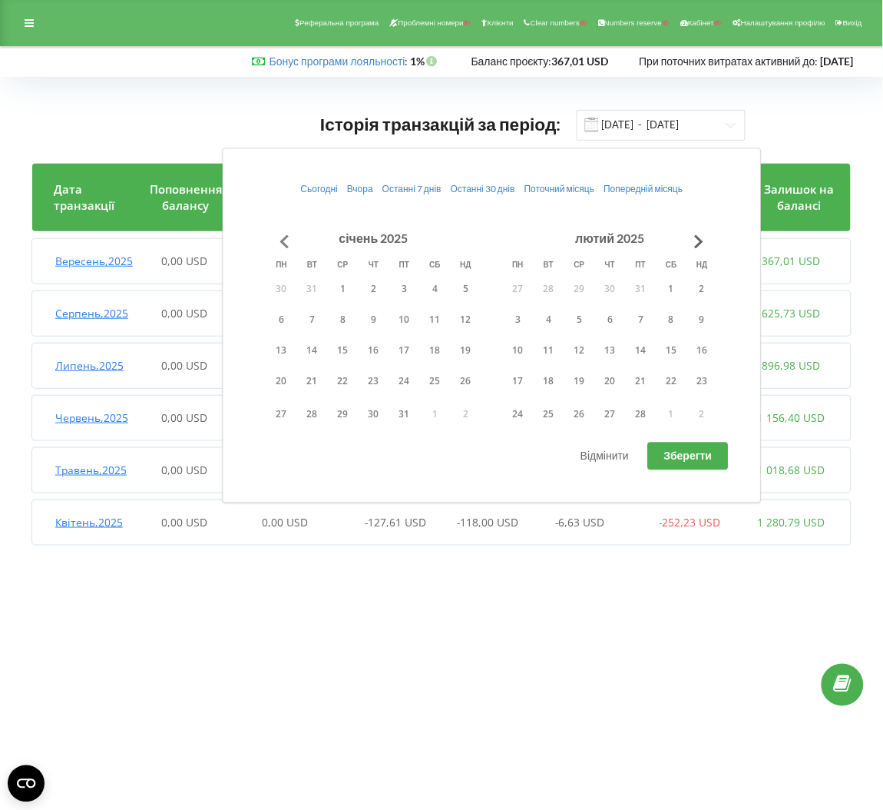
click at [285, 230] on button "Go to previous month" at bounding box center [285, 241] width 31 height 31
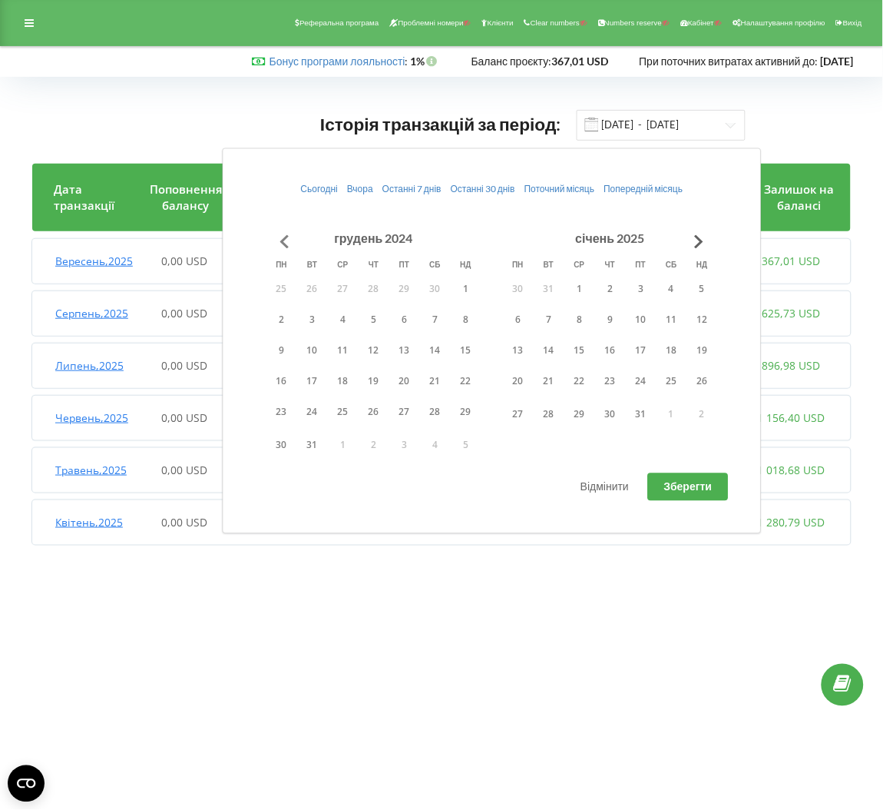
click at [285, 230] on button "Go to previous month" at bounding box center [285, 241] width 31 height 31
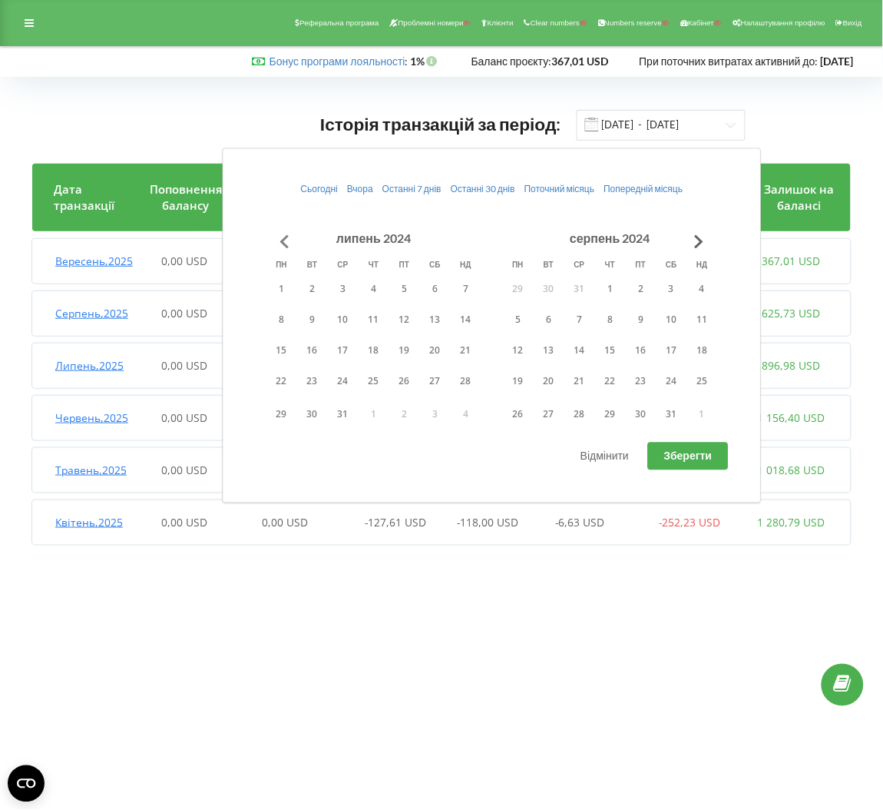
click at [285, 230] on button "Go to previous month" at bounding box center [285, 241] width 31 height 31
click at [284, 234] on button "Go to previous month" at bounding box center [285, 241] width 31 height 31
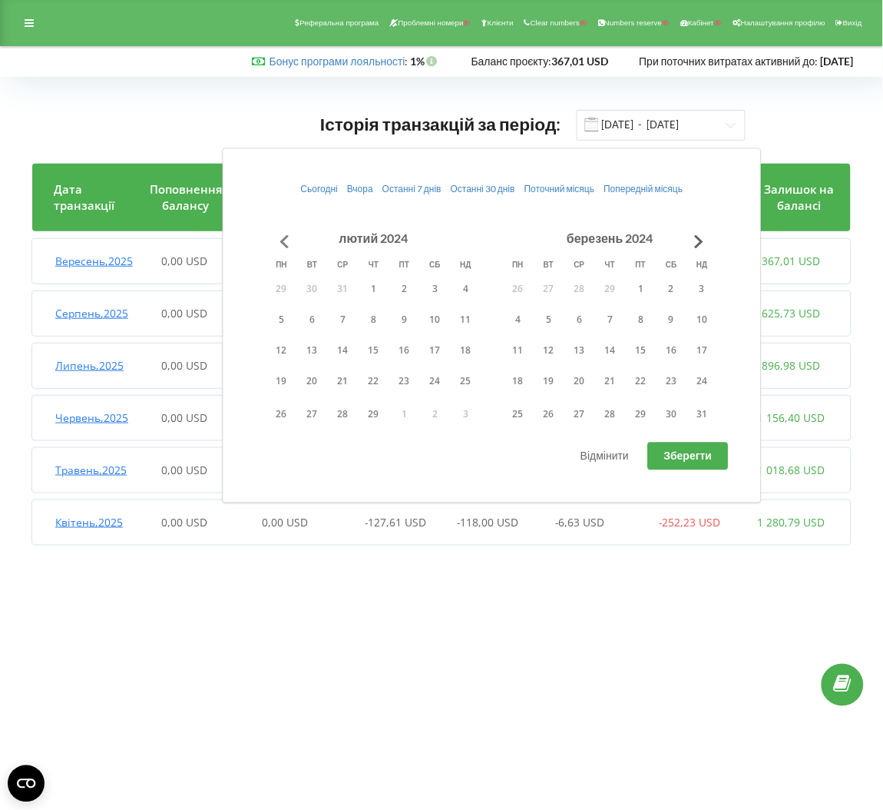
click at [284, 234] on button "Go to previous month" at bounding box center [285, 241] width 31 height 31
click at [280, 234] on button "Go to previous month" at bounding box center [285, 241] width 31 height 31
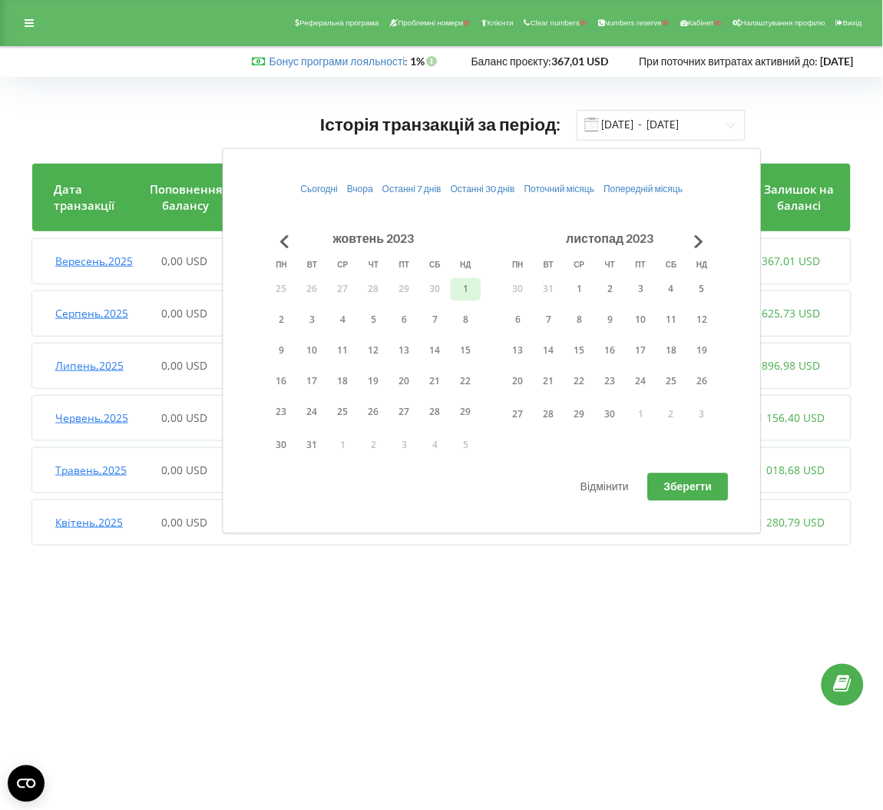
click at [459, 290] on button "1" at bounding box center [466, 288] width 31 height 23
click at [684, 482] on span "Зберегти" at bounding box center [688, 486] width 48 height 13
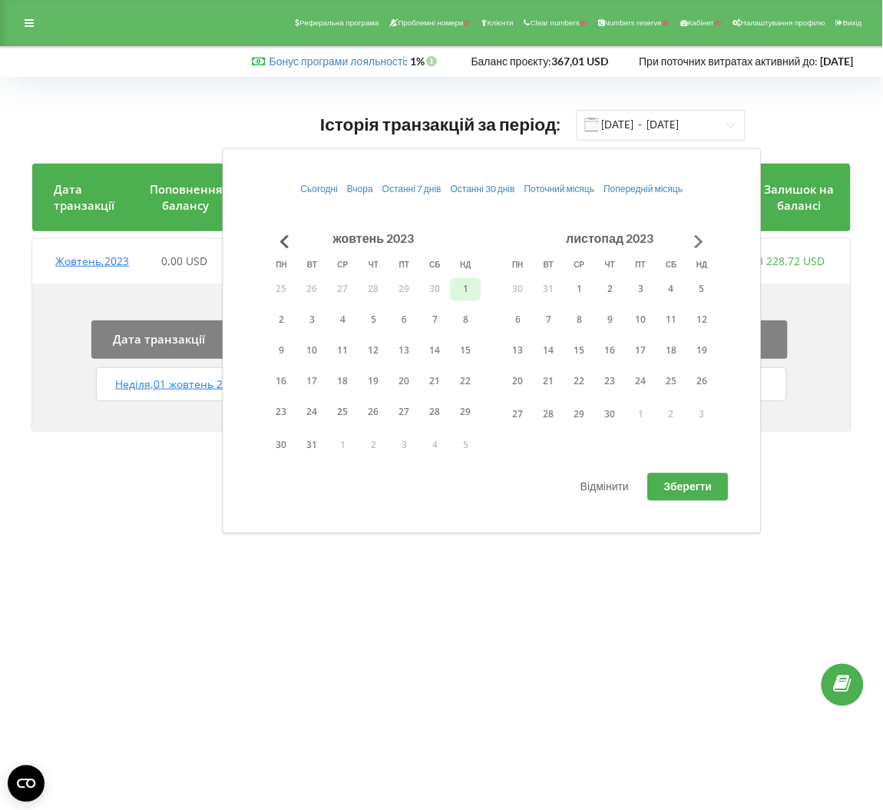
click at [703, 237] on button "Go to next month" at bounding box center [699, 241] width 31 height 31
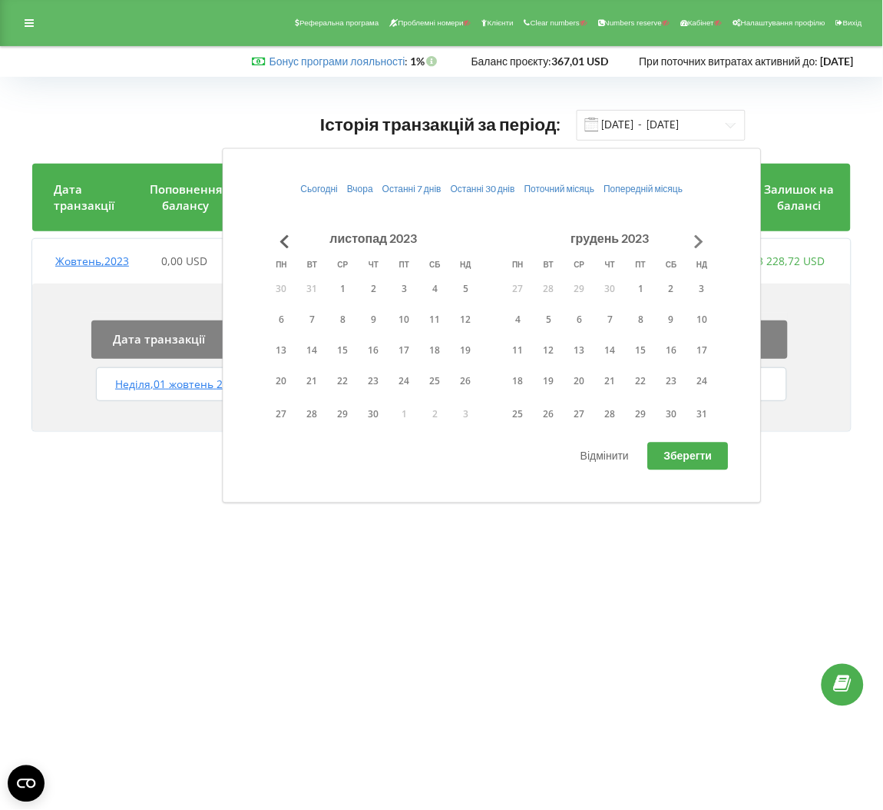
click at [703, 237] on button "Go to next month" at bounding box center [699, 241] width 31 height 31
click at [701, 247] on button "Go to next month" at bounding box center [699, 241] width 31 height 31
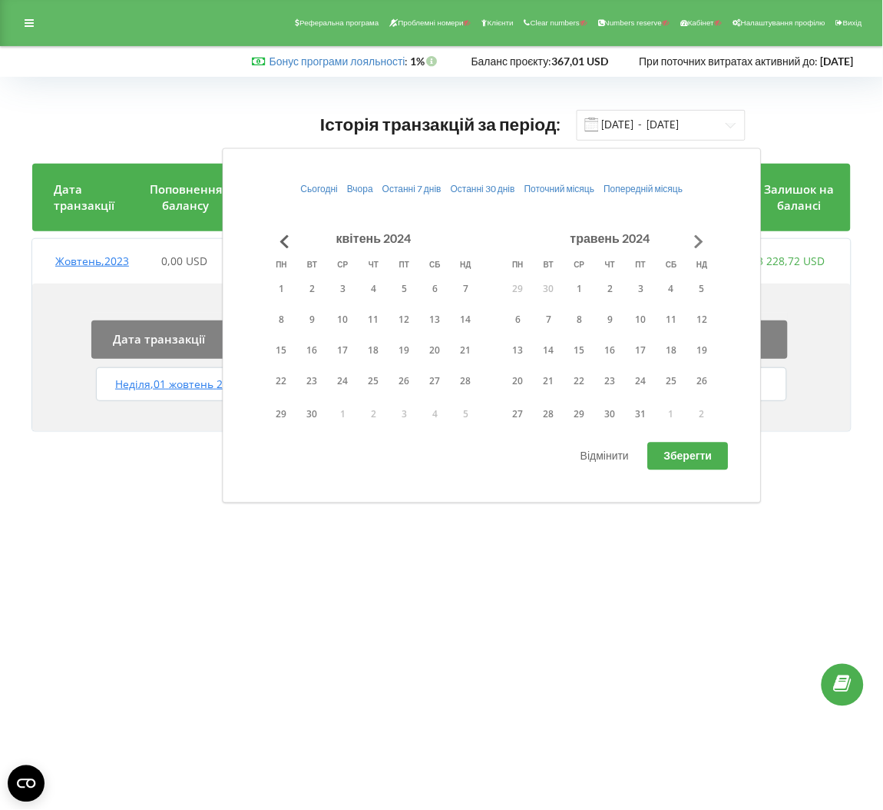
click at [701, 247] on button "Go to next month" at bounding box center [699, 241] width 31 height 31
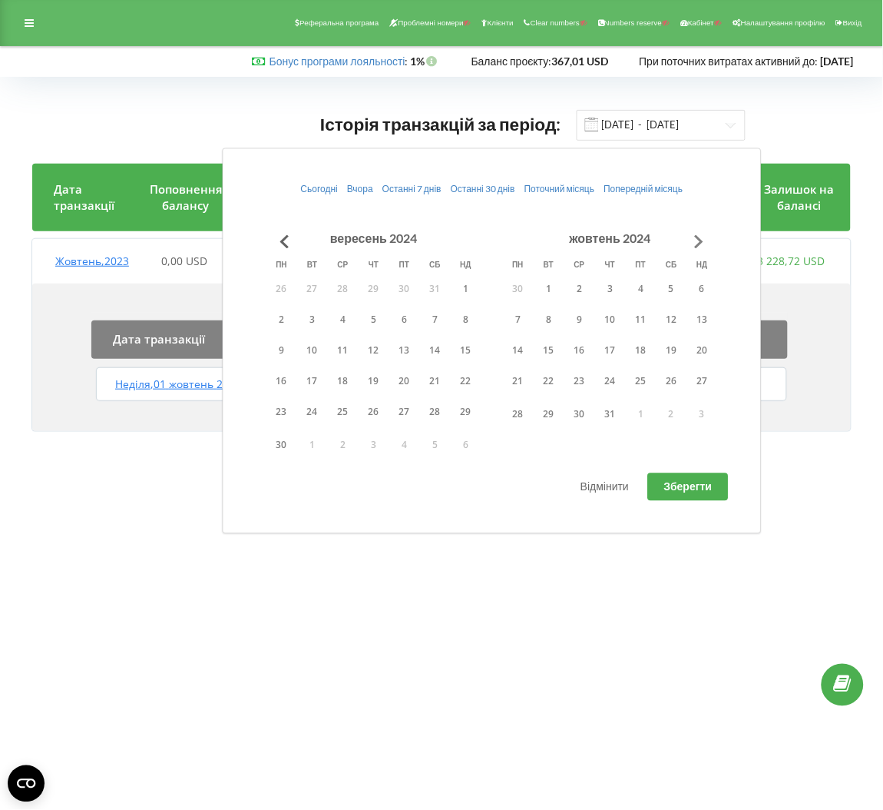
click at [701, 247] on button "Go to next month" at bounding box center [699, 241] width 31 height 31
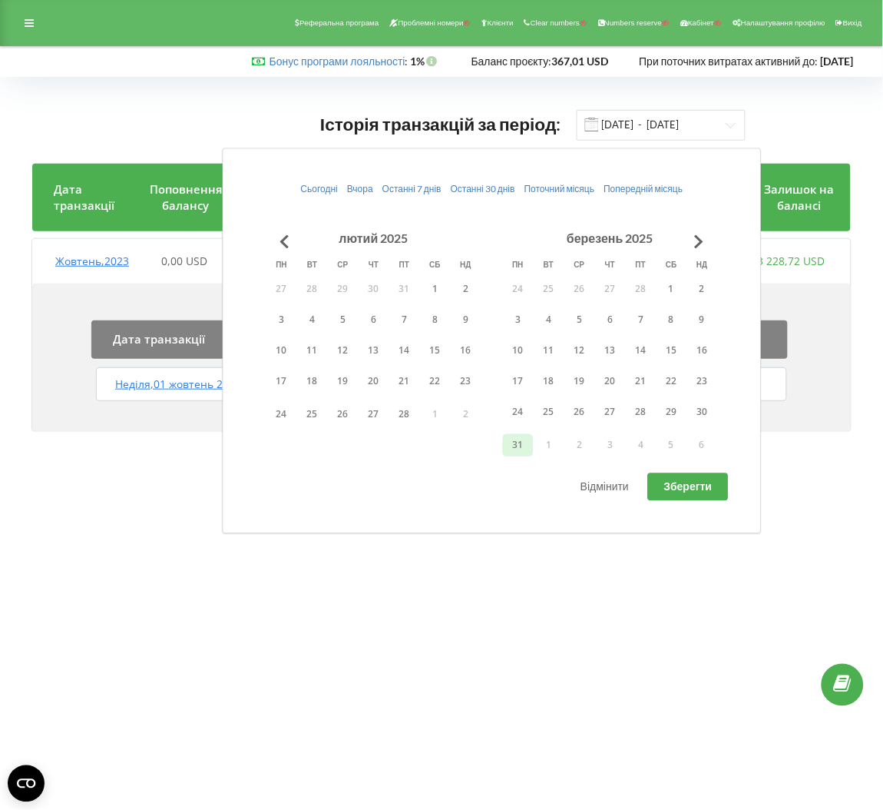
click at [523, 444] on button "31" at bounding box center [518, 445] width 31 height 23
click at [379, 346] on button "13" at bounding box center [374, 350] width 31 height 23
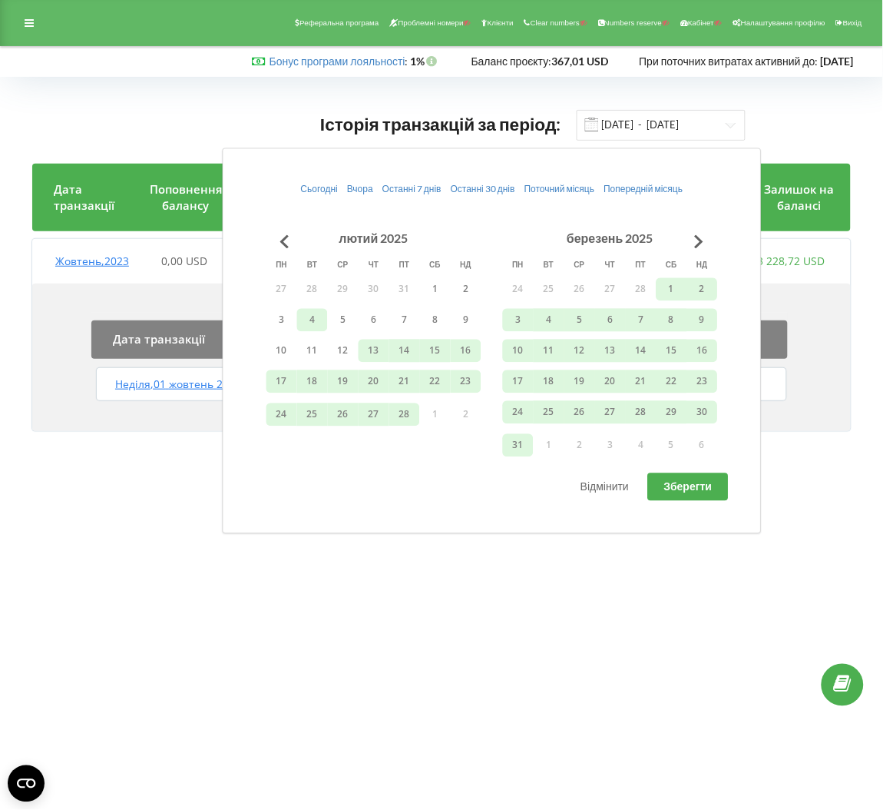
click at [324, 323] on button "4" at bounding box center [312, 319] width 31 height 23
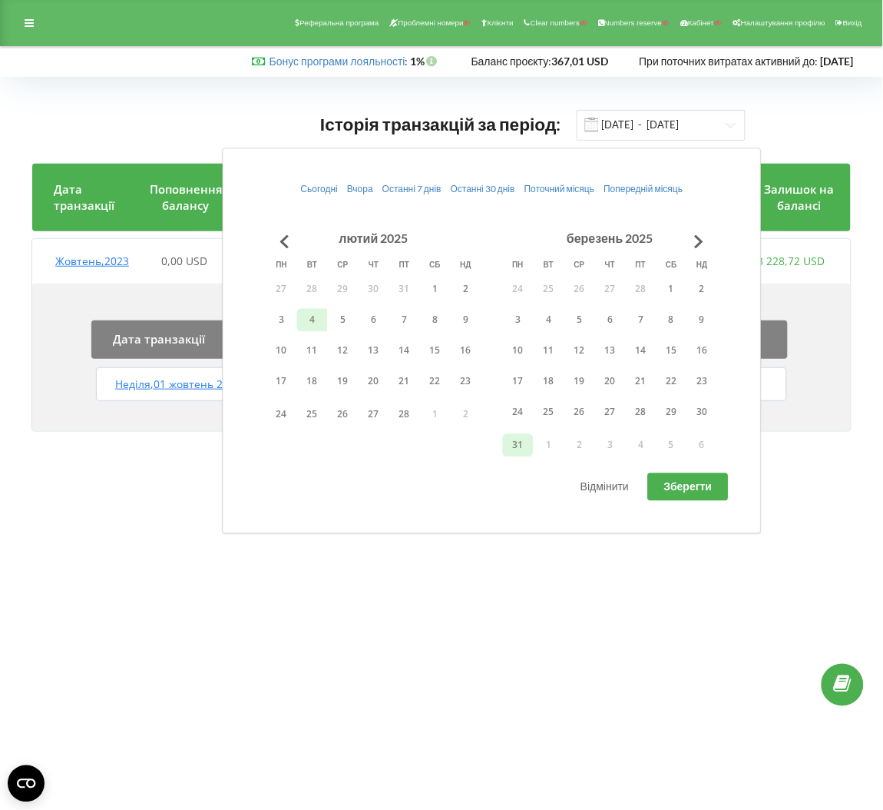
click at [506, 445] on button "31" at bounding box center [518, 445] width 31 height 23
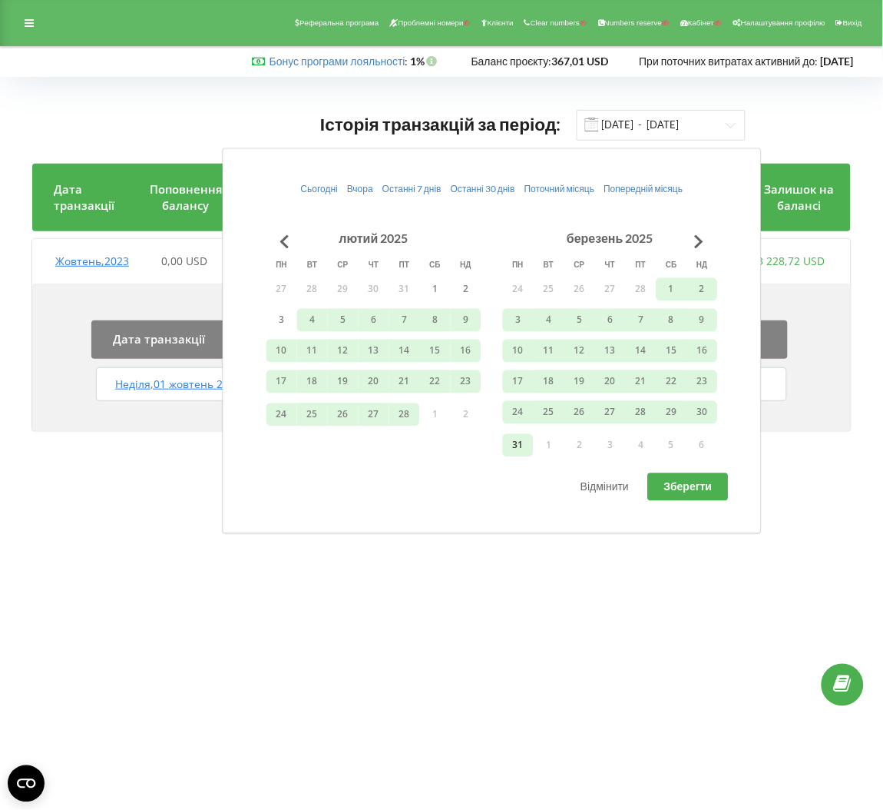
click at [528, 445] on button "31" at bounding box center [518, 445] width 31 height 23
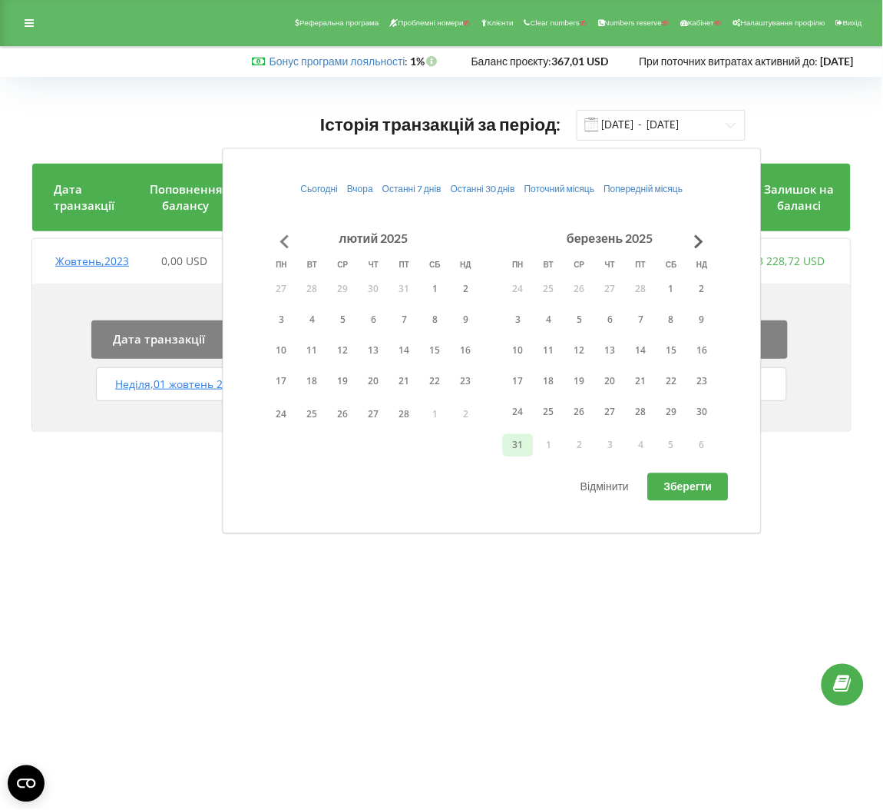
click at [283, 240] on button "Go to previous month" at bounding box center [285, 241] width 31 height 31
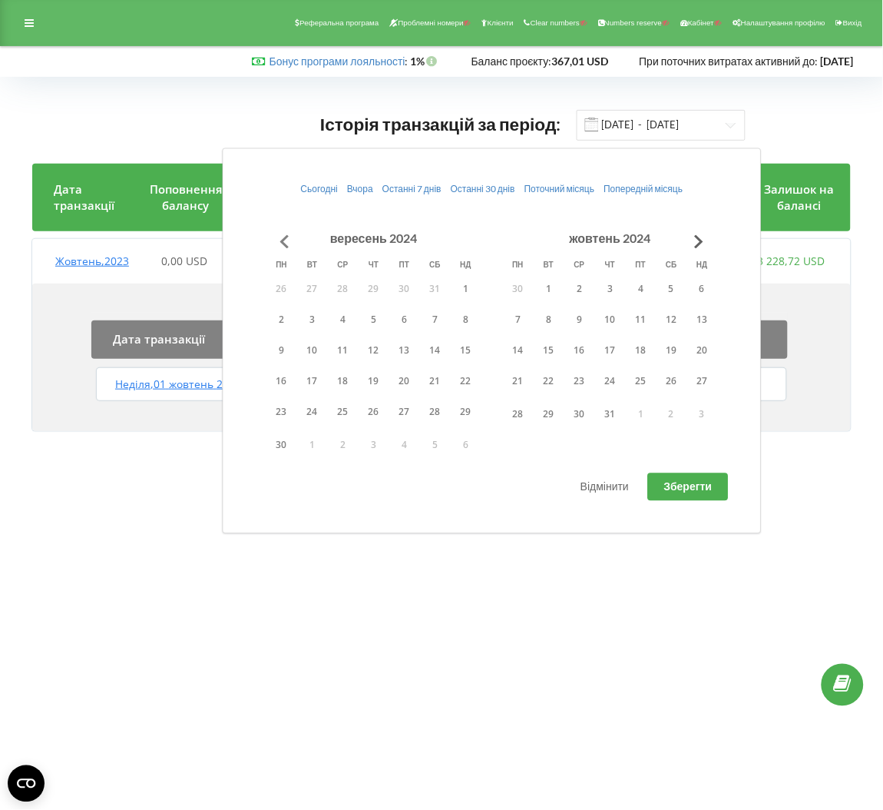
click at [283, 240] on button "Go to previous month" at bounding box center [285, 241] width 31 height 31
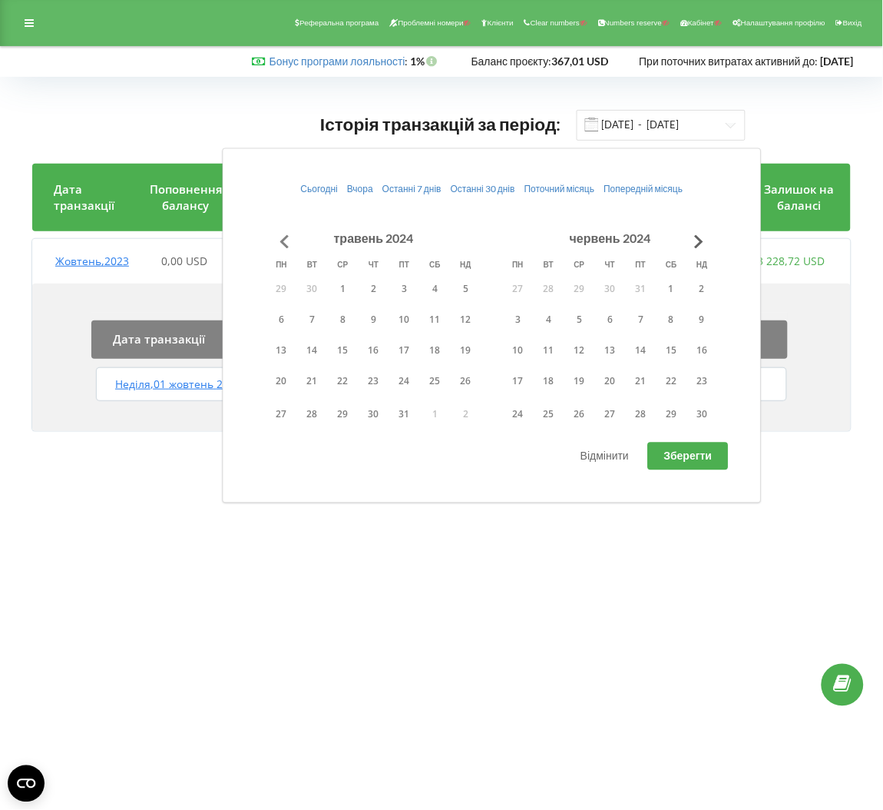
click at [283, 240] on button "Go to previous month" at bounding box center [285, 241] width 31 height 31
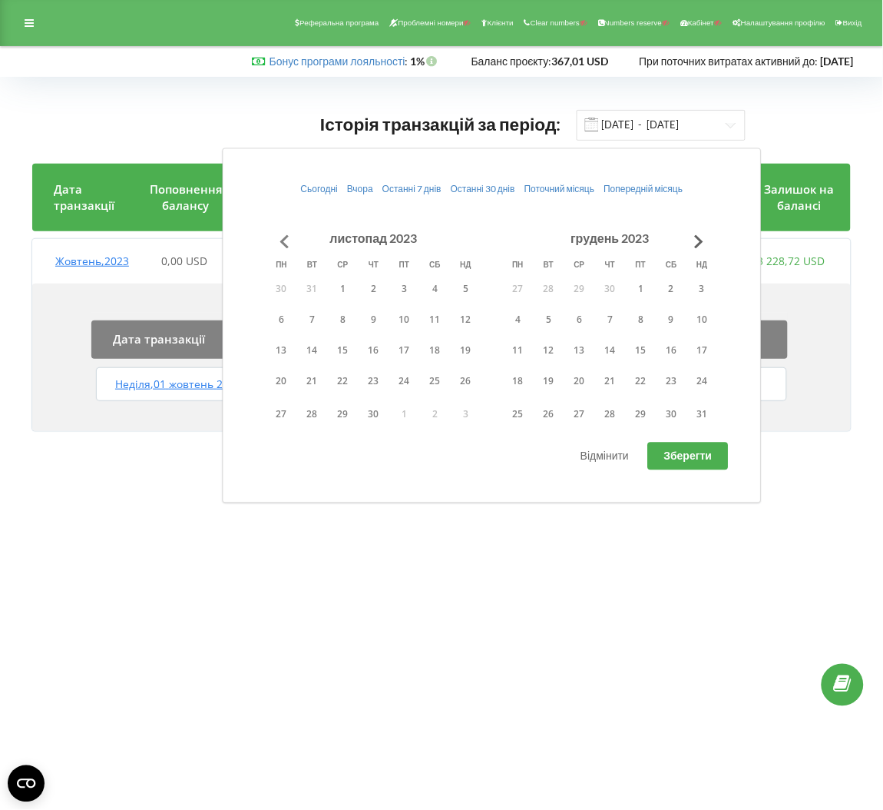
click at [283, 240] on button "Go to previous month" at bounding box center [285, 241] width 31 height 31
click at [312, 289] on button "1" at bounding box center [312, 288] width 31 height 23
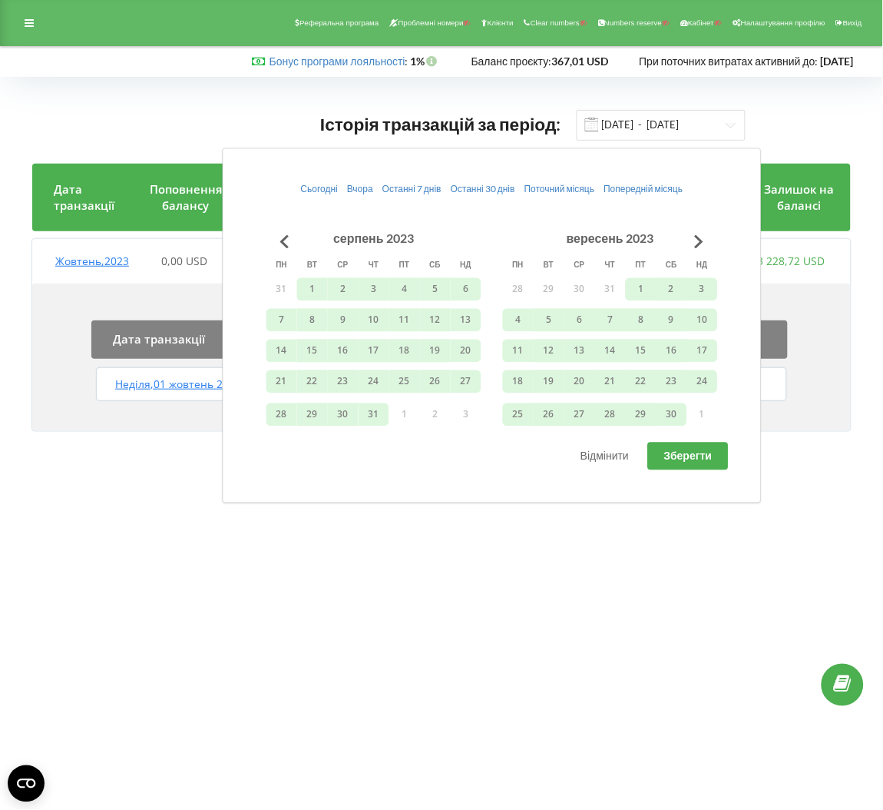
click at [683, 465] on button "Зберегти" at bounding box center [688, 456] width 81 height 28
type input "01.08.2023 - 31.03.2025"
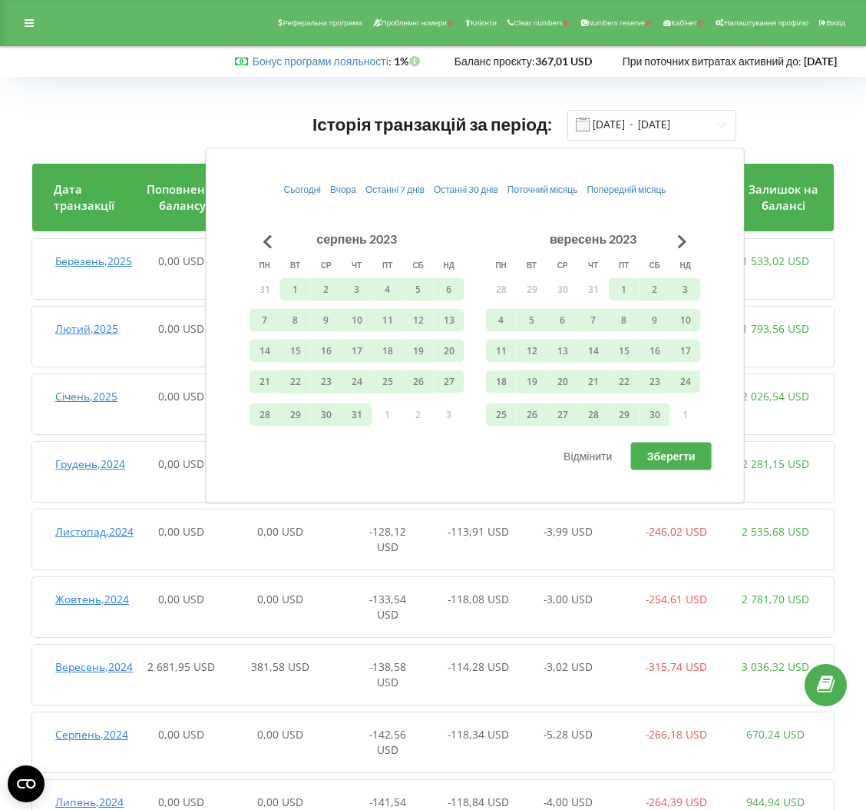
click at [631, 581] on div "Жовтень , 2024 0,00 USD 0,00 USD -133,54 USD -118,08 USD -3,00 USD -254,61 USD …" at bounding box center [428, 607] width 793 height 52
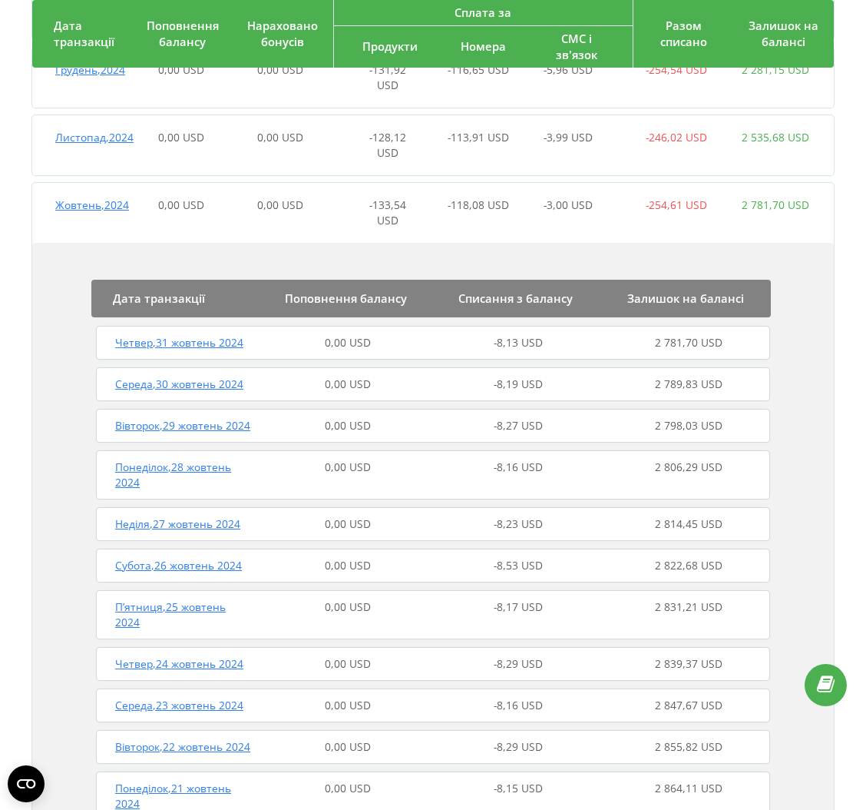
scroll to position [389, 0]
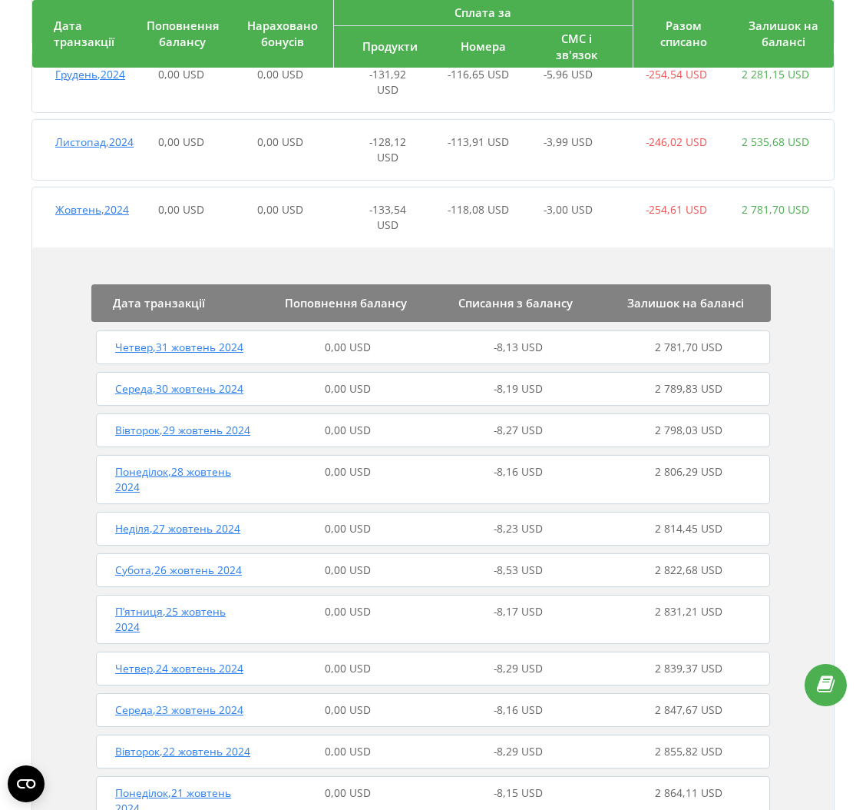
click at [609, 297] on div "Залишок на балансі" at bounding box center [686, 303] width 170 height 16
click at [649, 230] on div "-254,61 USD" at bounding box center [676, 217] width 99 height 31
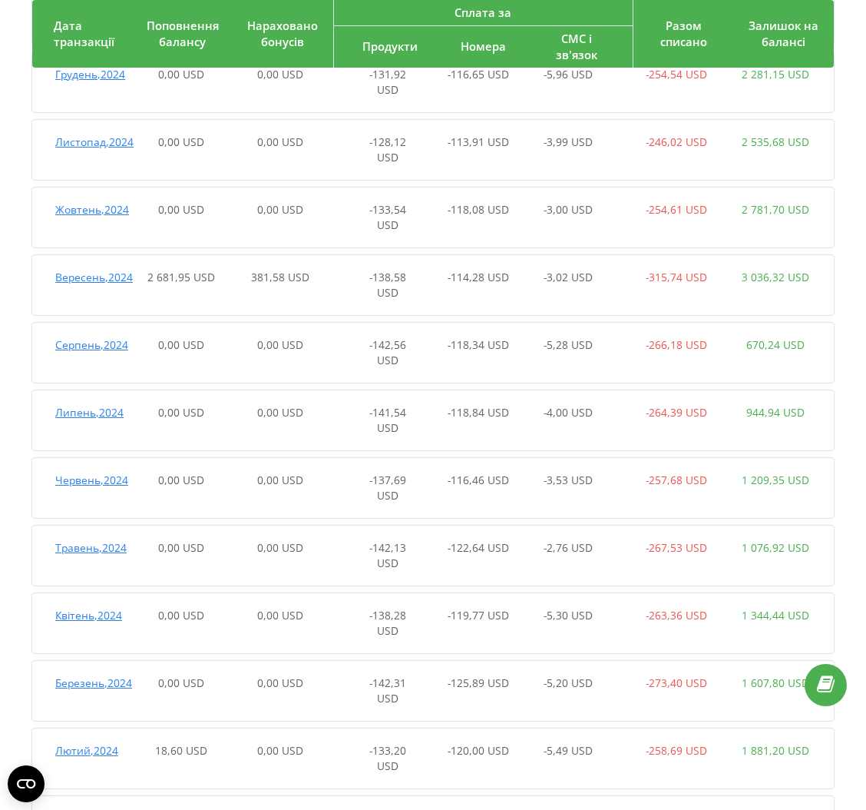
click at [321, 276] on div "381,58 USD" at bounding box center [279, 285] width 99 height 31
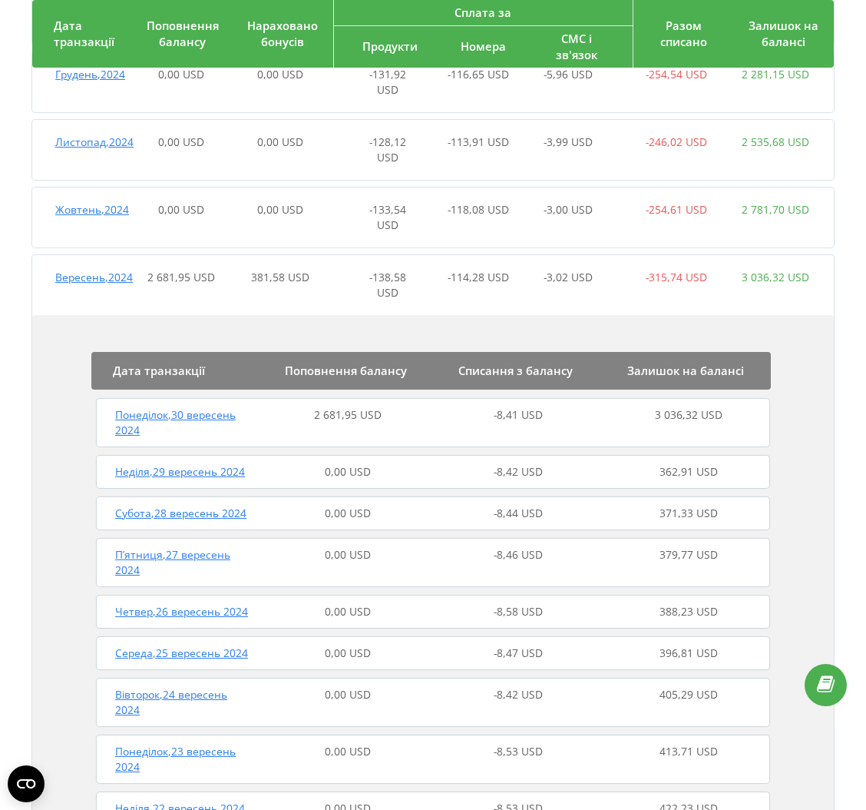
click at [310, 432] on div "2 681,95 USD" at bounding box center [348, 422] width 171 height 31
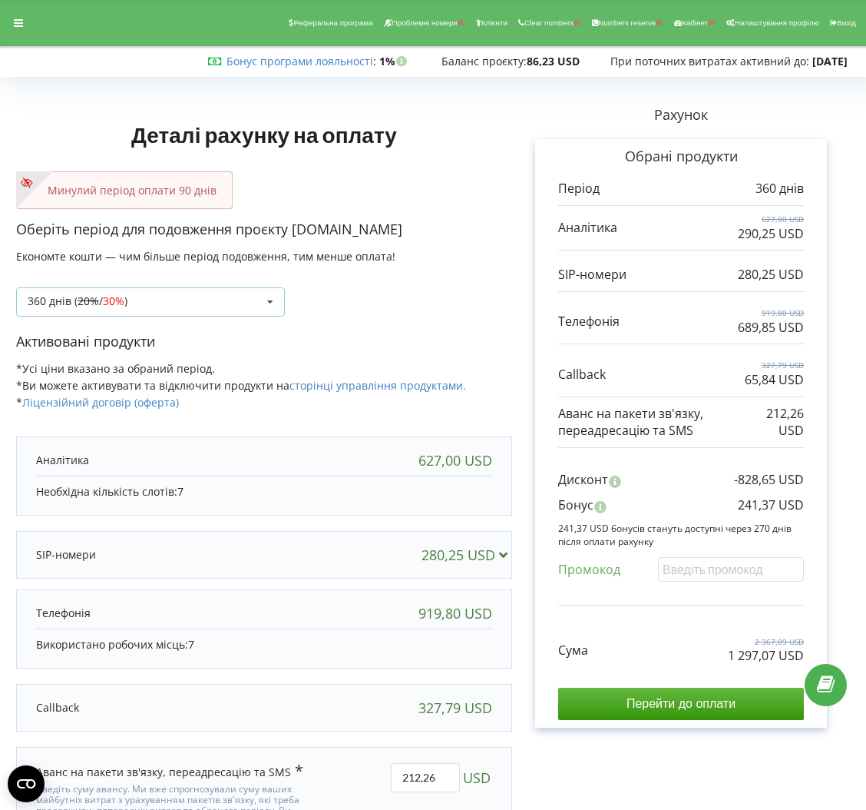
click at [113, 295] on span "30%" at bounding box center [114, 300] width 22 height 15
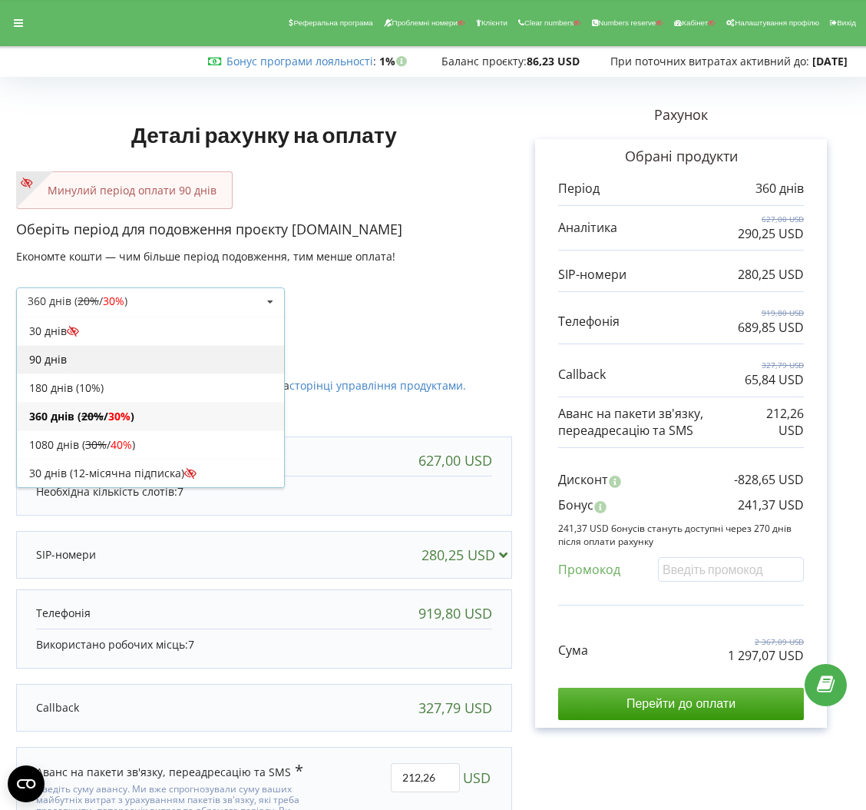
click at [118, 358] on div "90 днів" at bounding box center [150, 359] width 267 height 28
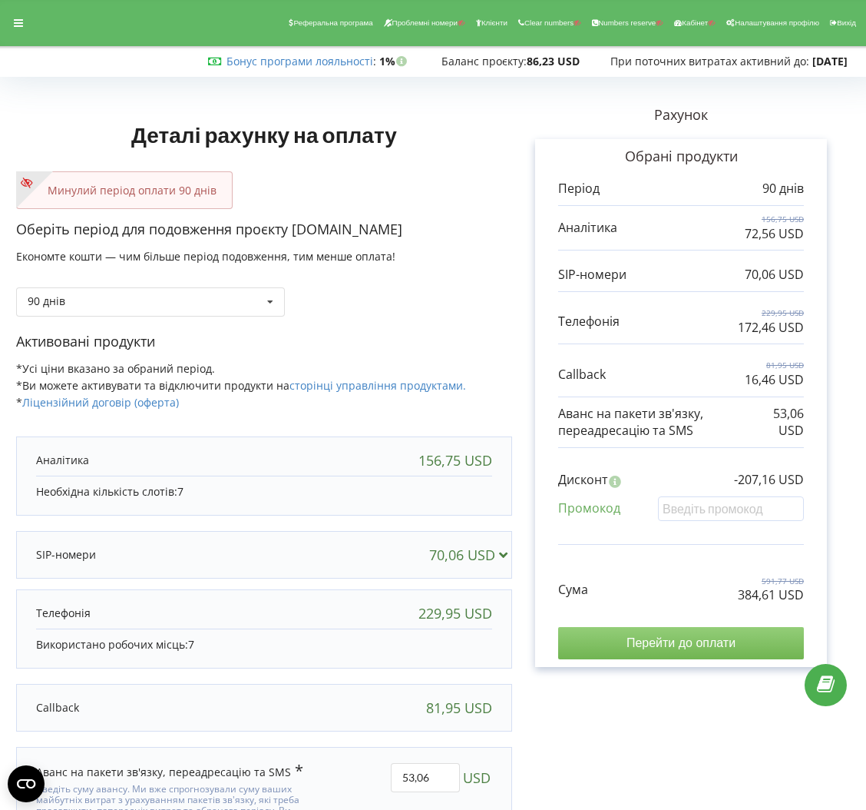
click at [722, 654] on input "Перейти до оплати" at bounding box center [681, 643] width 246 height 32
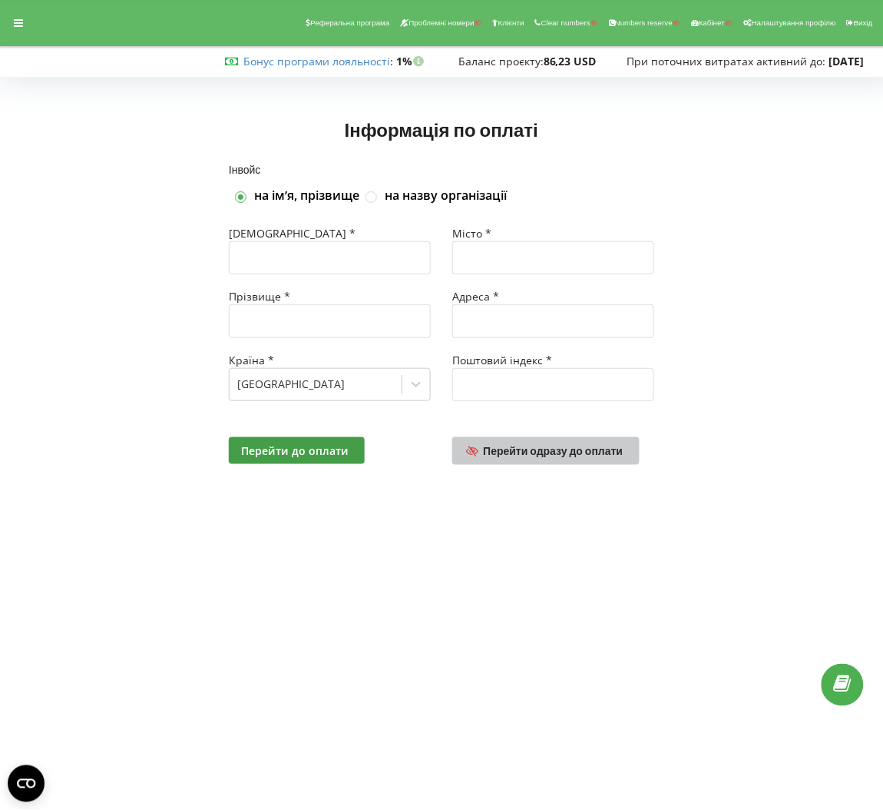
click at [568, 455] on span "Перейти одразу до оплати" at bounding box center [554, 450] width 140 height 13
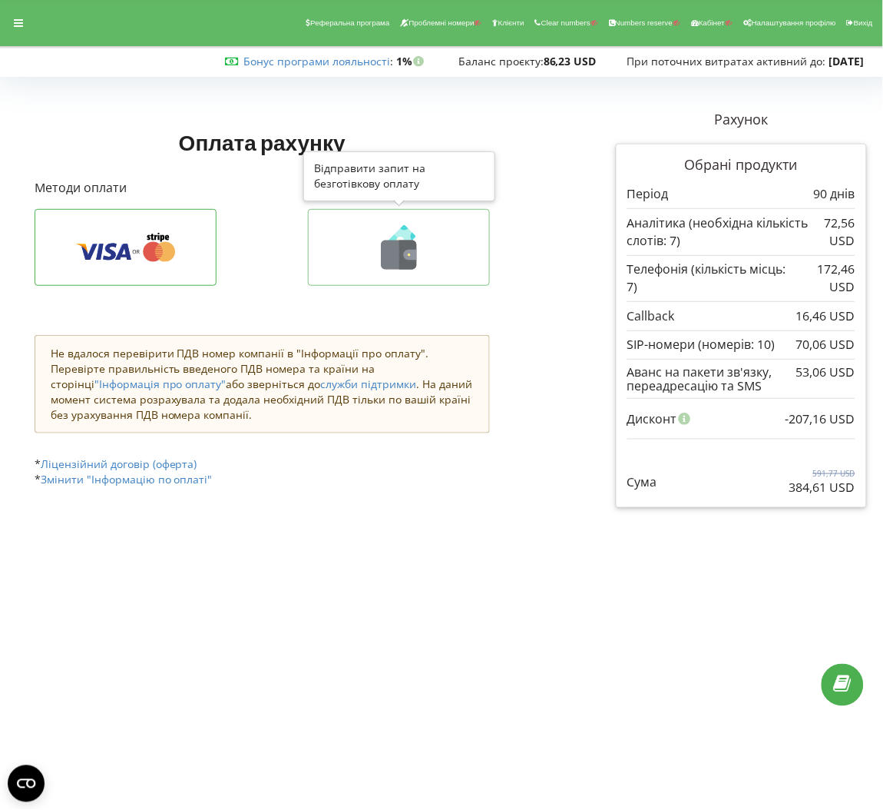
click at [368, 264] on icon at bounding box center [399, 247] width 150 height 45
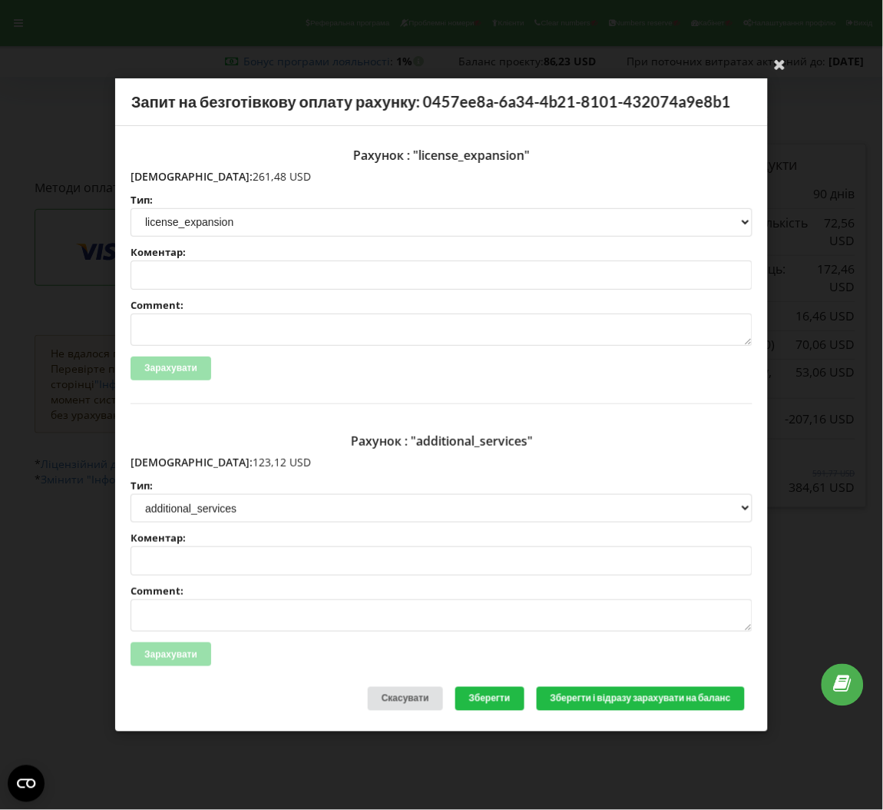
drag, startPoint x: 220, startPoint y: 178, endPoint x: 161, endPoint y: 180, distance: 59.9
click at [161, 180] on p "Сума: 261,48 USD" at bounding box center [442, 176] width 622 height 15
copy p "261,48 USD"
drag, startPoint x: 233, startPoint y: 459, endPoint x: 164, endPoint y: 461, distance: 69.9
click at [164, 461] on p "Сума: 123,12 USD" at bounding box center [442, 462] width 622 height 15
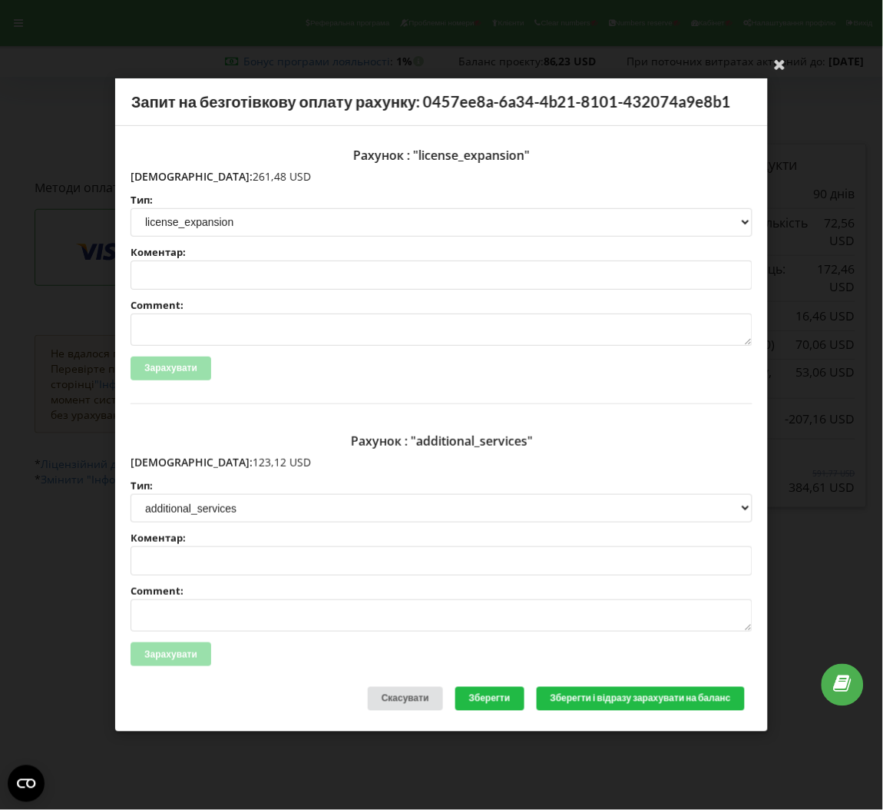
copy p "123,12 USD"
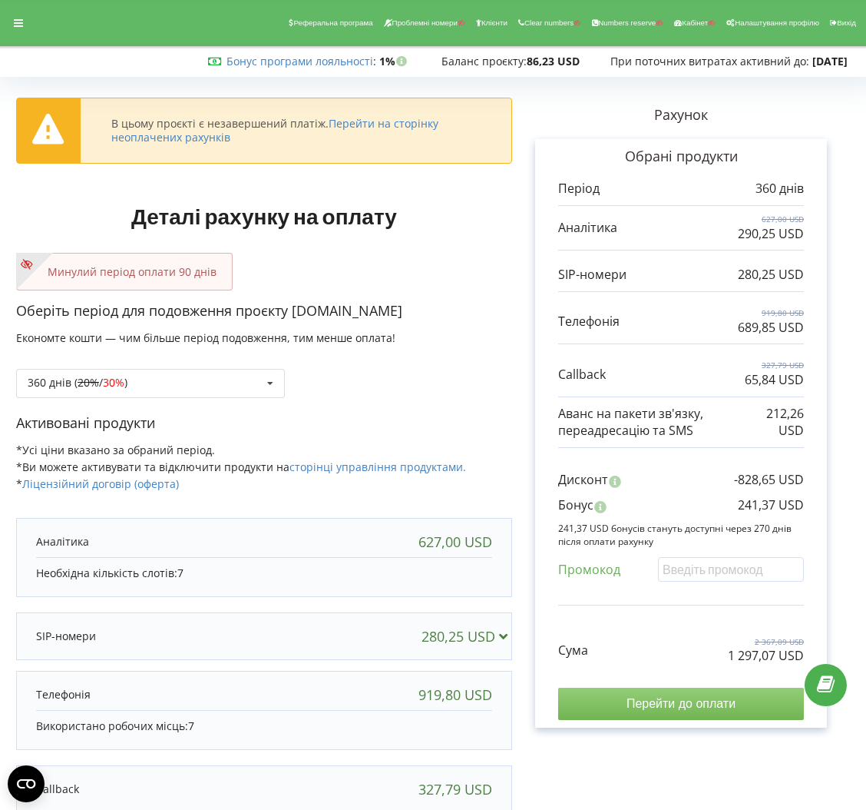
click at [643, 704] on input "Перейти до оплати" at bounding box center [681, 703] width 246 height 32
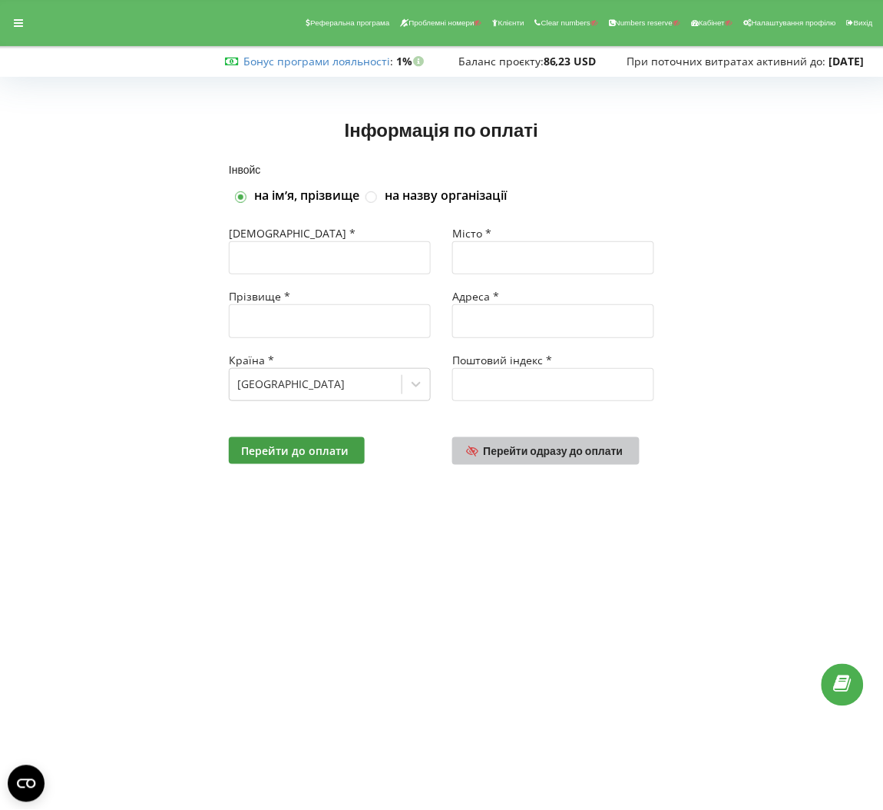
click at [565, 461] on link "Перейти одразу до оплати" at bounding box center [545, 451] width 187 height 28
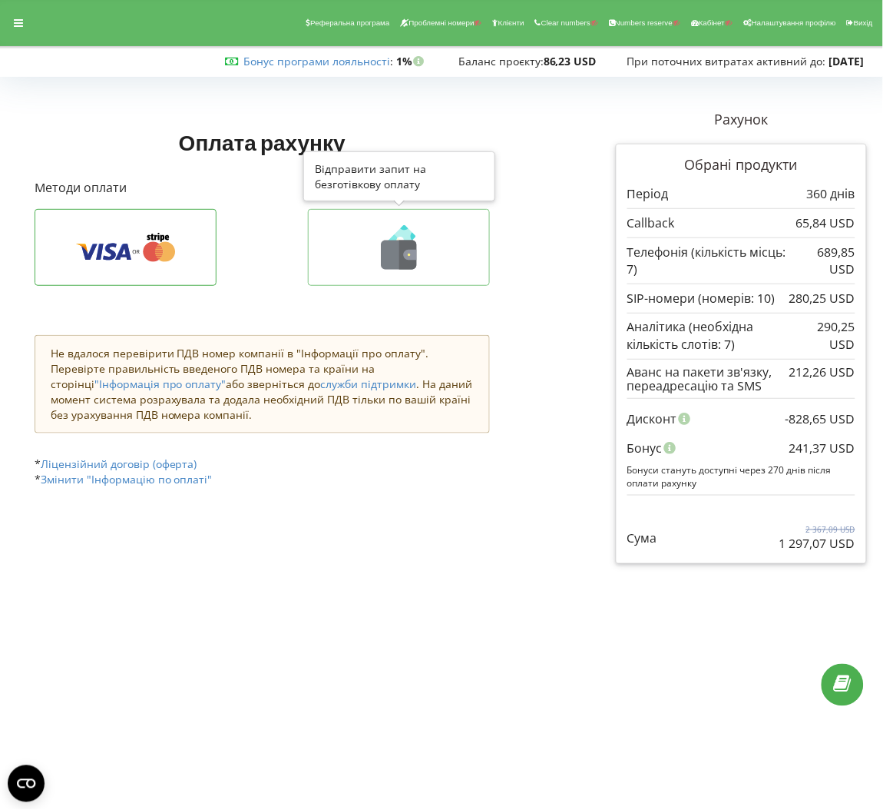
click at [464, 230] on icon at bounding box center [399, 247] width 150 height 45
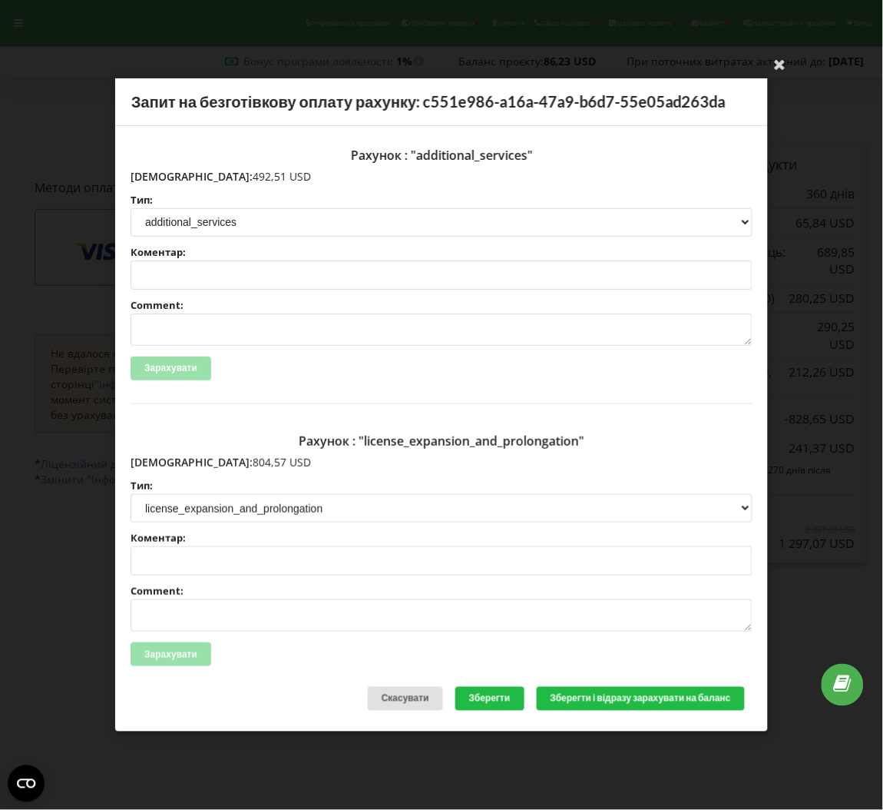
drag, startPoint x: 229, startPoint y: 455, endPoint x: 164, endPoint y: 456, distance: 65.3
click at [164, 456] on p "[DEMOGRAPHIC_DATA]: 804,57 USD" at bounding box center [442, 462] width 622 height 15
copy p "804,57 USD"
drag, startPoint x: 230, startPoint y: 181, endPoint x: 164, endPoint y: 174, distance: 65.6
click at [164, 174] on p "[DEMOGRAPHIC_DATA]: 492,51 USD" at bounding box center [442, 176] width 622 height 15
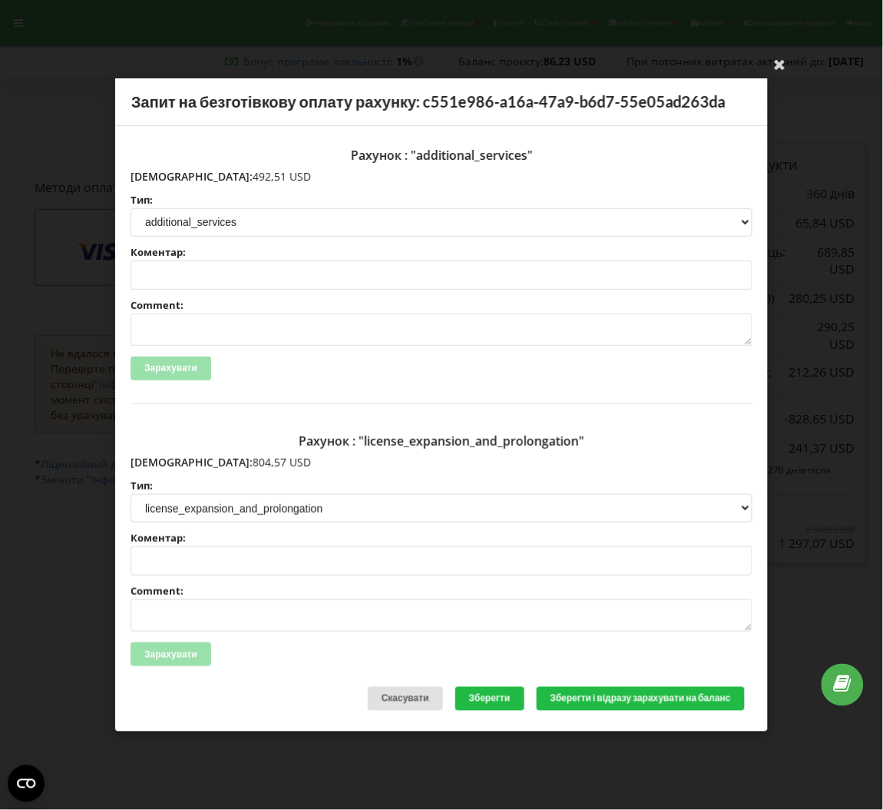
copy p "492,51 USD"
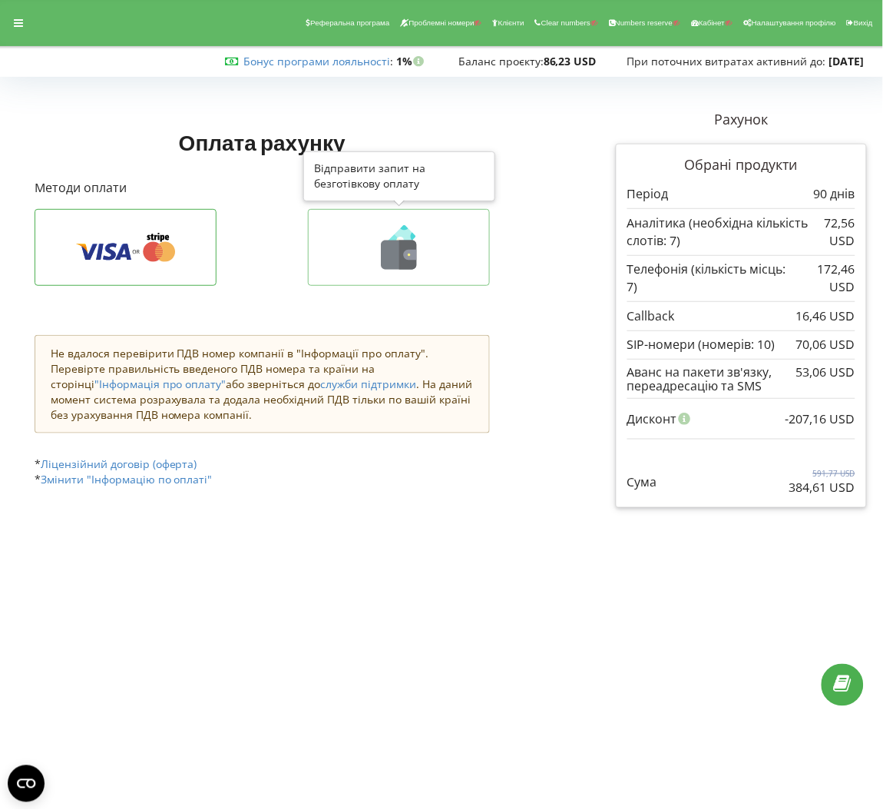
click at [435, 225] on icon at bounding box center [399, 247] width 150 height 45
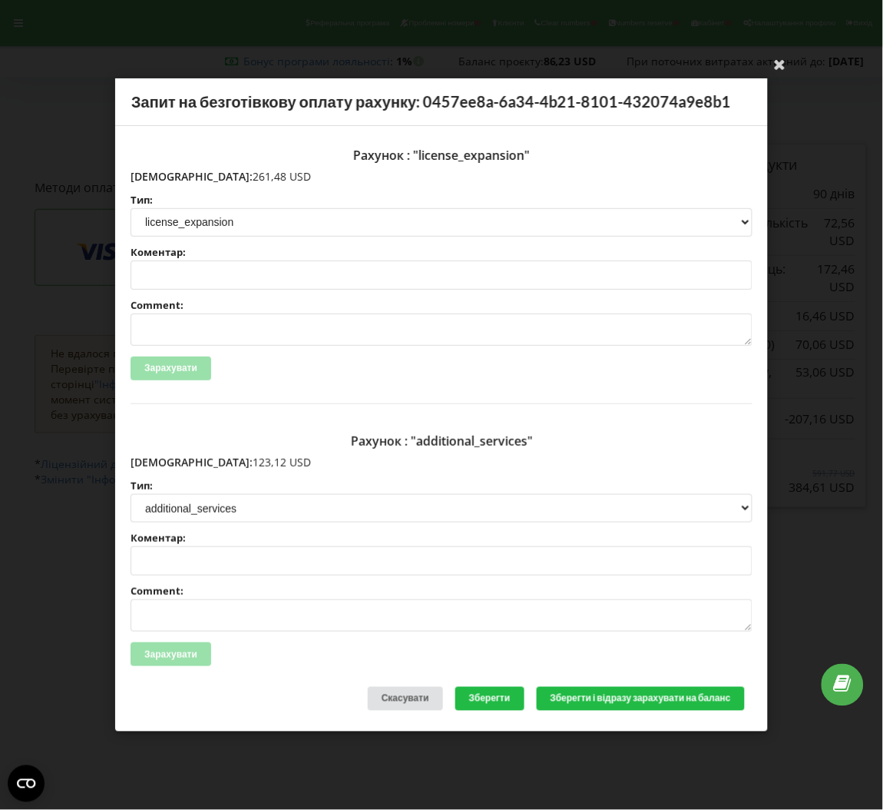
click at [98, 188] on div "Ваша електронна адреса успішно підтверджена Запит на безготівкову оплату рахунк…" at bounding box center [441, 405] width 883 height 810
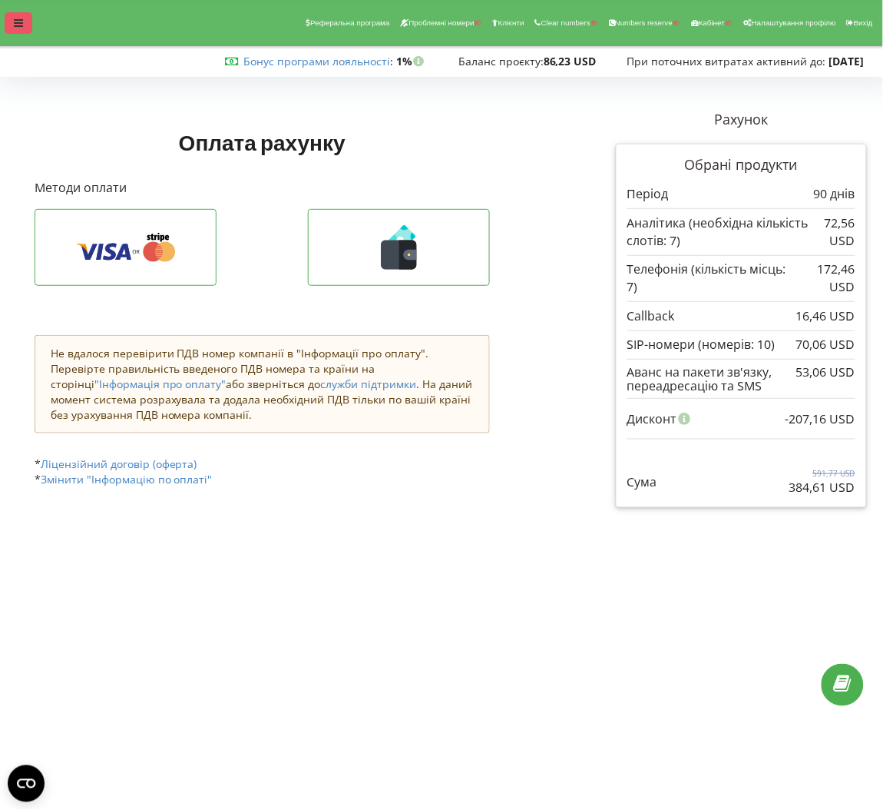
click at [10, 22] on div at bounding box center [19, 23] width 28 height 22
